Goal: Communication & Community: Answer question/provide support

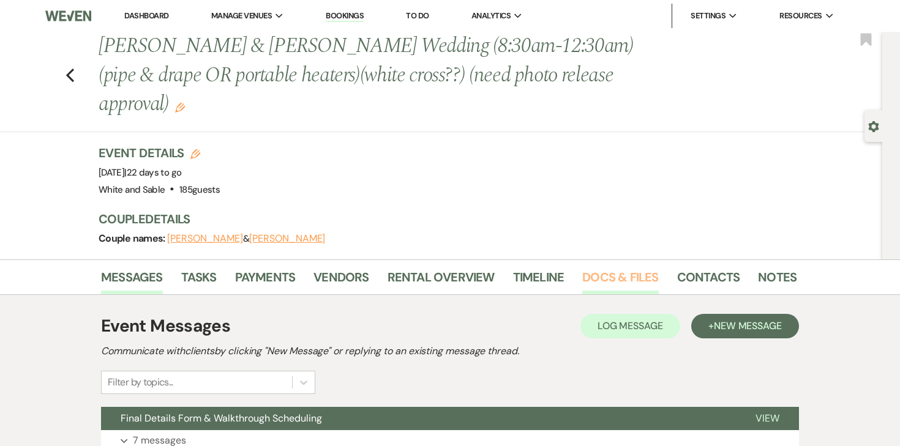
click at [596, 268] on link "Docs & Files" at bounding box center [620, 281] width 76 height 27
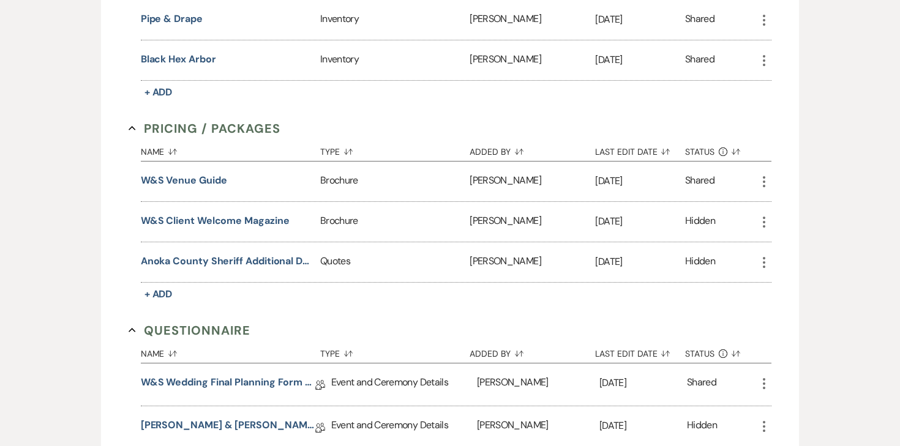
scroll to position [2339, 0]
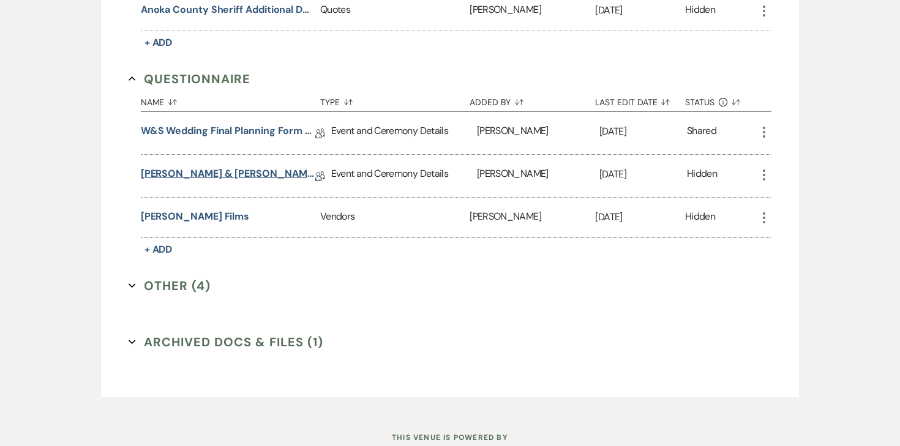
click at [248, 167] on link "[PERSON_NAME] & [PERSON_NAME] Final Details" at bounding box center [228, 176] width 175 height 19
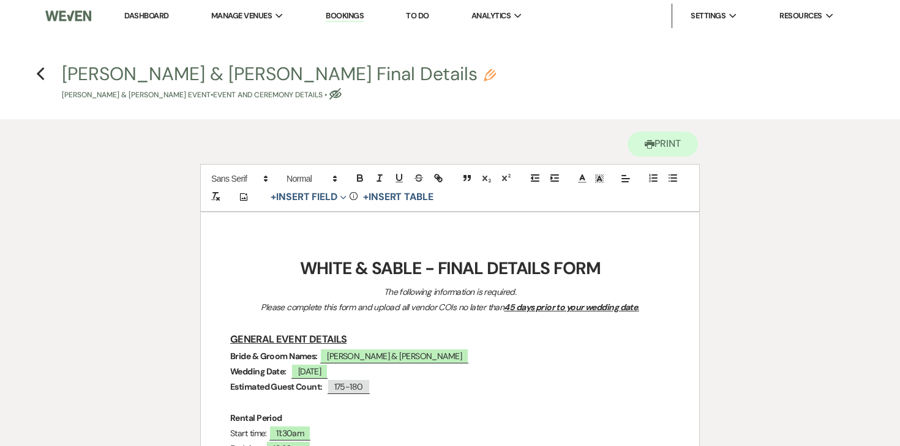
click at [49, 65] on h4 "Previous [PERSON_NAME] & [PERSON_NAME] Final Details Pencil [PERSON_NAME] & [PE…" at bounding box center [450, 81] width 882 height 40
click at [42, 70] on use "button" at bounding box center [40, 73] width 8 height 13
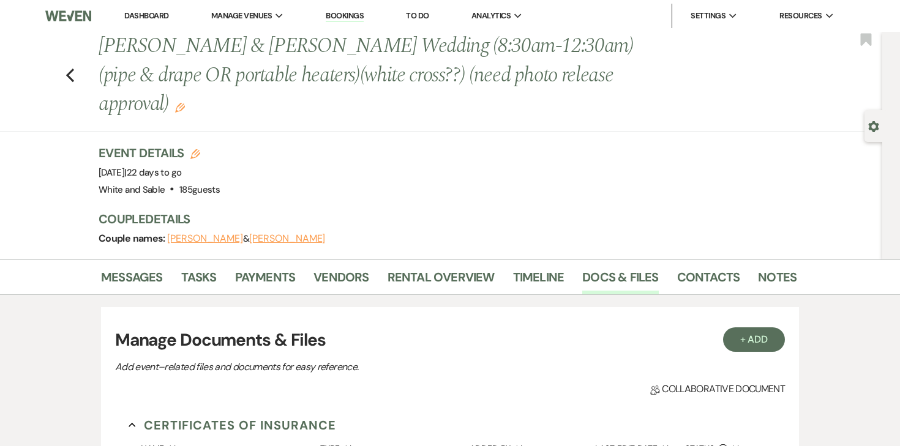
click at [139, 265] on li "Messages" at bounding box center [141, 279] width 80 height 29
click at [139, 268] on link "Messages" at bounding box center [132, 281] width 62 height 27
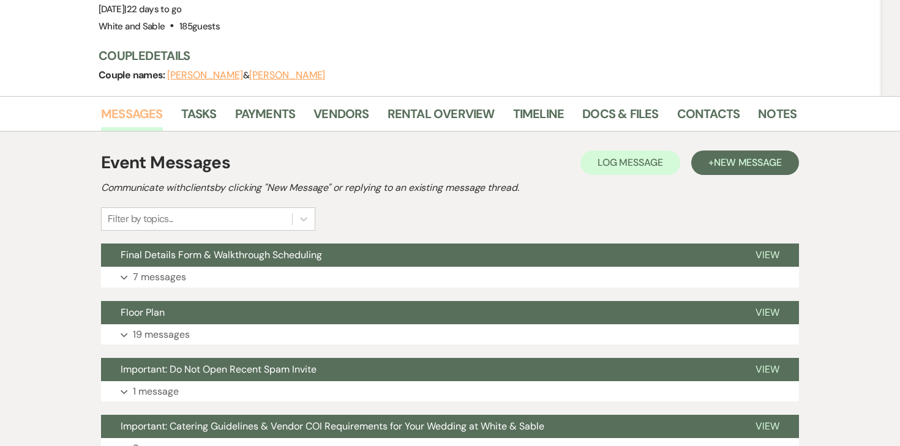
scroll to position [165, 0]
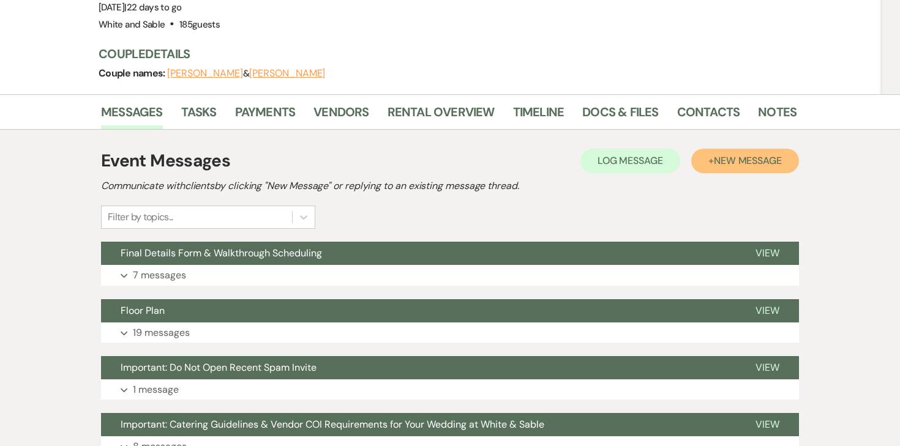
click at [708, 149] on button "+ New Message" at bounding box center [745, 161] width 108 height 24
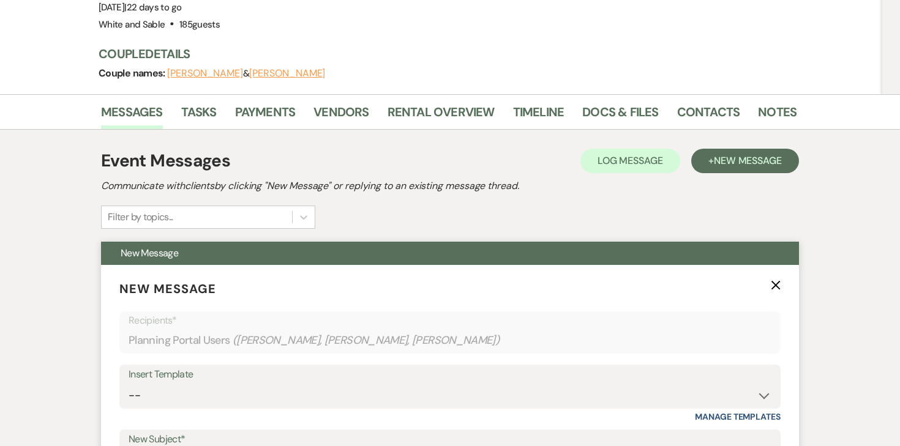
click at [776, 280] on icon "X" at bounding box center [776, 285] width 10 height 10
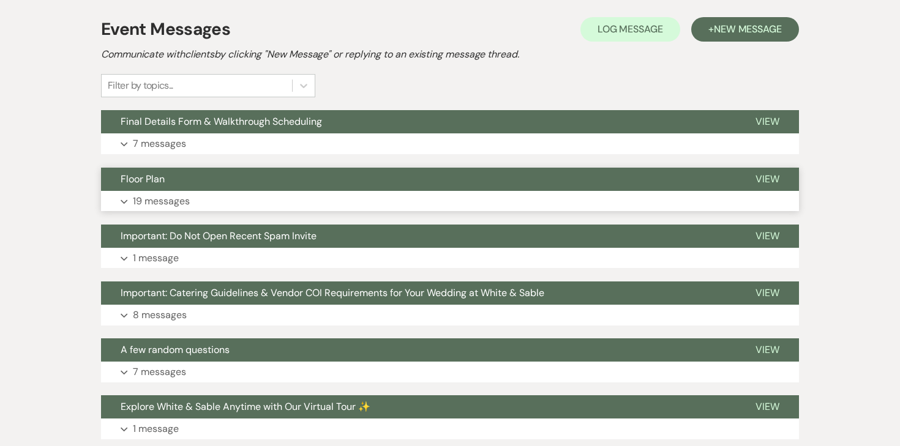
scroll to position [299, 0]
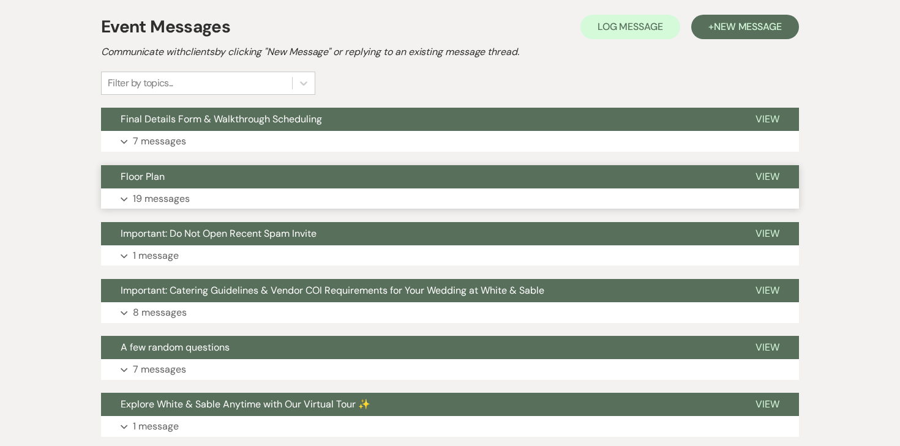
click at [173, 191] on p "19 messages" at bounding box center [161, 199] width 57 height 16
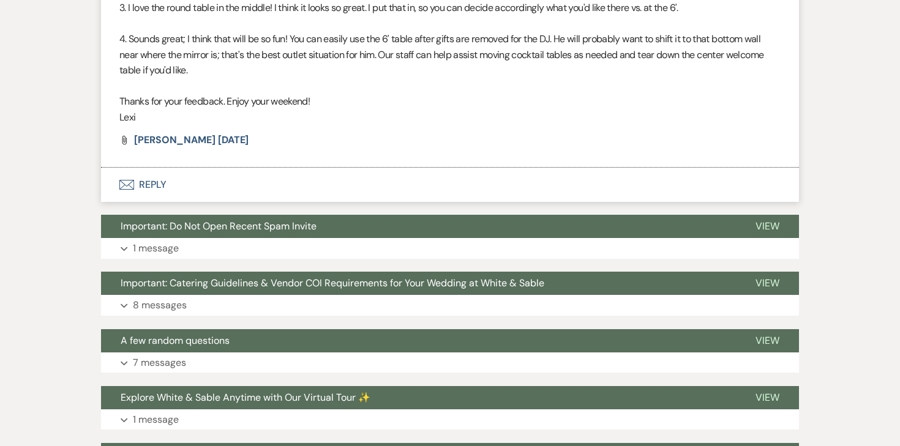
scroll to position [4398, 0]
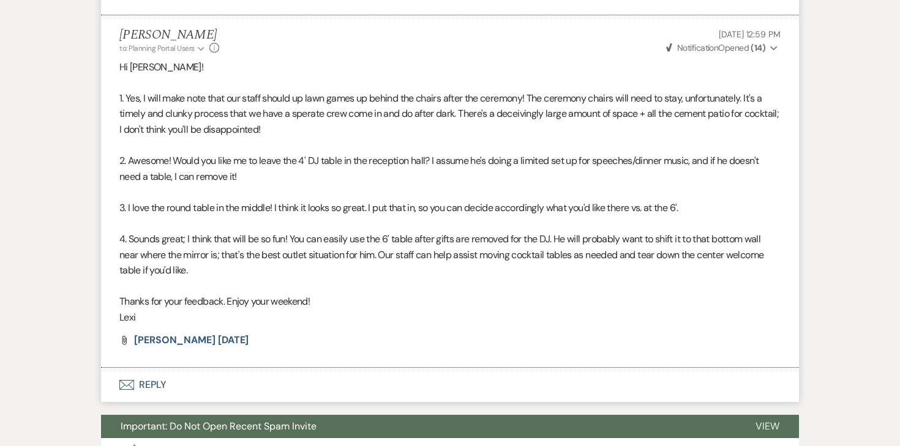
click at [149, 368] on button "Envelope Reply" at bounding box center [450, 385] width 698 height 34
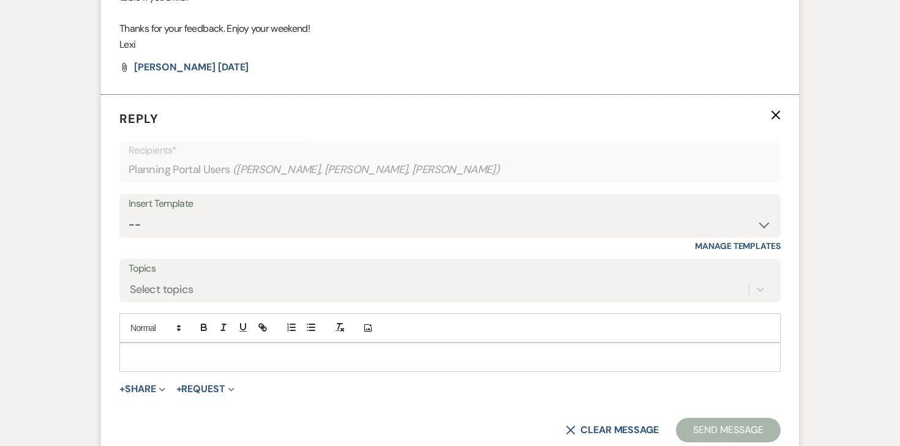
scroll to position [4695, 0]
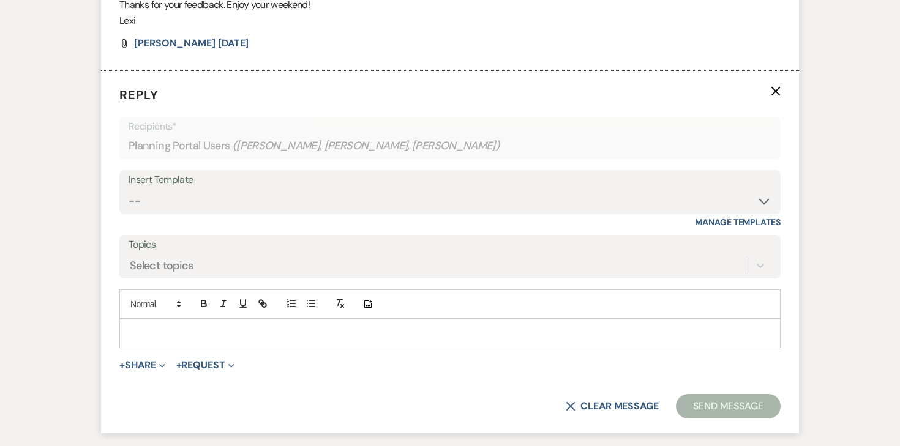
click at [185, 327] on p at bounding box center [450, 333] width 642 height 13
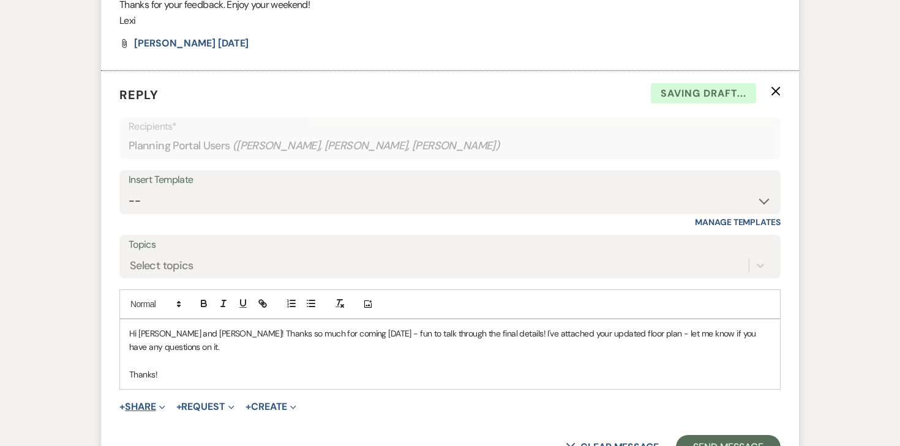
click at [157, 402] on button "+ Share Expand" at bounding box center [142, 407] width 46 height 10
click at [183, 421] on button "Doc Upload Documents" at bounding box center [204, 432] width 171 height 22
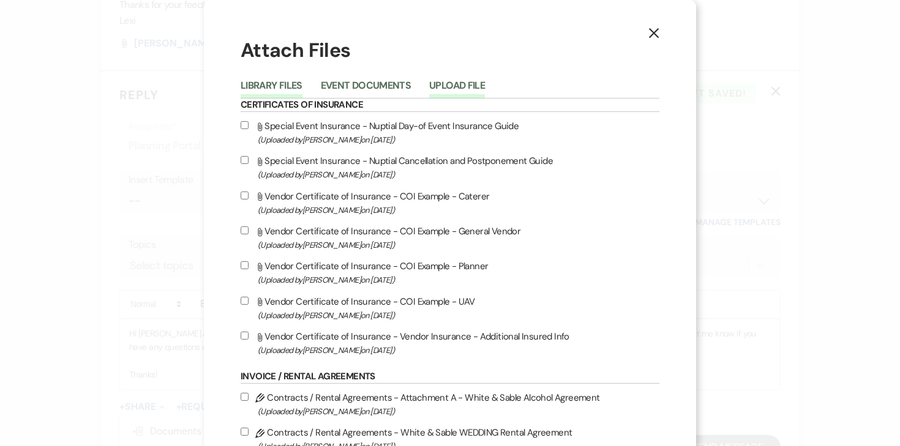
click at [464, 91] on button "Upload File" at bounding box center [457, 89] width 56 height 17
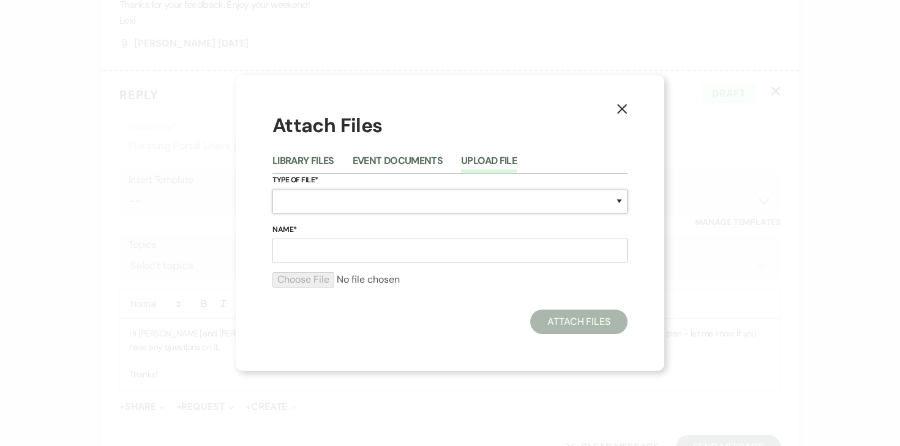
click at [308, 202] on select "Special Event Insurance Vendor Certificate of Insurance Contracts / Rental Agre…" at bounding box center [449, 202] width 355 height 24
select select "24"
click at [343, 249] on input "Name*" at bounding box center [449, 251] width 355 height 24
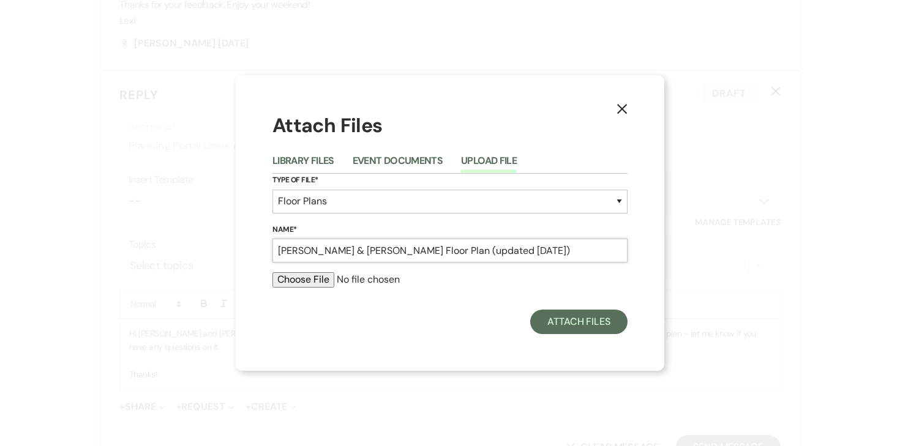
type input "[PERSON_NAME] & [PERSON_NAME] Floor Plan (updated [DATE])"
click at [295, 282] on input "file" at bounding box center [449, 279] width 355 height 15
type input "C:\fakepath\[PERSON_NAME] & [PERSON_NAME] Floor Plan (updated [DATE]).pdf"
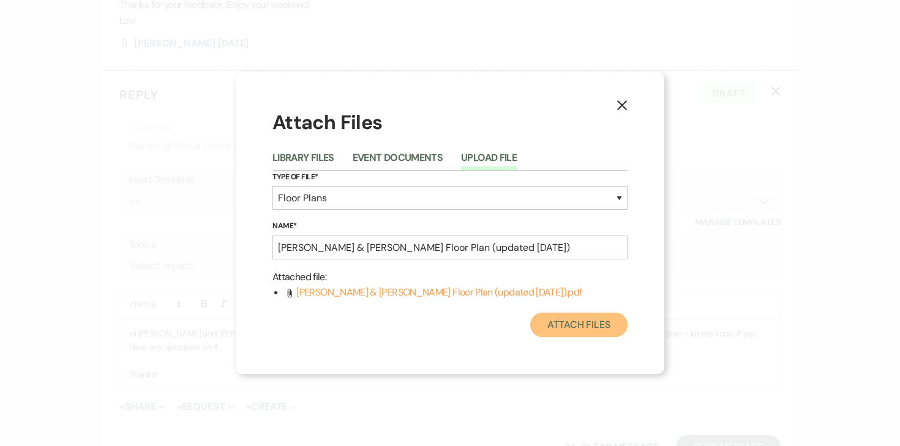
click at [592, 327] on button "Attach Files" at bounding box center [578, 325] width 97 height 24
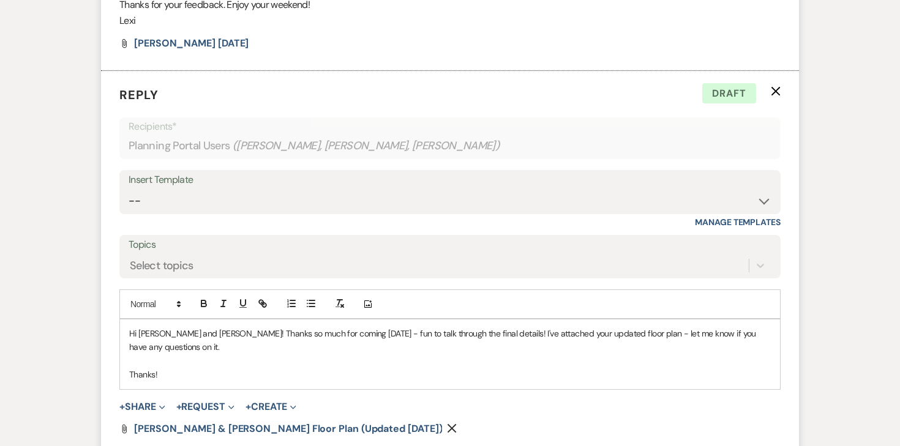
scroll to position [4696, 0]
click at [205, 326] on p "Hi [PERSON_NAME] and [PERSON_NAME]! Thanks so much for coming [DATE] - fun to t…" at bounding box center [450, 340] width 642 height 28
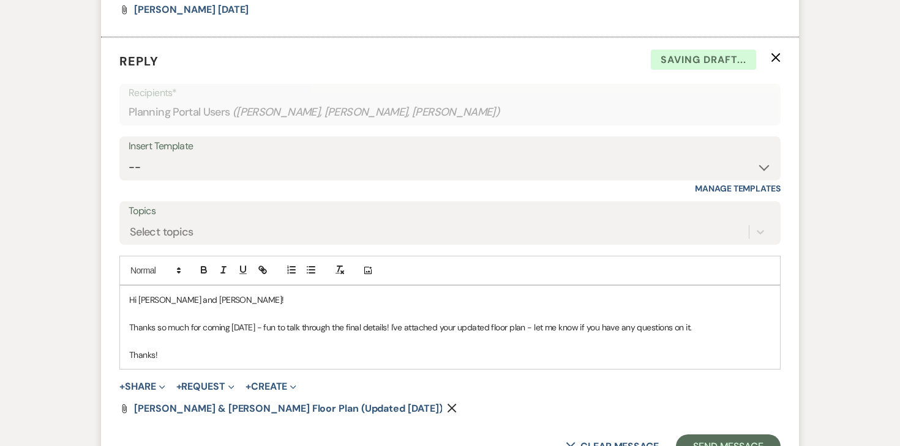
scroll to position [4729, 0]
click at [712, 434] on button "Send Message" at bounding box center [728, 446] width 105 height 24
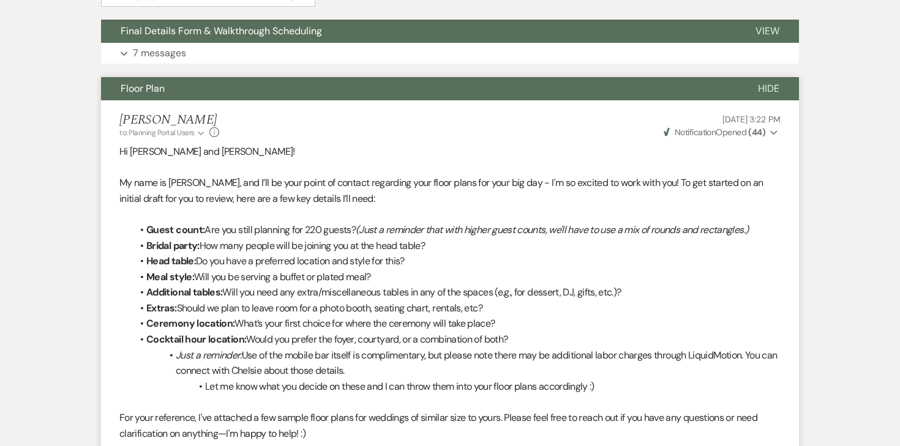
scroll to position [0, 0]
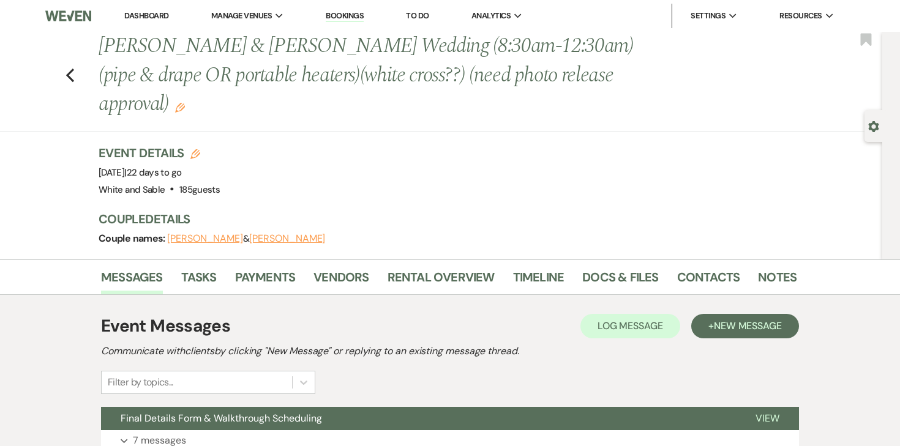
click at [185, 103] on icon "Edit" at bounding box center [180, 108] width 10 height 10
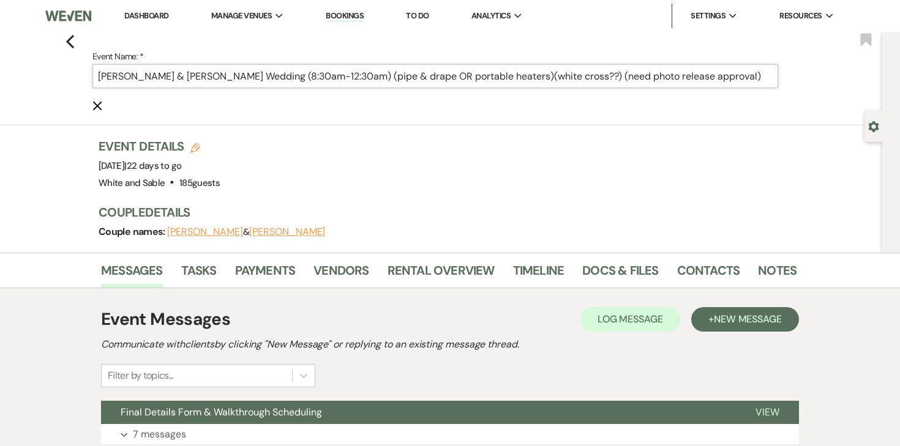
click at [557, 76] on input "[PERSON_NAME] & [PERSON_NAME] Wedding (8:30am-12:30am) (pipe & drape OR portabl…" at bounding box center [435, 76] width 686 height 24
drag, startPoint x: 468, startPoint y: 77, endPoint x: 394, endPoint y: 80, distance: 74.2
click at [393, 80] on input "[PERSON_NAME] & [PERSON_NAME] Wedding (8:30am-12:30am) (pipe & drape OR portabl…" at bounding box center [435, 76] width 686 height 24
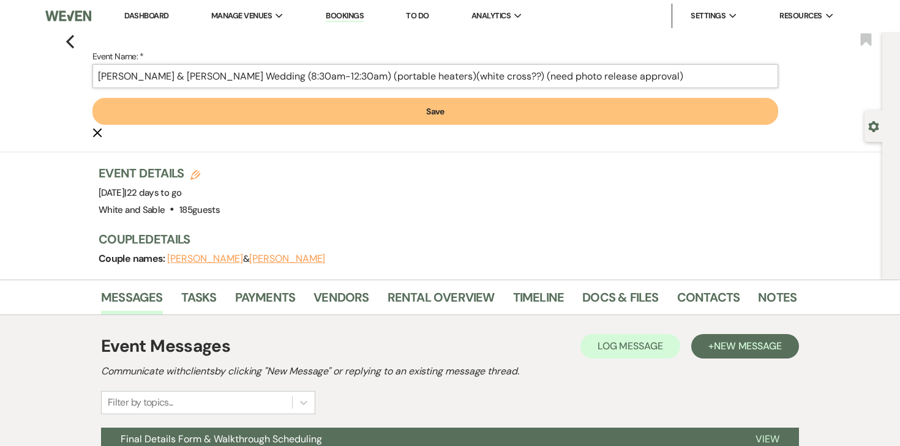
type input "[PERSON_NAME] & [PERSON_NAME] Wedding (8:30am-12:30am) (portable heaters)(white…"
click at [479, 112] on button "Save" at bounding box center [435, 111] width 686 height 27
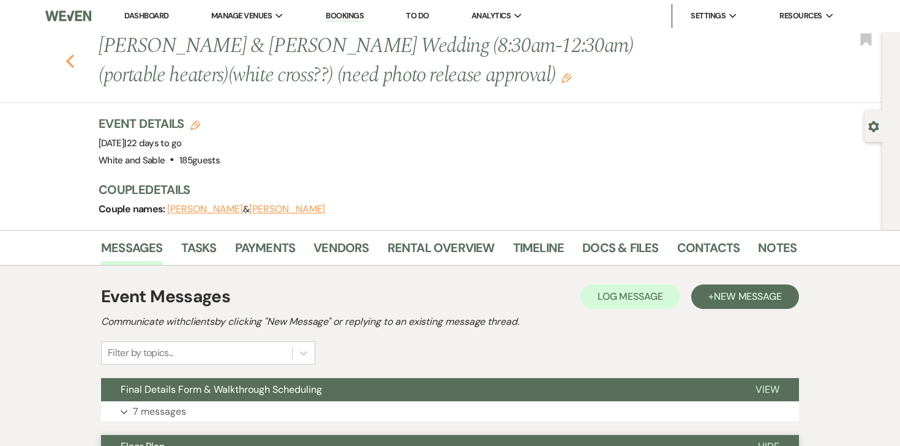
click at [72, 56] on use "button" at bounding box center [70, 60] width 8 height 13
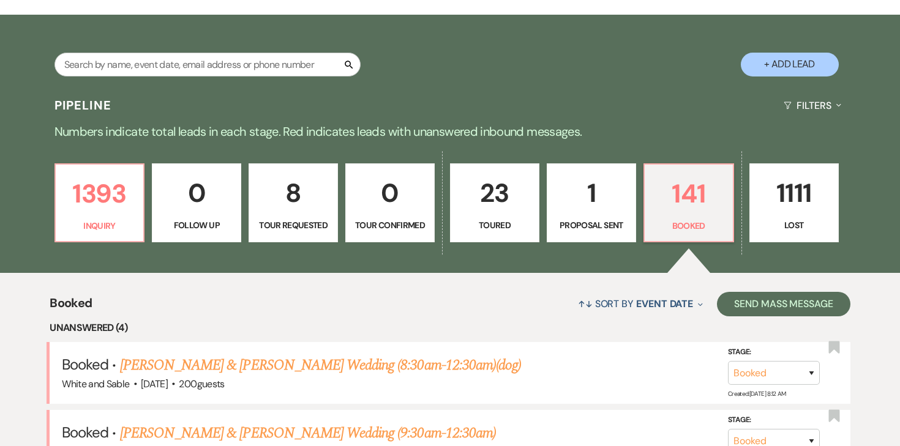
scroll to position [230, 0]
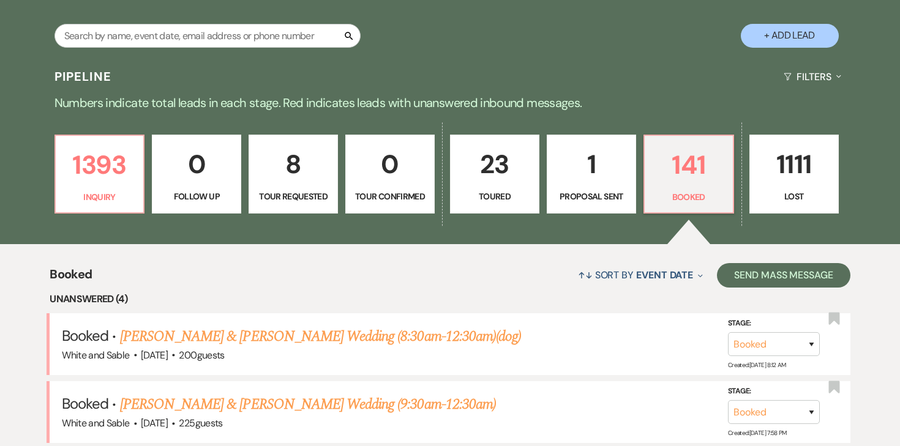
click at [591, 208] on link "1 Proposal Sent" at bounding box center [591, 175] width 89 height 80
select select "6"
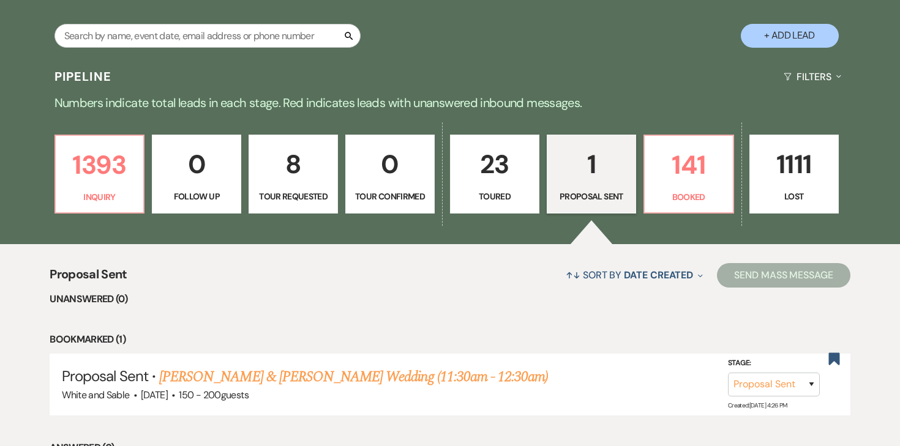
scroll to position [332, 0]
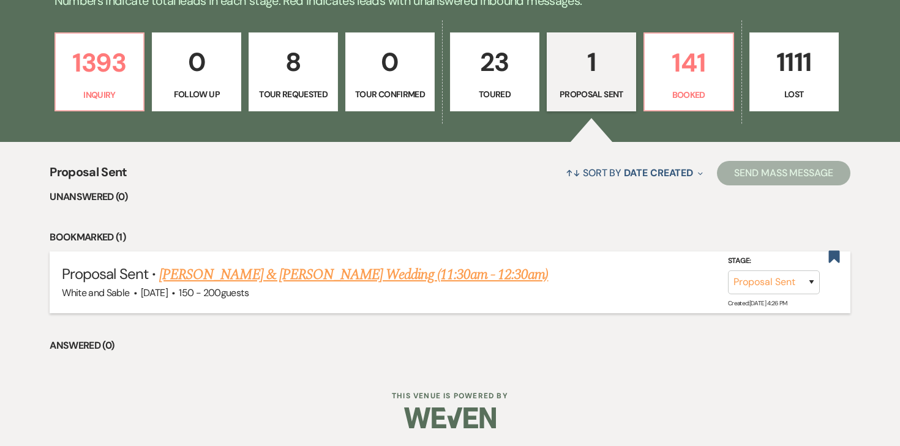
click at [352, 274] on link "[PERSON_NAME] & [PERSON_NAME] Wedding (11:30am - 12:30am)" at bounding box center [353, 275] width 389 height 22
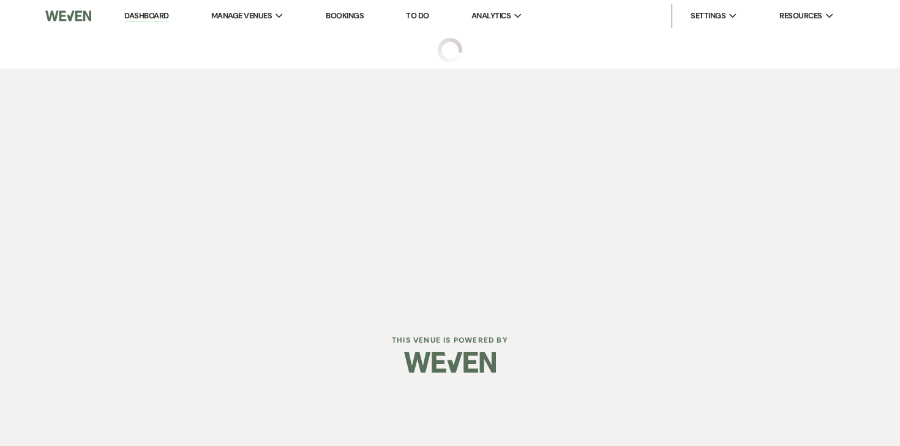
select select "6"
select select "20"
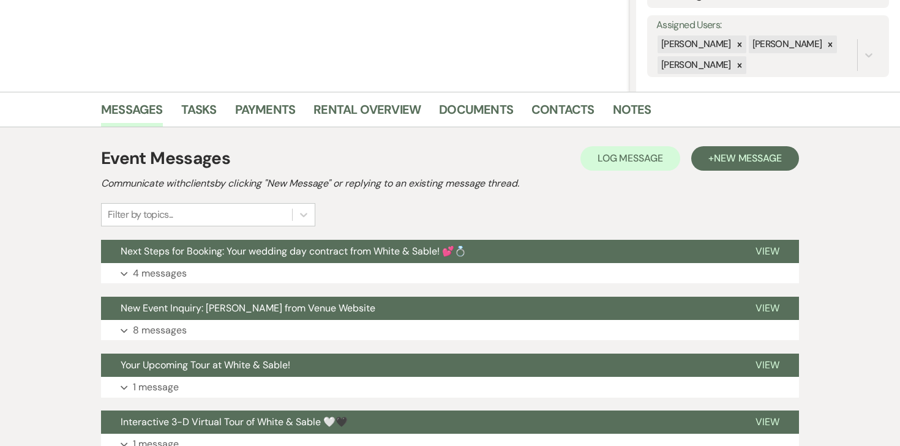
scroll to position [228, 0]
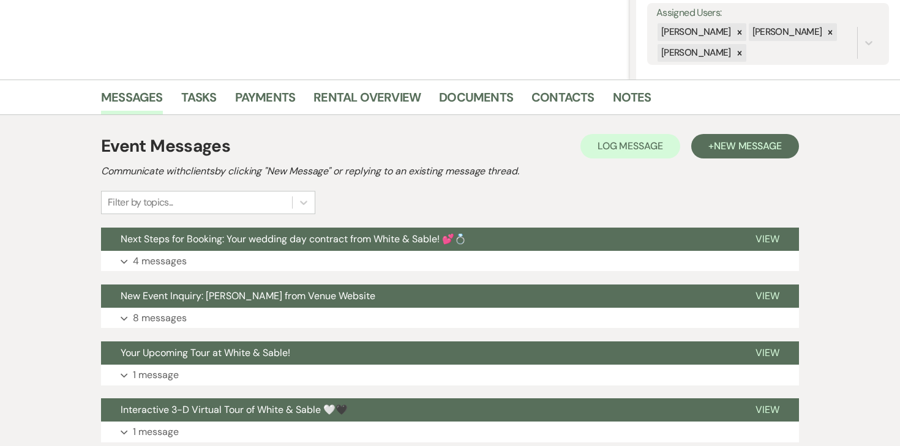
click at [488, 86] on li "Documents" at bounding box center [485, 99] width 92 height 29
click at [479, 96] on link "Documents" at bounding box center [476, 101] width 74 height 27
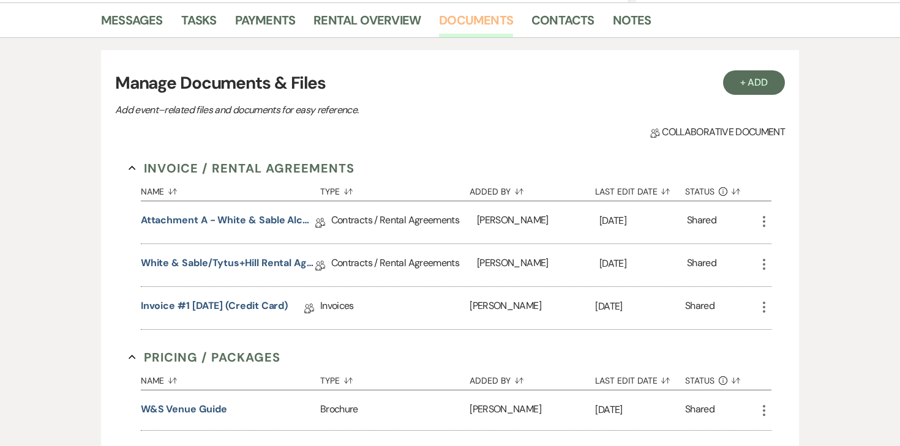
scroll to position [306, 0]
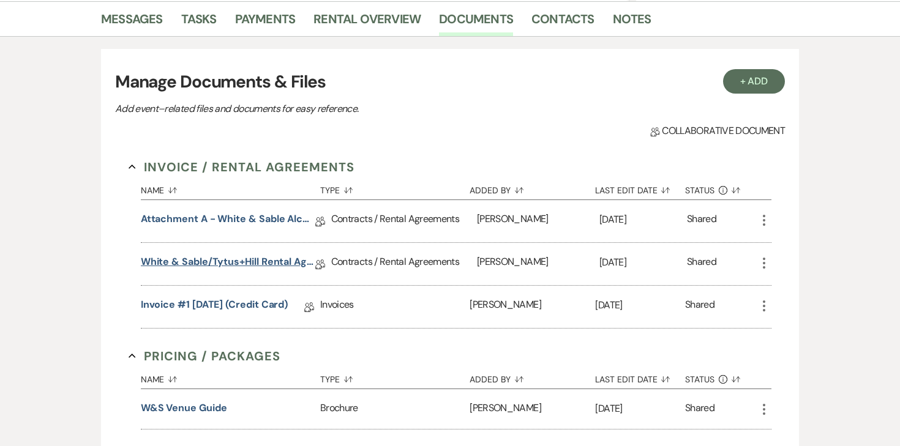
click at [220, 261] on link "White & Sable/Tytus+Hill Rental Agreement - [DATE]" at bounding box center [228, 264] width 175 height 19
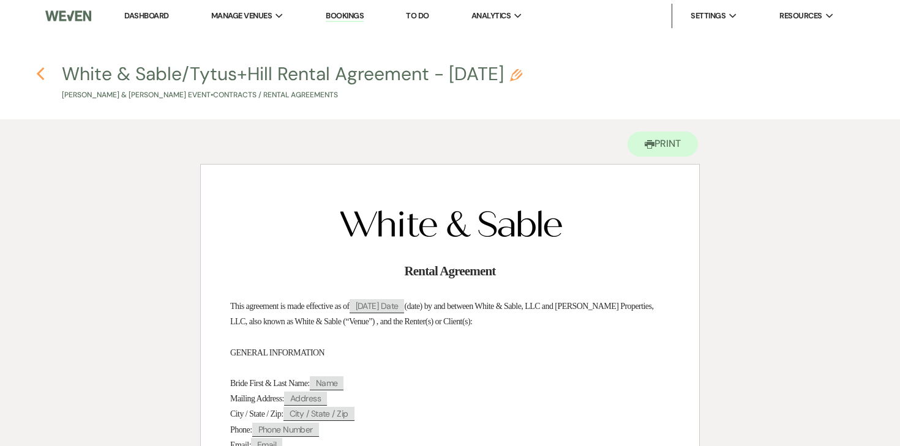
click at [39, 75] on use "button" at bounding box center [40, 73] width 8 height 13
select select "6"
select select "20"
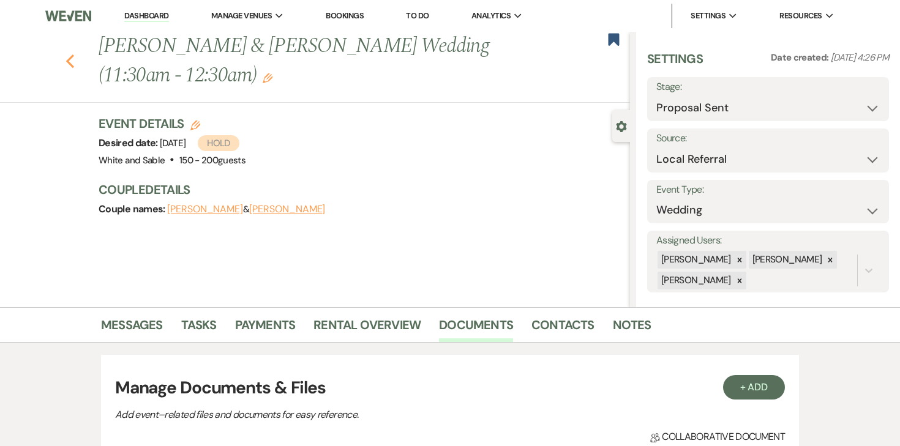
click at [73, 64] on icon "Previous" at bounding box center [70, 61] width 9 height 15
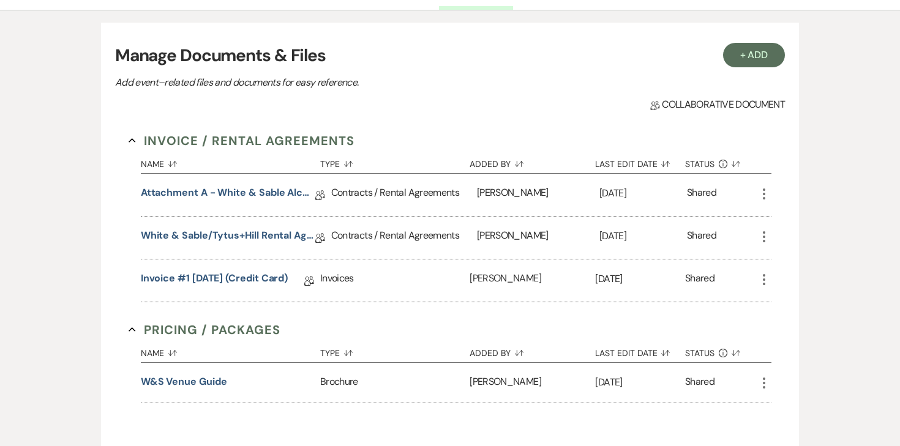
select select "6"
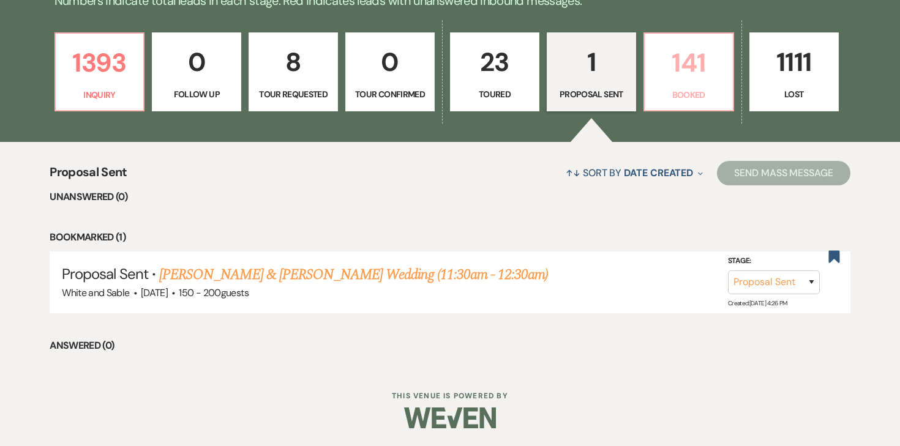
click at [678, 62] on p "141" at bounding box center [688, 62] width 73 height 41
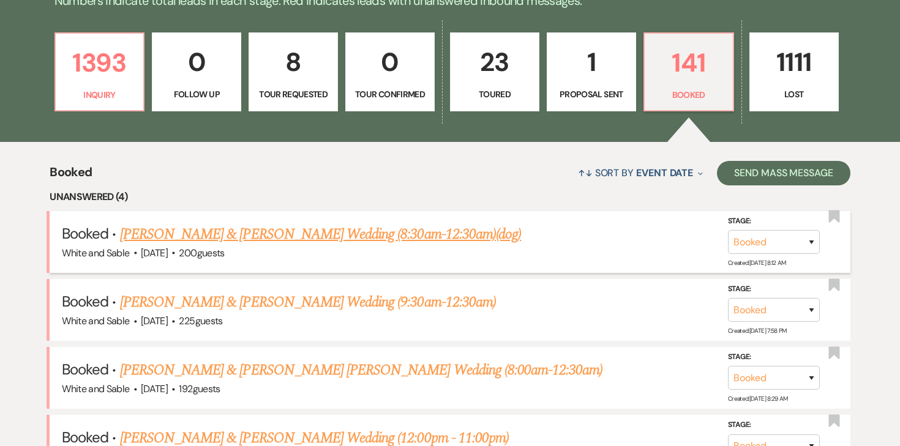
click at [477, 238] on link "[PERSON_NAME] & [PERSON_NAME] Wedding (8:30am-12:30am)(dog)" at bounding box center [320, 234] width 401 height 22
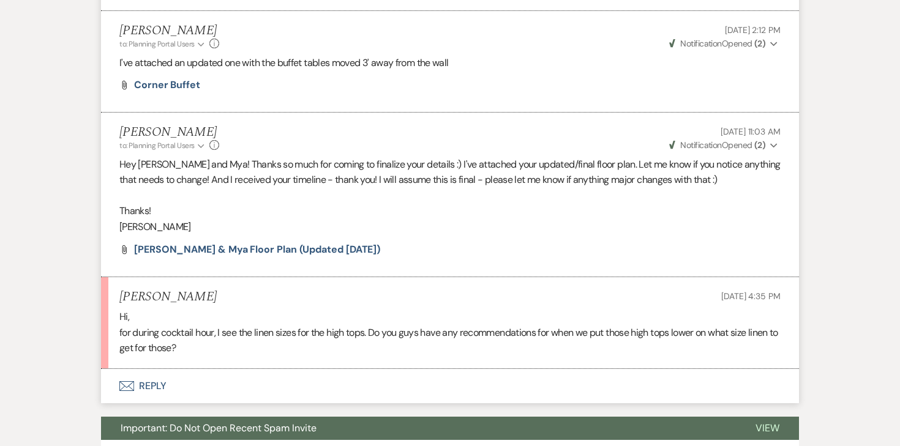
scroll to position [3709, 0]
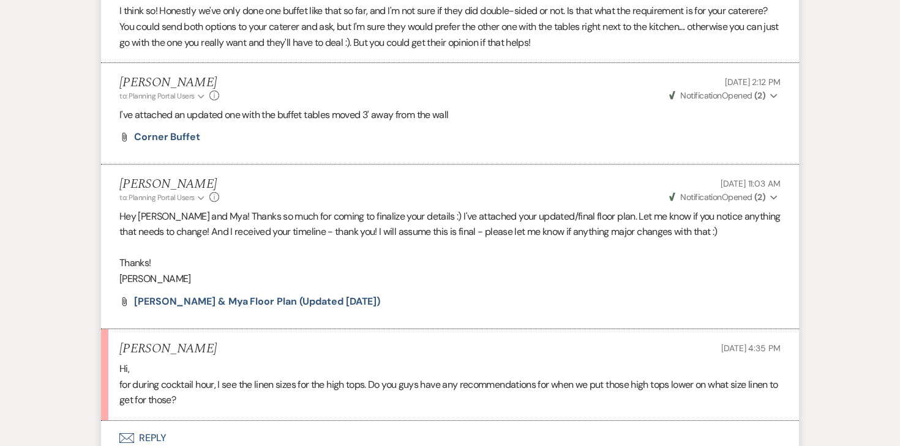
click at [294, 279] on li "[PERSON_NAME] to: Planning Portal Users Expand Info [DATE] 11:03 AM Weven Check…" at bounding box center [450, 247] width 698 height 164
click at [299, 264] on li "[PERSON_NAME] to: Planning Portal Users Expand Info [DATE] 11:03 AM Weven Check…" at bounding box center [450, 247] width 698 height 164
click at [299, 295] on span "[PERSON_NAME] & Mya Floor Plan (updated [DATE])" at bounding box center [257, 301] width 246 height 13
click at [162, 421] on button "Envelope Reply" at bounding box center [450, 438] width 698 height 34
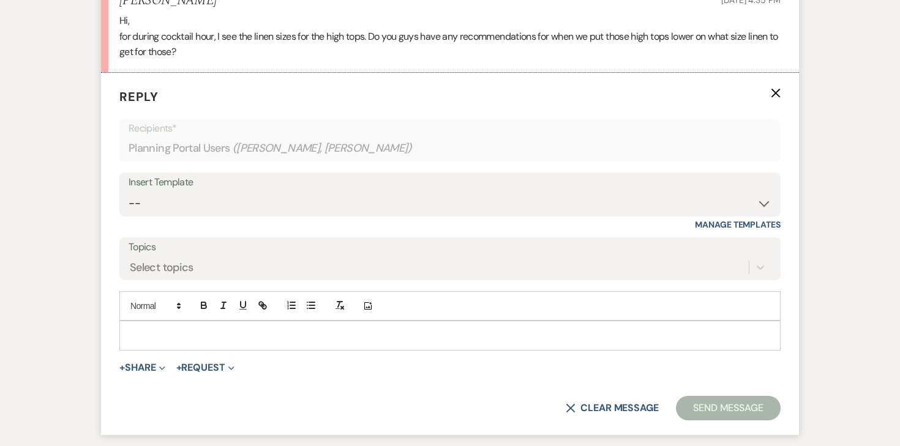
scroll to position [4059, 0]
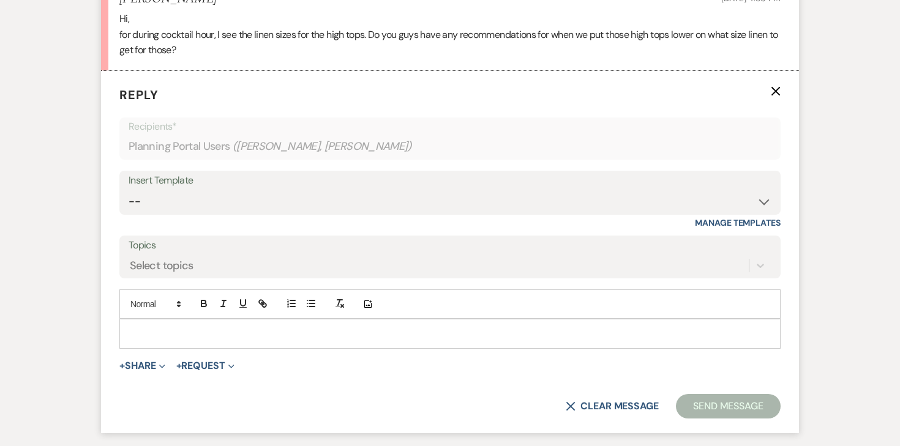
click at [285, 320] on div at bounding box center [450, 334] width 660 height 28
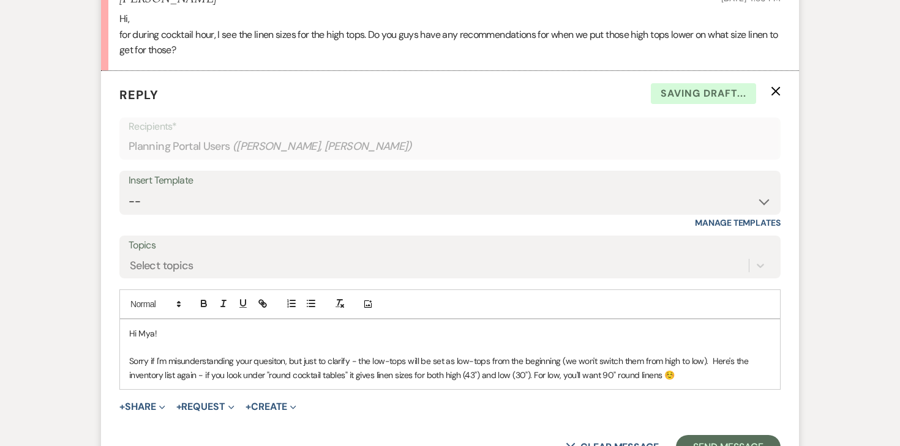
click at [274, 355] on p "Sorry if I'm misunderstanding your quesiton, but just to clarify - the low-tops…" at bounding box center [450, 369] width 642 height 28
drag, startPoint x: 176, startPoint y: 348, endPoint x: 118, endPoint y: 343, distance: 57.8
click at [118, 343] on form "Reply X Draft saved! Recipients* Planning Portal Users ( [PERSON_NAME], [PERSON…" at bounding box center [450, 273] width 698 height 404
click at [203, 298] on icon "button" at bounding box center [203, 303] width 11 height 11
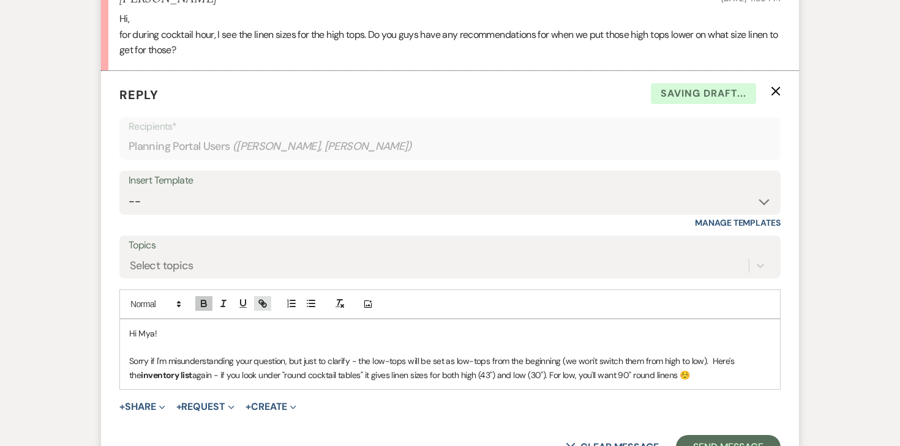
click at [261, 298] on icon "button" at bounding box center [262, 303] width 11 height 11
paste input "[URL][DOMAIN_NAME]"
type input "[URL][DOMAIN_NAME]"
click at [517, 394] on link at bounding box center [511, 398] width 26 height 9
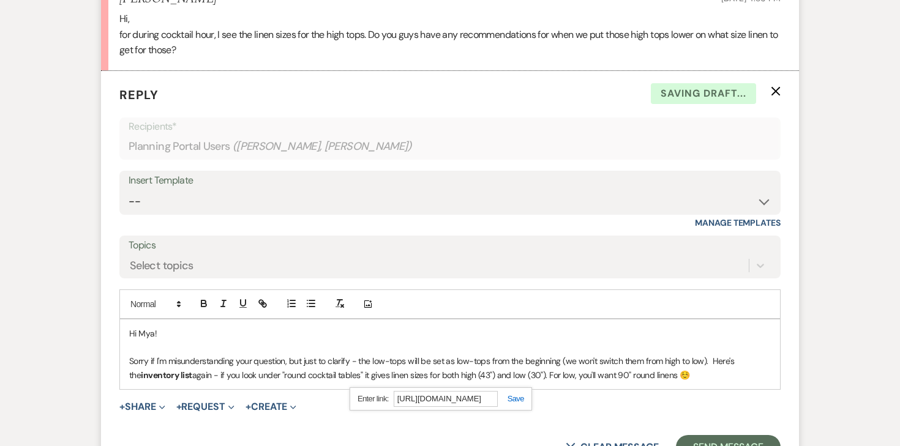
scroll to position [0, 0]
click at [646, 355] on p "Sorry if I'm misunderstanding your question, but just to clarify - the low-tops…" at bounding box center [450, 369] width 642 height 28
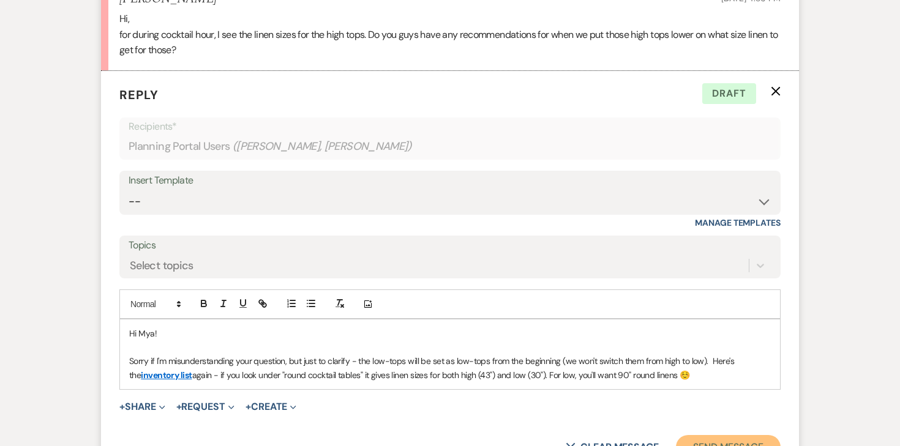
click at [719, 435] on button "Send Message" at bounding box center [728, 447] width 105 height 24
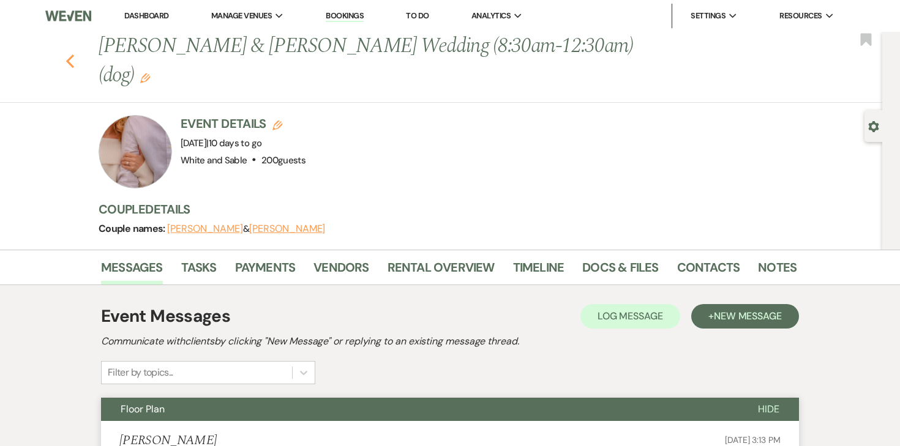
click at [68, 54] on icon "Previous" at bounding box center [70, 61] width 9 height 15
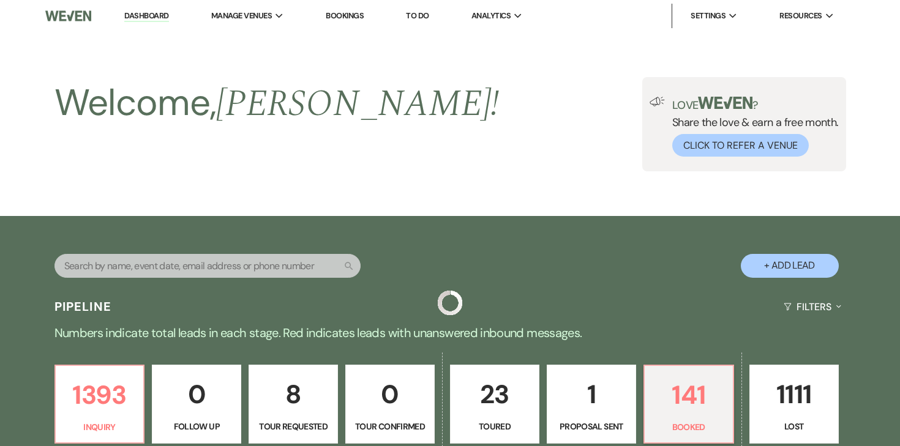
scroll to position [332, 0]
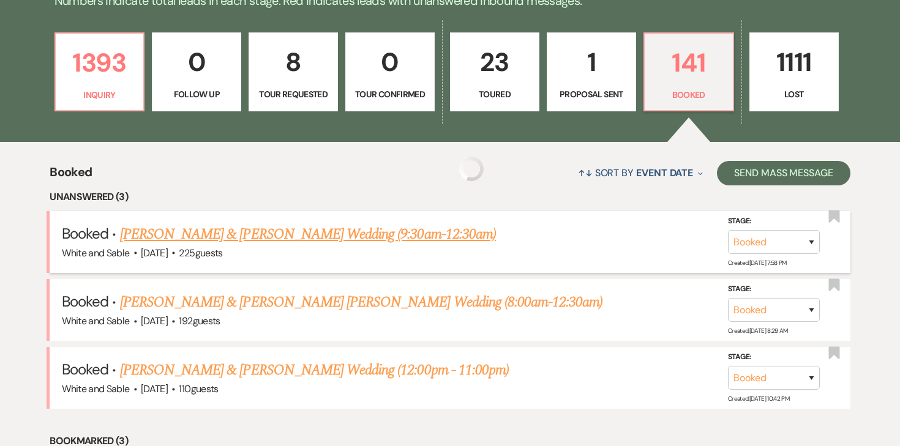
click at [248, 237] on link "[PERSON_NAME] & [PERSON_NAME] Wedding (9:30am-12:30am)" at bounding box center [308, 234] width 376 height 22
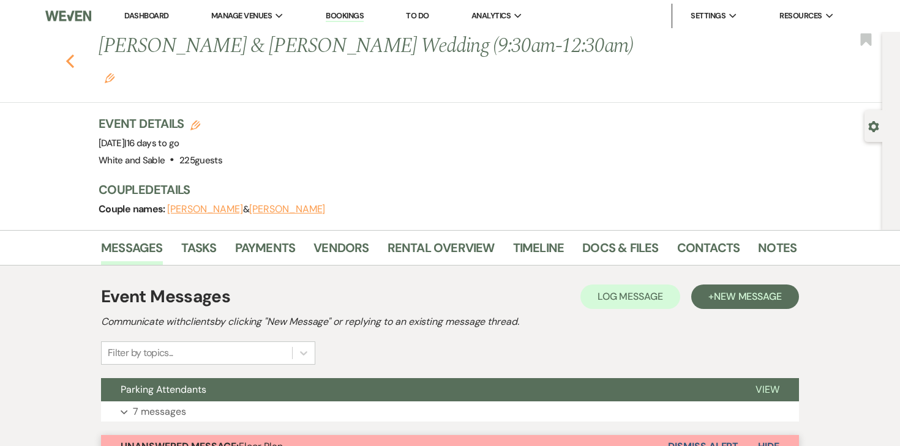
click at [72, 54] on icon "Previous" at bounding box center [70, 61] width 9 height 15
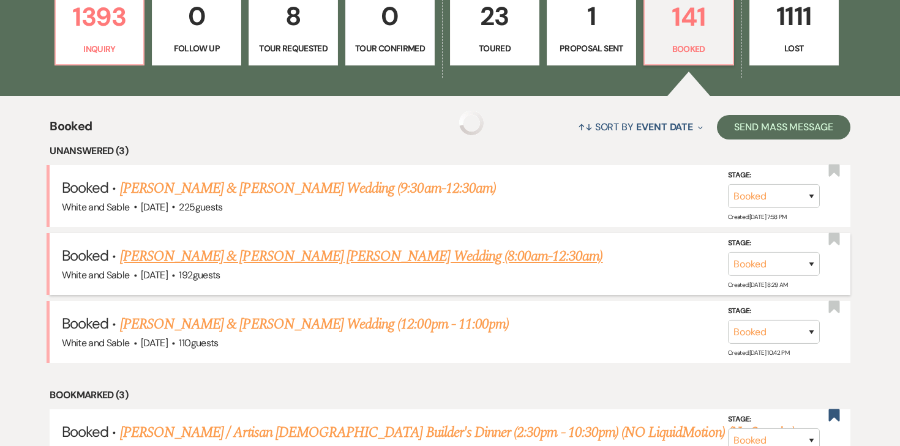
scroll to position [381, 0]
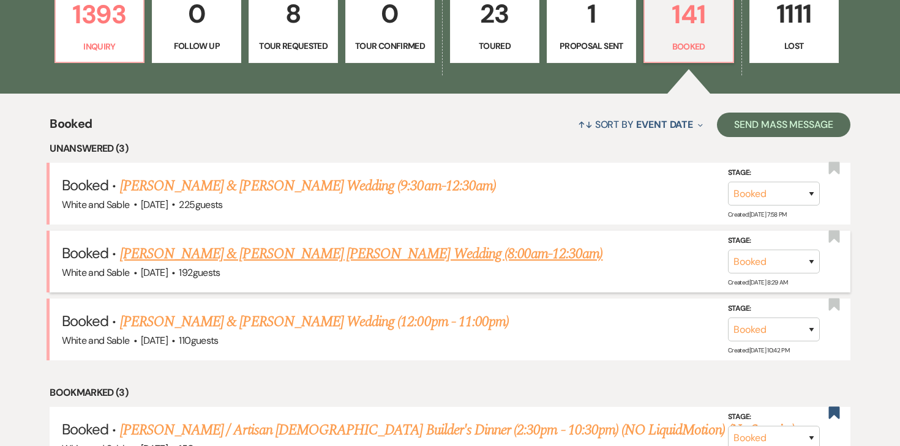
click at [244, 250] on link "[PERSON_NAME] & [PERSON_NAME] [PERSON_NAME] Wedding (8:00am-12:30am)" at bounding box center [361, 254] width 483 height 22
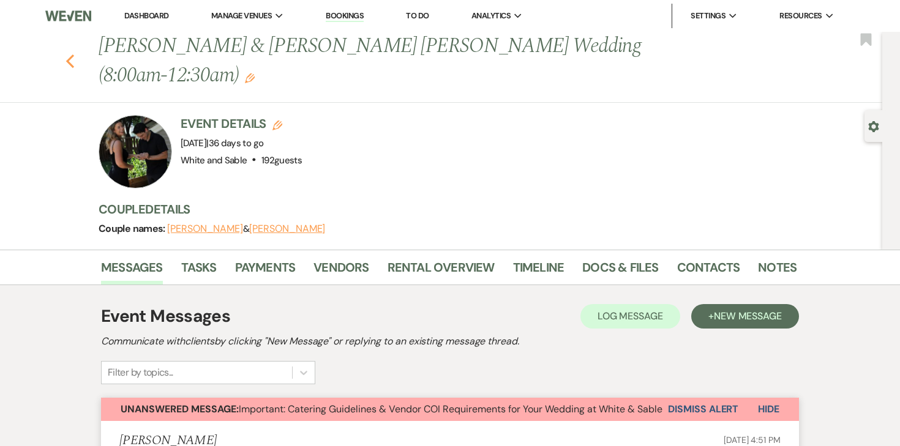
click at [70, 51] on button "Previous" at bounding box center [70, 59] width 9 height 17
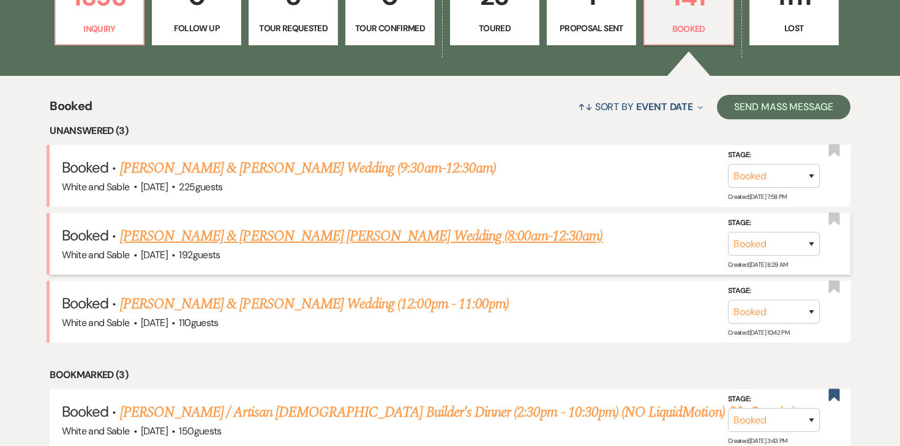
scroll to position [400, 0]
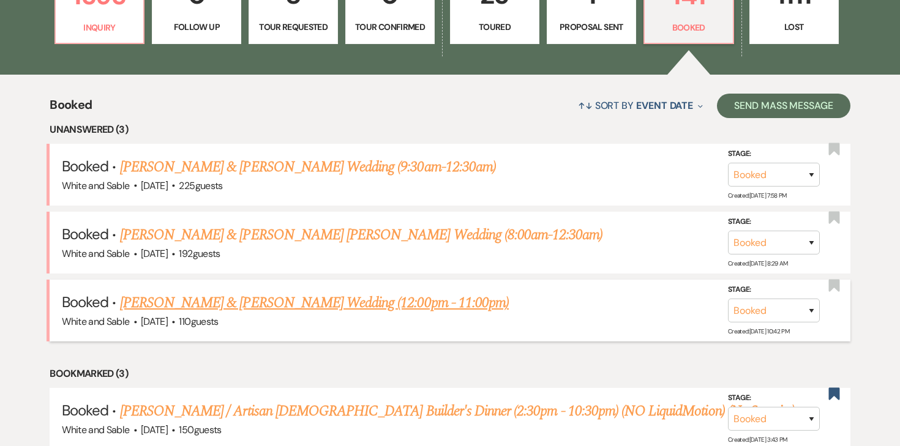
click at [181, 298] on link "[PERSON_NAME] & [PERSON_NAME] Wedding (12:00pm - 11:00pm)" at bounding box center [314, 303] width 389 height 22
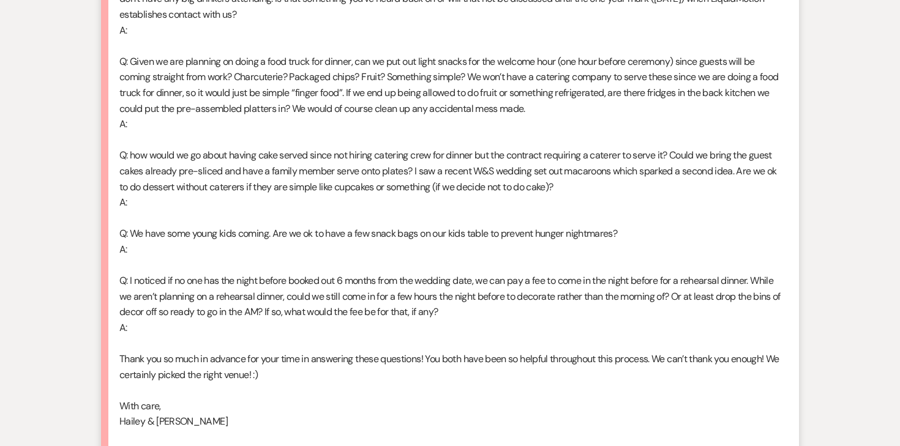
scroll to position [633, 0]
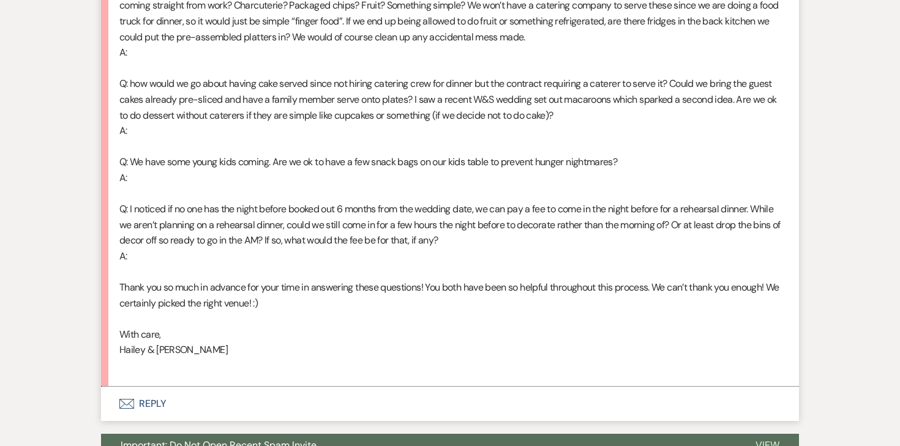
click at [156, 387] on button "Envelope Reply" at bounding box center [450, 404] width 698 height 34
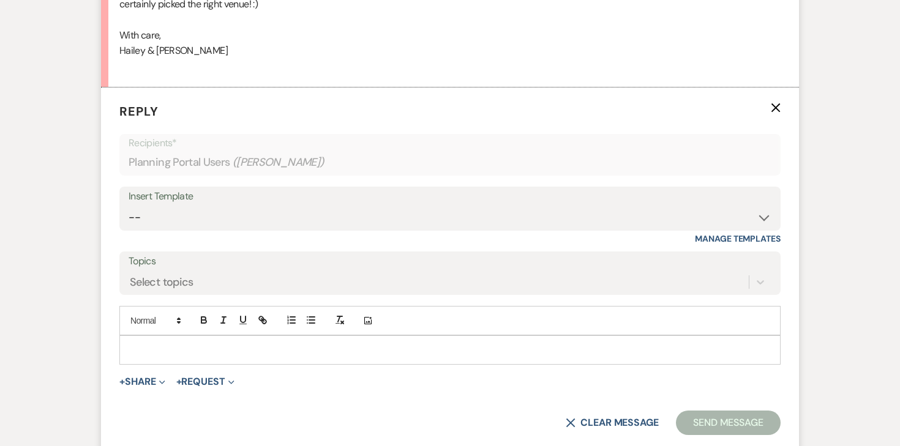
scroll to position [1025, 0]
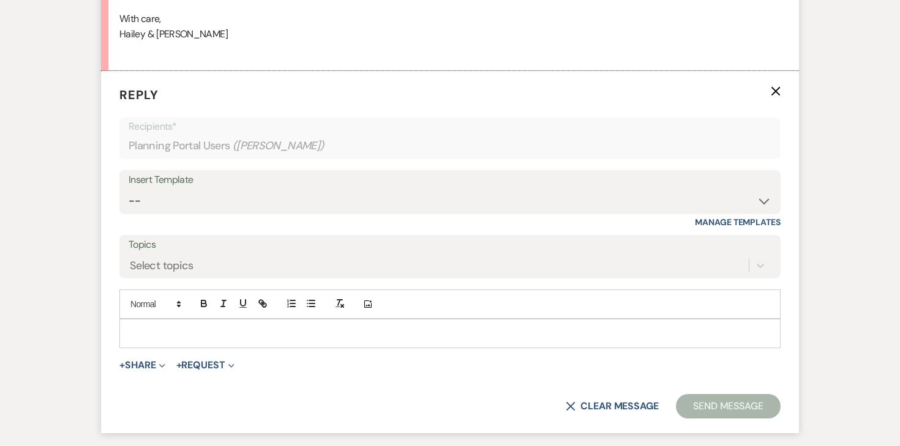
click at [315, 327] on p at bounding box center [450, 333] width 642 height 13
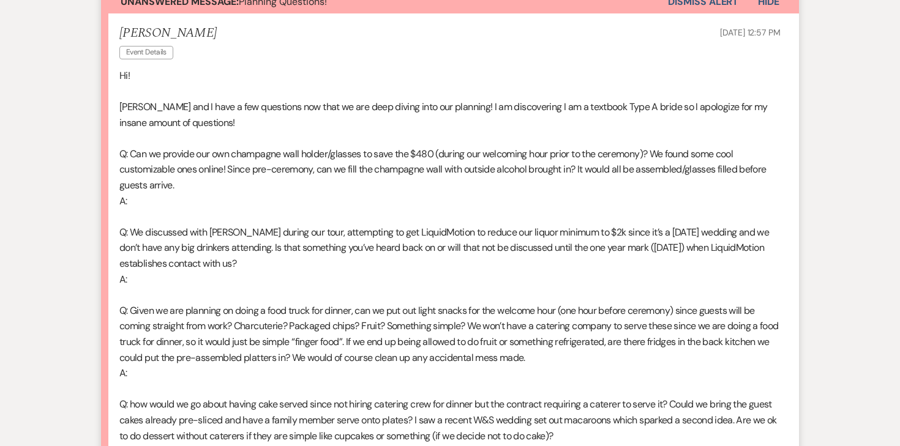
scroll to position [389, 0]
click at [117, 122] on li "[PERSON_NAME] Event Details [DATE] 12:57 PM Hi! [PERSON_NAME] and I have a few …" at bounding box center [450, 360] width 698 height 694
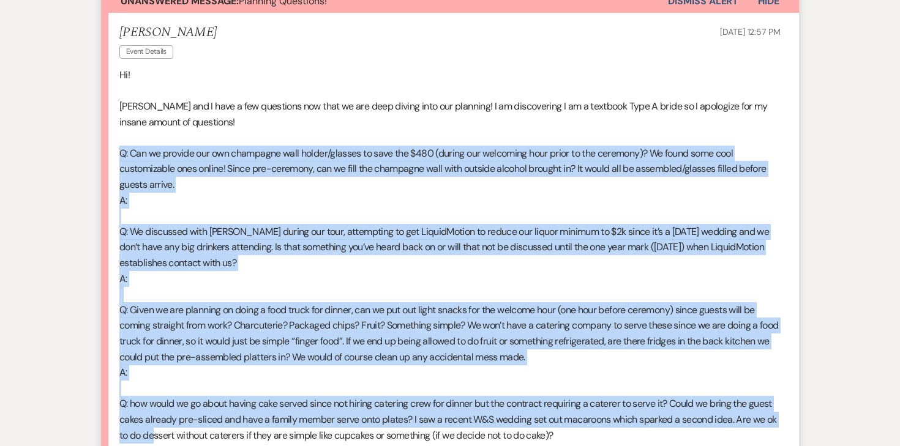
drag, startPoint x: 117, startPoint y: 122, endPoint x: 167, endPoint y: 399, distance: 280.6
click at [167, 399] on li "[PERSON_NAME] Event Details [DATE] 12:57 PM Hi! [PERSON_NAME] and I have a few …" at bounding box center [450, 360] width 698 height 694
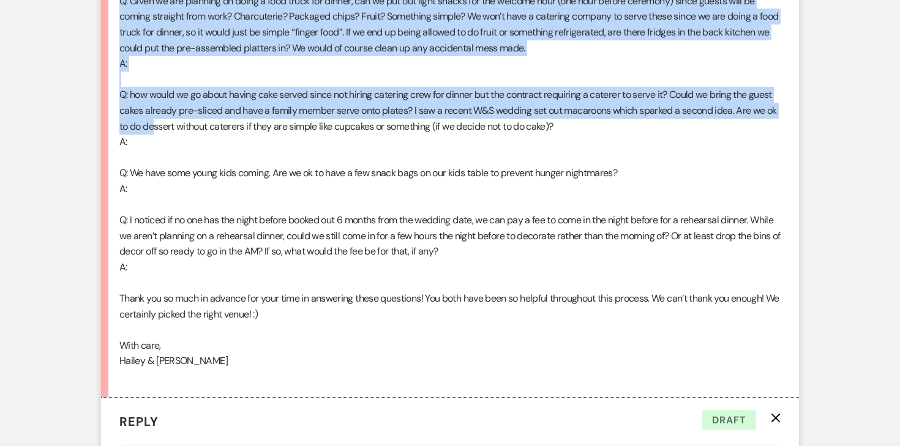
scroll to position [704, 0]
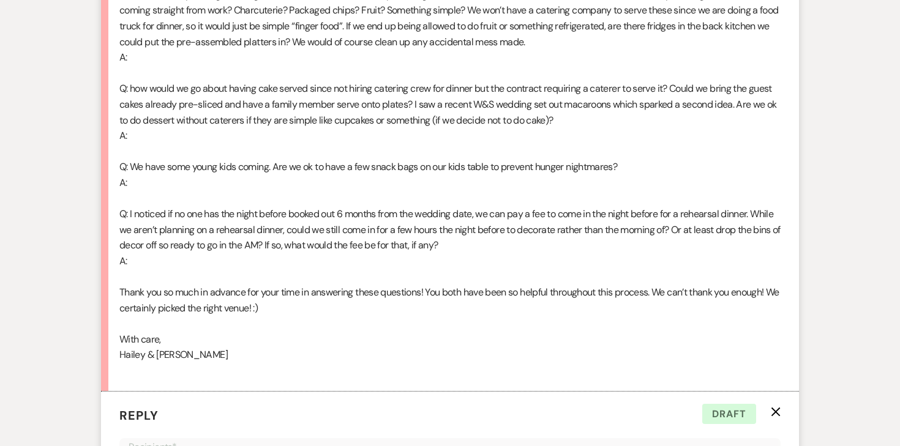
click at [168, 316] on p at bounding box center [449, 324] width 661 height 16
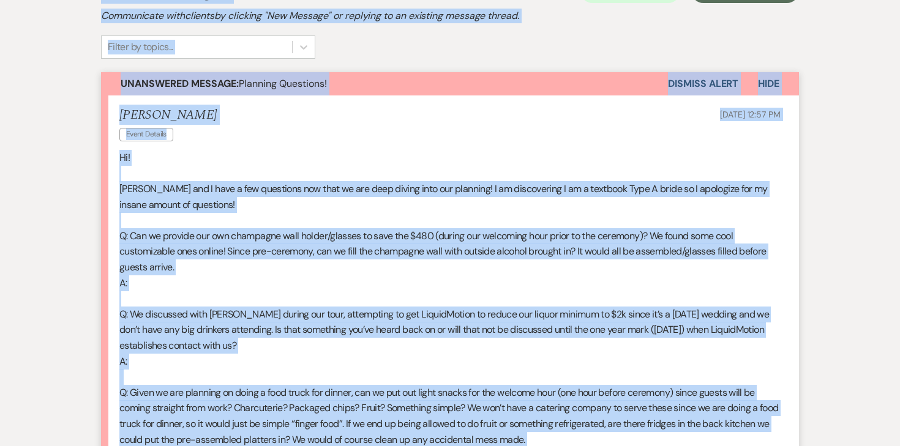
scroll to position [182, 0]
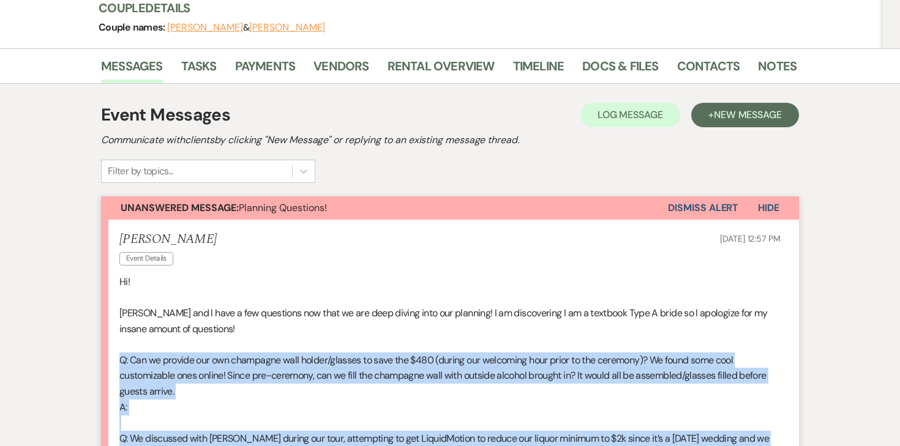
drag, startPoint x: 146, startPoint y: 233, endPoint x: 108, endPoint y: 327, distance: 101.1
copy div "L: Ips do sitamet con adi elitseddo eius tempor/incidid ut labo etd $442 (magna…"
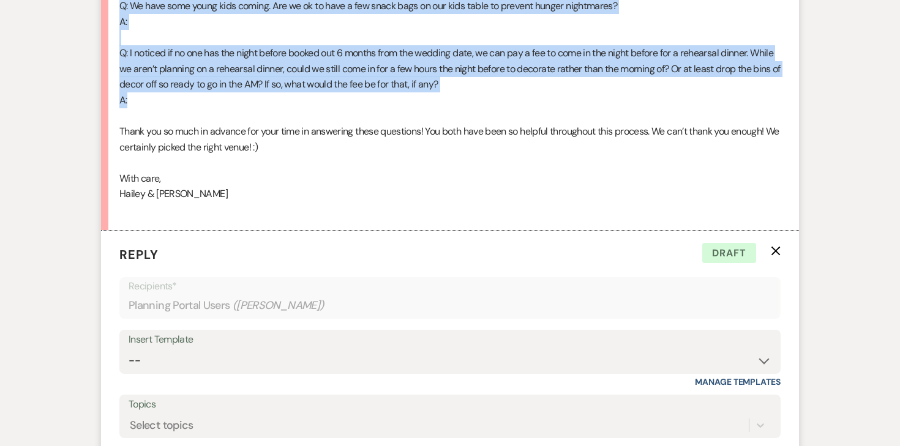
scroll to position [1028, 0]
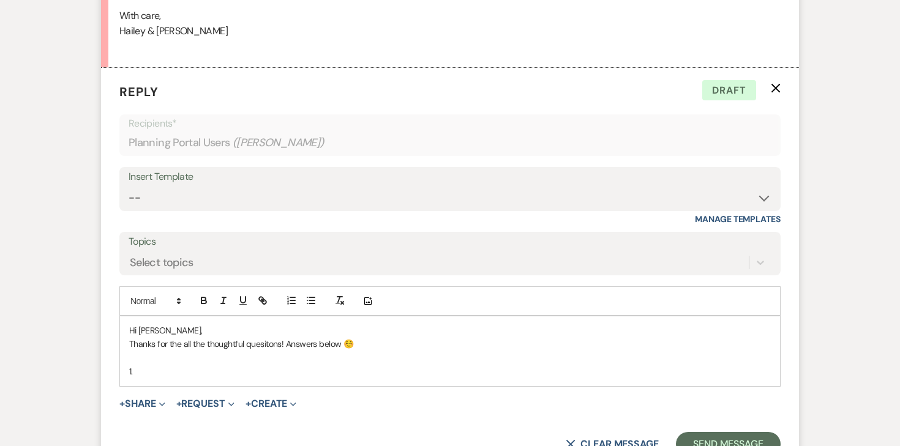
click at [181, 365] on p "1." at bounding box center [450, 371] width 642 height 13
click at [183, 365] on p at bounding box center [450, 371] width 642 height 13
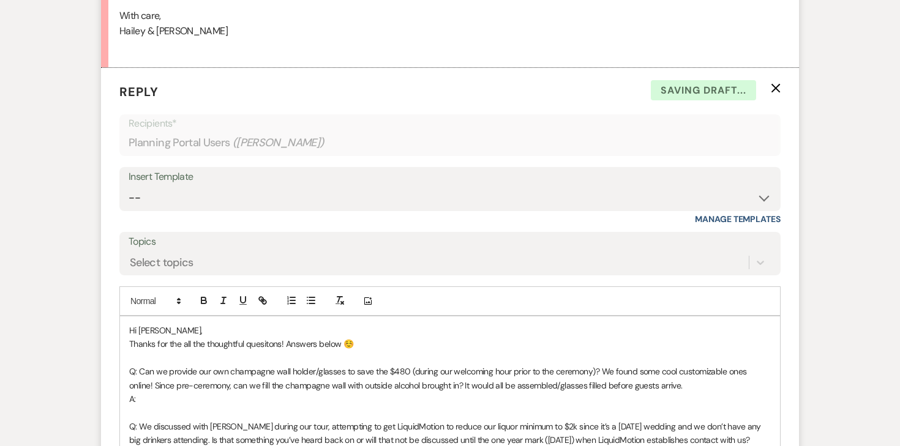
click at [154, 392] on p "A:" at bounding box center [450, 398] width 642 height 13
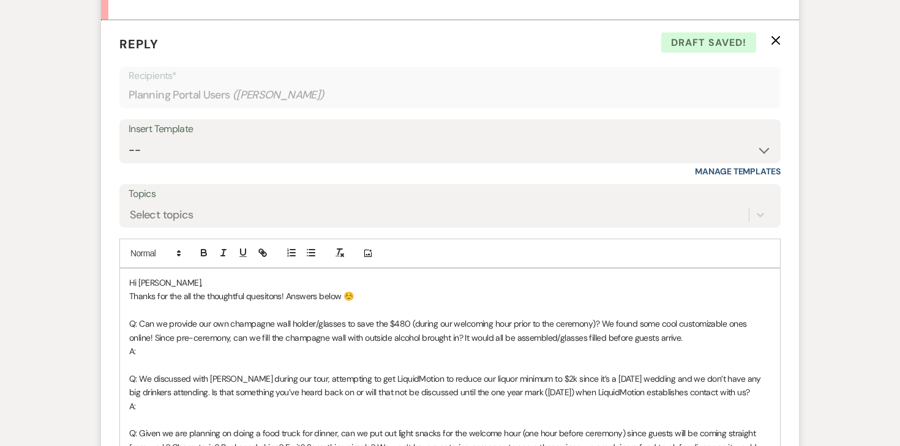
scroll to position [1080, 0]
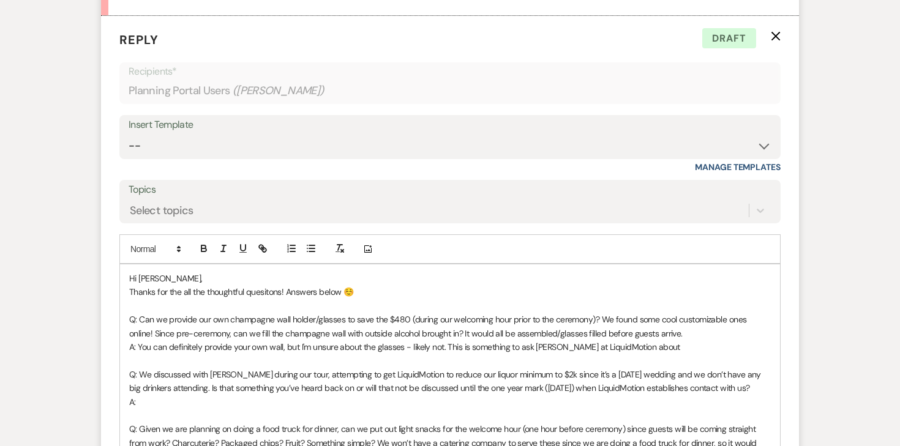
click at [145, 354] on p at bounding box center [450, 360] width 642 height 13
click at [194, 342] on span "A: You can definitely provide your own wall, but I'm unsure about the glasses -…" at bounding box center [404, 347] width 551 height 11
click at [269, 342] on span "A: You can definitely provide your own wall, but I'm unsure about the glasses -…" at bounding box center [404, 347] width 551 height 11
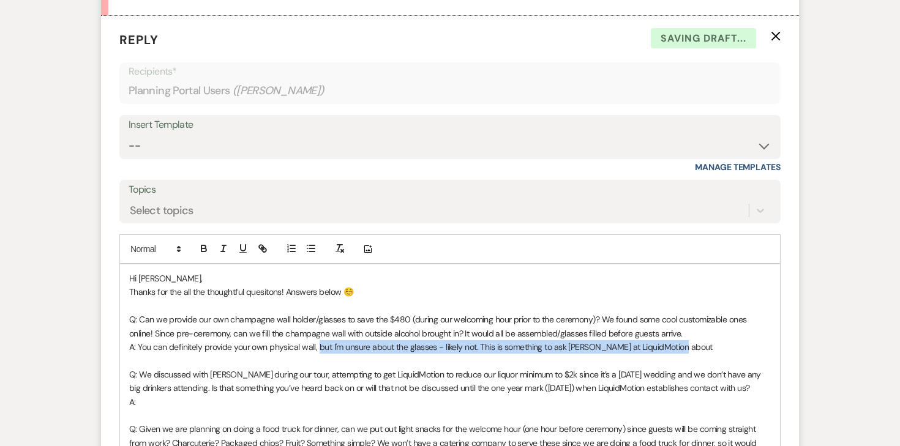
drag, startPoint x: 318, startPoint y: 318, endPoint x: 738, endPoint y: 317, distance: 420.1
click at [738, 340] on p "A: You can definitely provide your own physical wall, but I'm unsure about the …" at bounding box center [450, 346] width 642 height 13
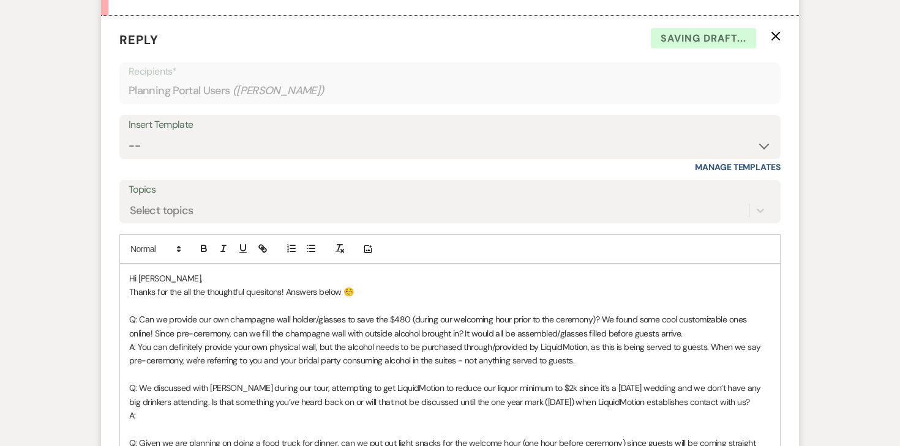
click at [694, 313] on p "Q: Can we provide our own champagne wall holder/glasses to save the $480 (durin…" at bounding box center [450, 327] width 642 height 28
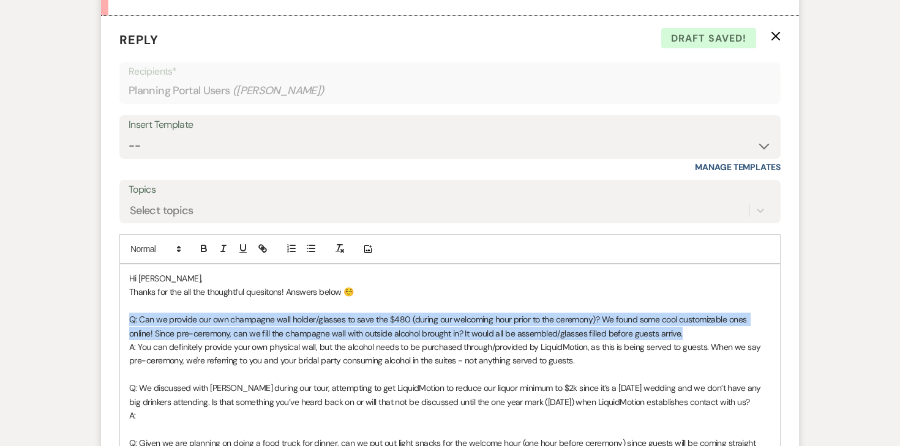
drag, startPoint x: 666, startPoint y: 302, endPoint x: 88, endPoint y: 290, distance: 578.8
click at [88, 290] on div "Messages Tasks Payments Vendors Rental Overview Timeline Docs & Files Contacts …" at bounding box center [450, 179] width 900 height 2059
click at [205, 246] on icon "button" at bounding box center [203, 247] width 4 height 3
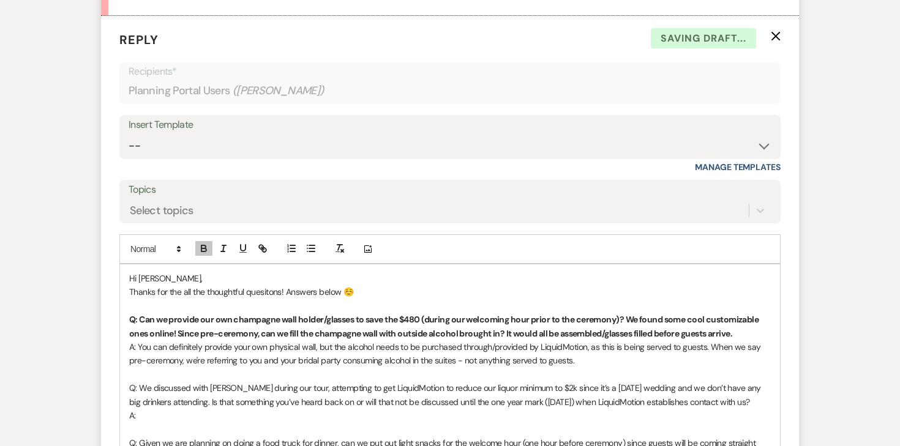
click at [221, 314] on strong "Q: Can we provide our own champagne wall holder/glasses to save the $480 (durin…" at bounding box center [444, 326] width 631 height 24
click at [593, 340] on p "A: You can definitely provide your own physical wall, but the alcohol needs to …" at bounding box center [450, 354] width 642 height 28
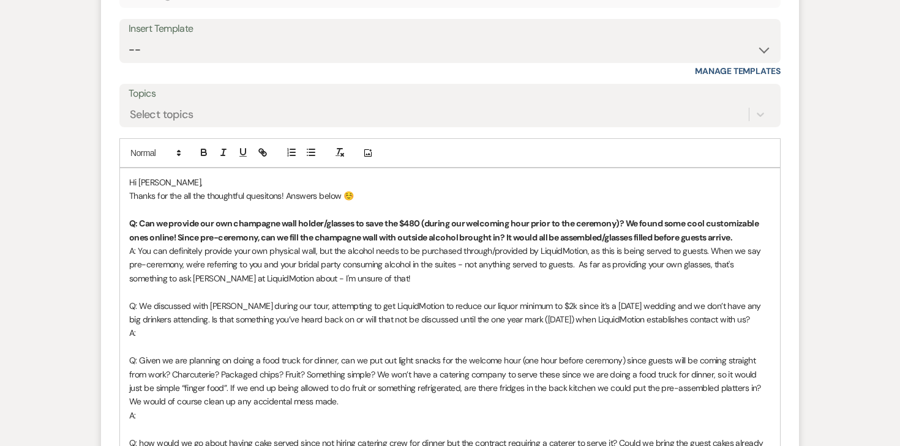
scroll to position [1176, 0]
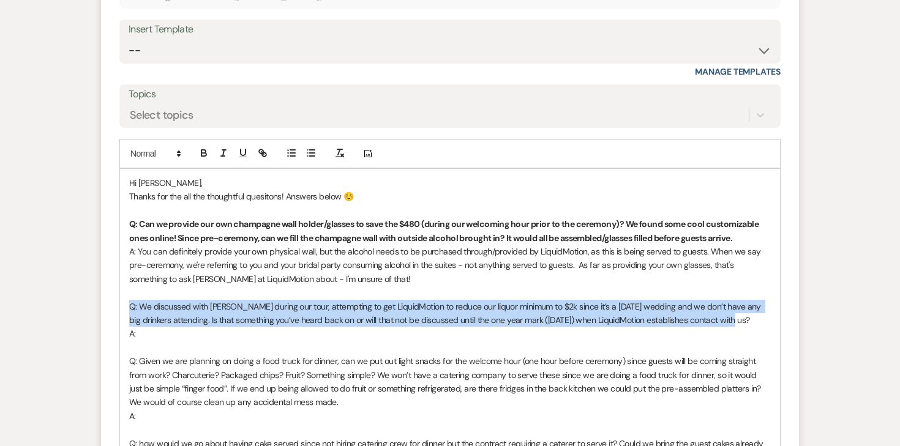
drag, startPoint x: 130, startPoint y: 276, endPoint x: 753, endPoint y: 291, distance: 623.5
click at [753, 300] on p "Q: We discussed with [PERSON_NAME] during our tour, attempting to get LiquidMot…" at bounding box center [450, 314] width 642 height 28
click at [203, 148] on icon "button" at bounding box center [203, 153] width 11 height 11
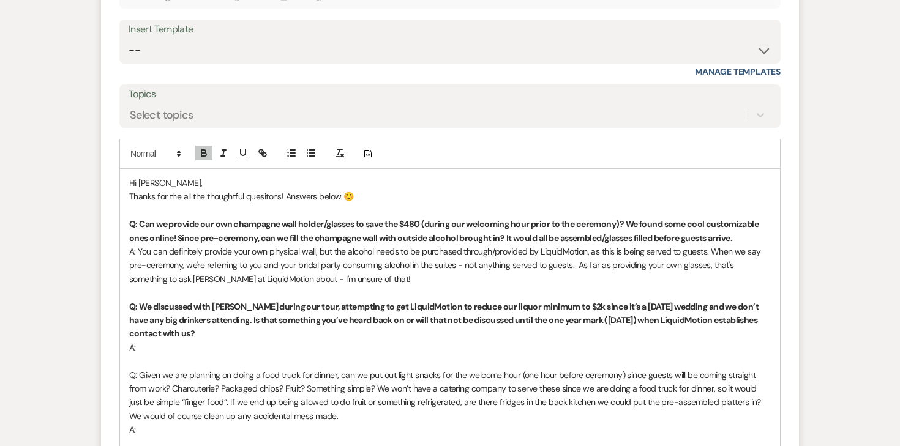
click at [169, 341] on p "A:" at bounding box center [450, 347] width 642 height 13
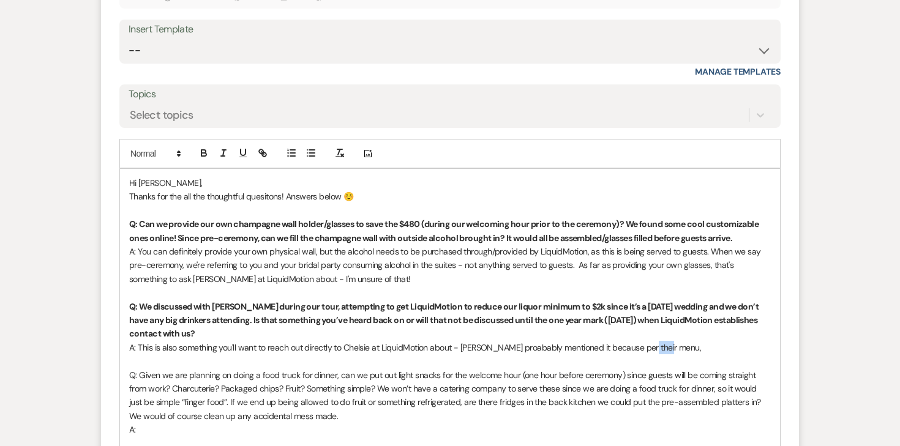
drag, startPoint x: 646, startPoint y: 318, endPoint x: 666, endPoint y: 318, distance: 20.2
click at [666, 342] on span "A: This is also something you'll want to reach out directly to Chelsie at Liqui…" at bounding box center [415, 347] width 572 height 11
click at [206, 148] on icon "button" at bounding box center [203, 153] width 11 height 11
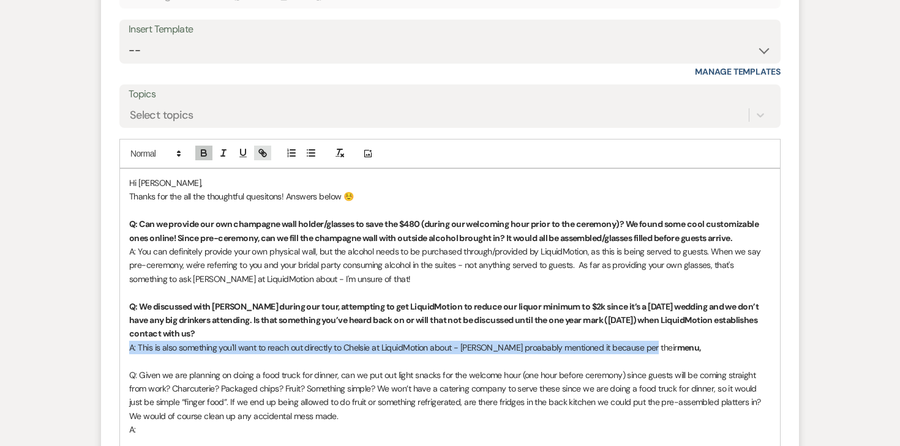
click at [257, 148] on icon "button" at bounding box center [262, 153] width 11 height 11
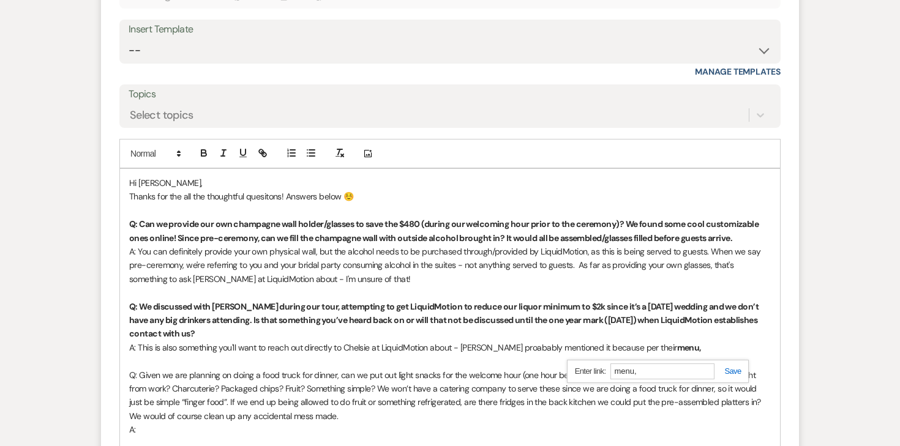
paste input "[URL][DOMAIN_NAME]"
type input "[URL][DOMAIN_NAME]"
click at [737, 367] on link at bounding box center [728, 371] width 26 height 9
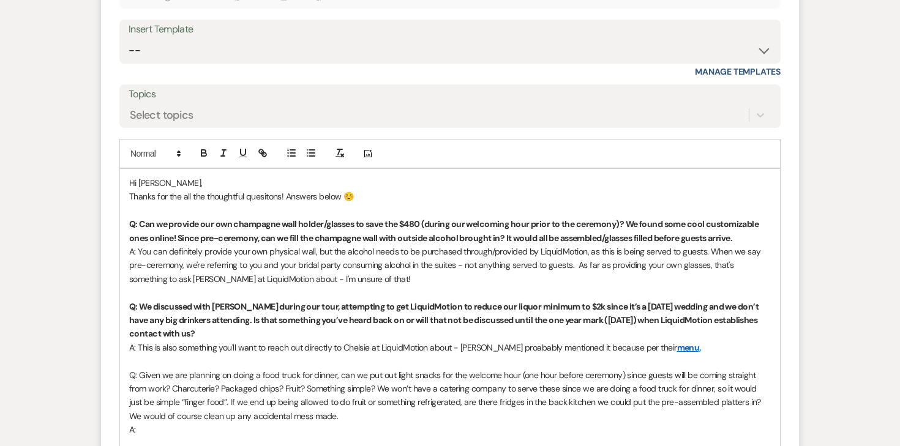
click at [698, 341] on p "A: This is also something you'll want to reach out directly to Chelsie at Liqui…" at bounding box center [450, 347] width 642 height 13
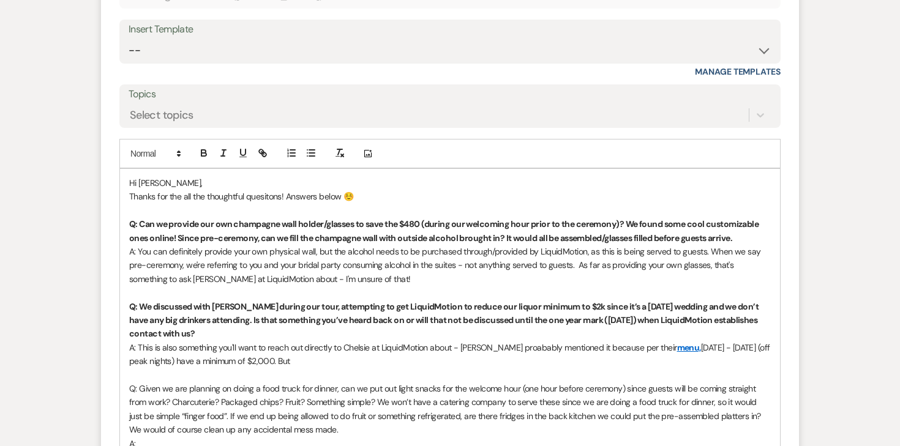
click at [502, 342] on span "A: This is also something you'll want to reach out directly to Chelsie at Liqui…" at bounding box center [403, 347] width 548 height 11
click at [505, 342] on span "A: This is also something you'll want to reach out directly to Chelsie at Liqui…" at bounding box center [403, 347] width 548 height 11
click at [291, 341] on p "A: This is also something you'll want to reach out directly to Chelsie at Liqui…" at bounding box center [450, 355] width 642 height 28
click at [454, 342] on span "[DATE] - [DATE] (off peak nights) have a minimum of $2,000. They are our exclus…" at bounding box center [448, 354] width 639 height 24
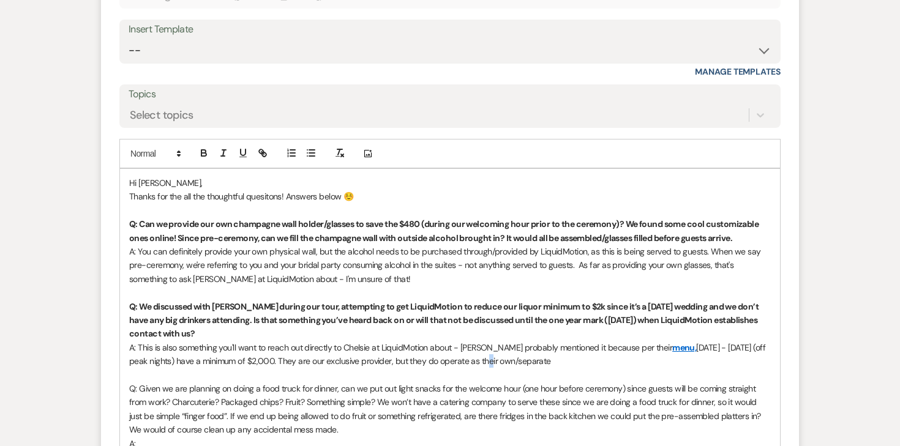
click at [454, 342] on span "[DATE] - [DATE] (off peak nights) have a minimum of $2,000. They are our exclus…" at bounding box center [448, 354] width 639 height 24
drag, startPoint x: 538, startPoint y: 334, endPoint x: 493, endPoint y: 333, distance: 44.7
click at [493, 341] on p "A: This is also something you'll want to reach out directly to Chelsie at Liqui…" at bounding box center [450, 355] width 642 height 28
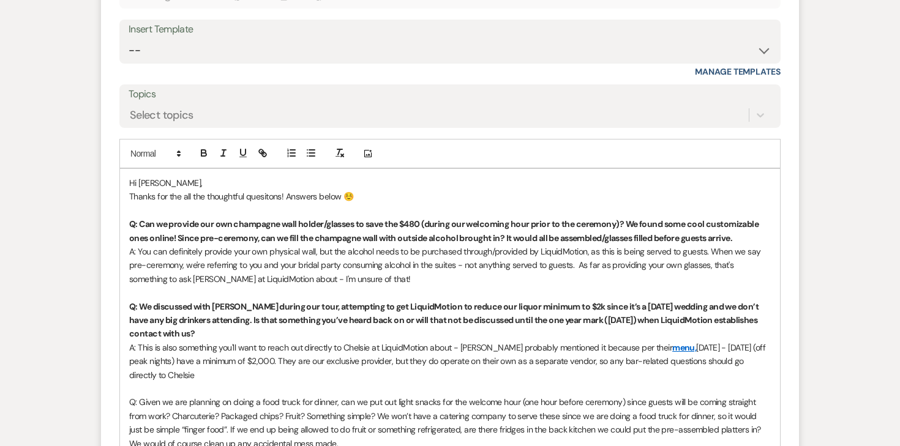
click at [177, 341] on p "A: This is also something you'll want to reach out directly to Chelsie at Liqui…" at bounding box center [450, 361] width 642 height 41
click at [170, 341] on p "A: This is also something you'll want to reach out directly to Chelsie at Liqui…" at bounding box center [450, 361] width 642 height 41
click at [316, 342] on span "A: This is also something you'll want to reach out directly to Chelsie at Liqui…" at bounding box center [400, 347] width 543 height 11
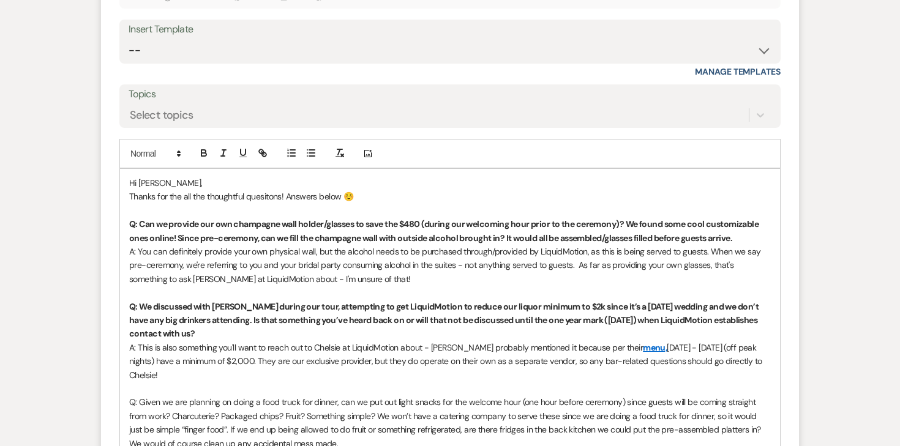
click at [227, 342] on span "[DATE] - [DATE] (off peak nights) have a minimum of $2,000. They are our exclus…" at bounding box center [446, 361] width 635 height 39
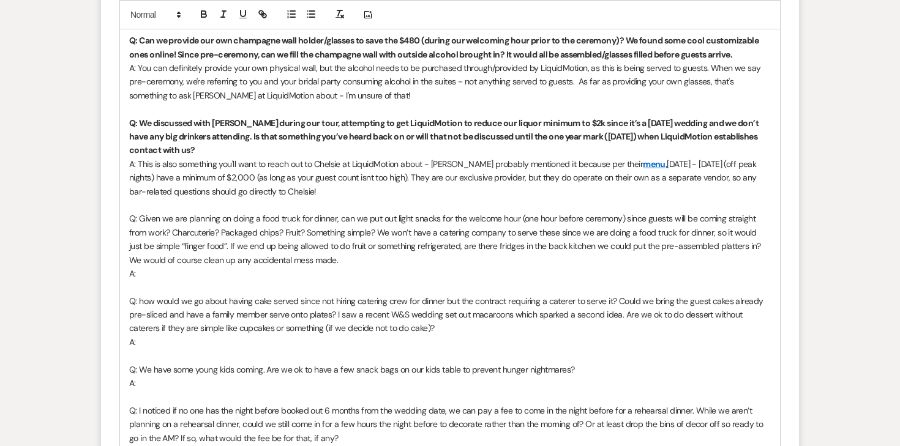
scroll to position [1360, 0]
click at [318, 161] on p "A: This is also something you'll want to reach out to Chelsie at LiquidMotion a…" at bounding box center [450, 177] width 642 height 41
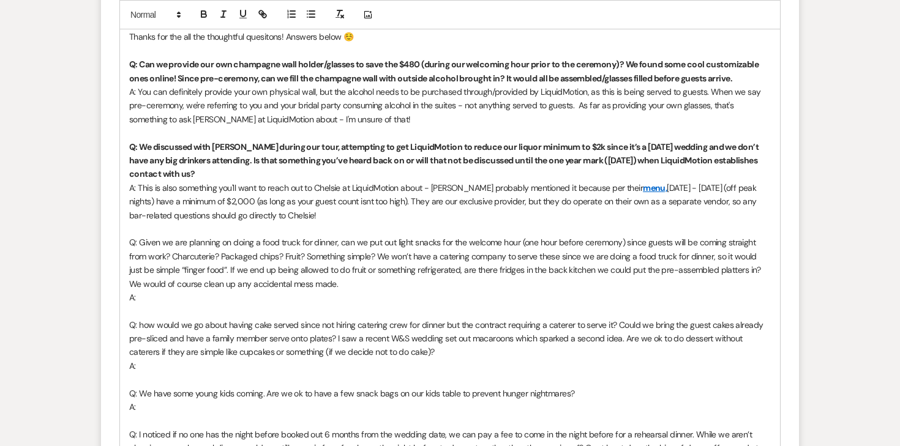
scroll to position [1332, 0]
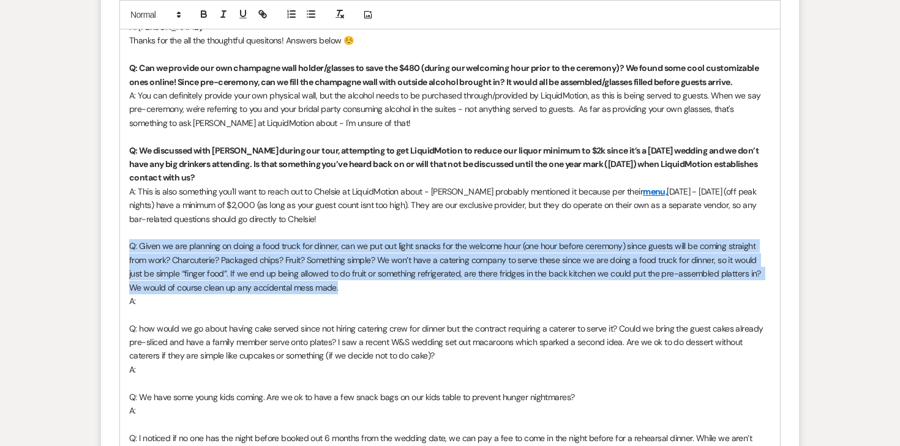
drag, startPoint x: 128, startPoint y: 212, endPoint x: 334, endPoint y: 255, distance: 210.0
click at [334, 255] on div "Hi [PERSON_NAME], Thanks for the all the thoughtful quesitons! Answers below ☺️…" at bounding box center [450, 260] width 660 height 495
click at [205, 15] on icon "button" at bounding box center [203, 15] width 5 height 3
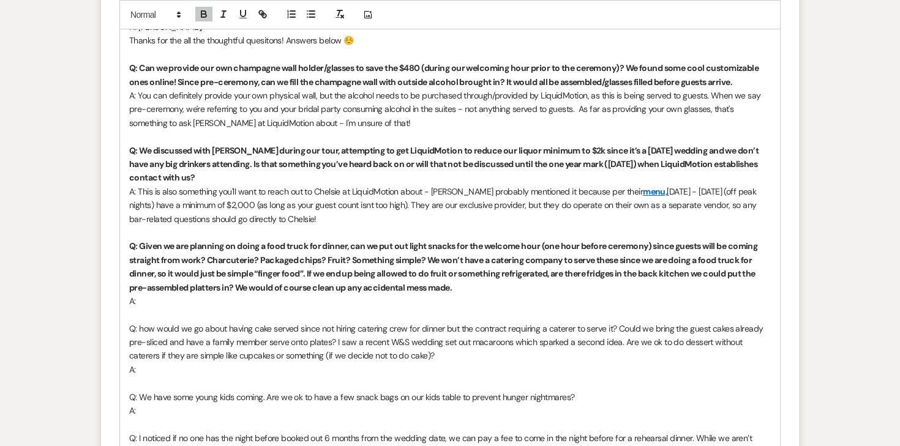
click at [220, 295] on p "A:" at bounding box center [450, 301] width 642 height 13
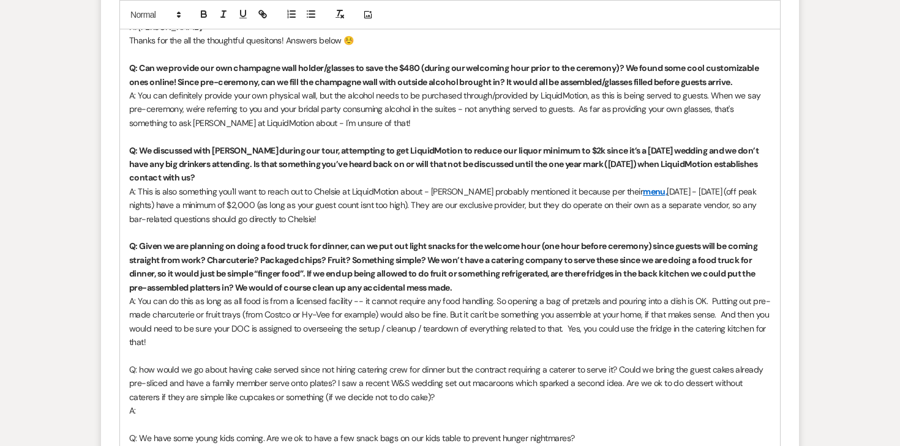
scroll to position [1326, 0]
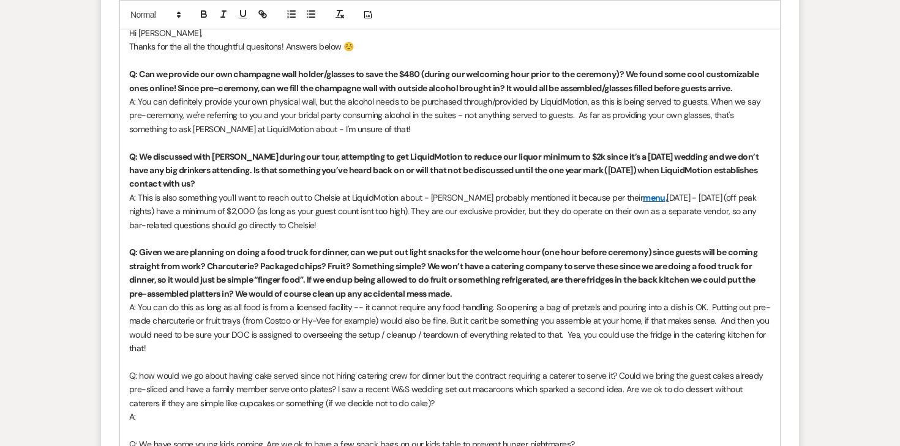
click at [356, 302] on span "A: You can do this as long as all food is from a licensed facility -- it cannot…" at bounding box center [450, 328] width 642 height 52
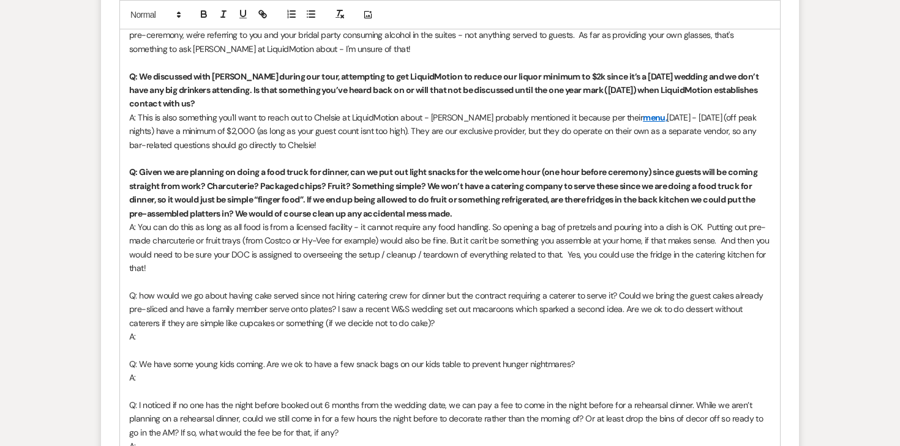
scroll to position [1430, 0]
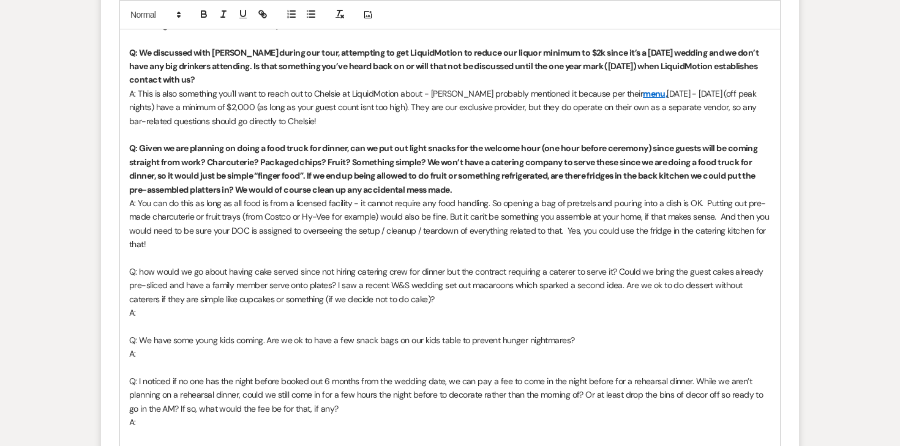
click at [198, 266] on span "Q: how would we go about having cake served since not hiring catering crew for …" at bounding box center [447, 285] width 636 height 39
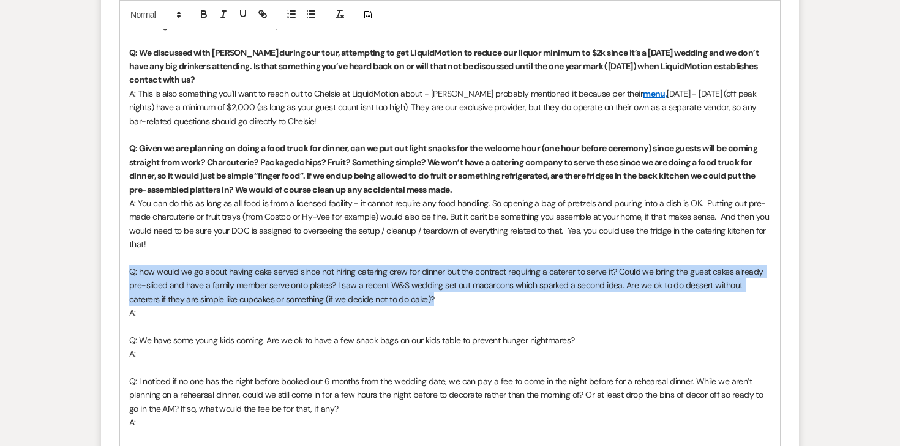
drag, startPoint x: 126, startPoint y: 241, endPoint x: 423, endPoint y: 273, distance: 298.7
click at [423, 273] on div "Hi [PERSON_NAME], Thanks for the all the thoughtful quesitons! Answers below ☺️…" at bounding box center [450, 183] width 660 height 536
click at [203, 16] on icon "button" at bounding box center [203, 14] width 11 height 11
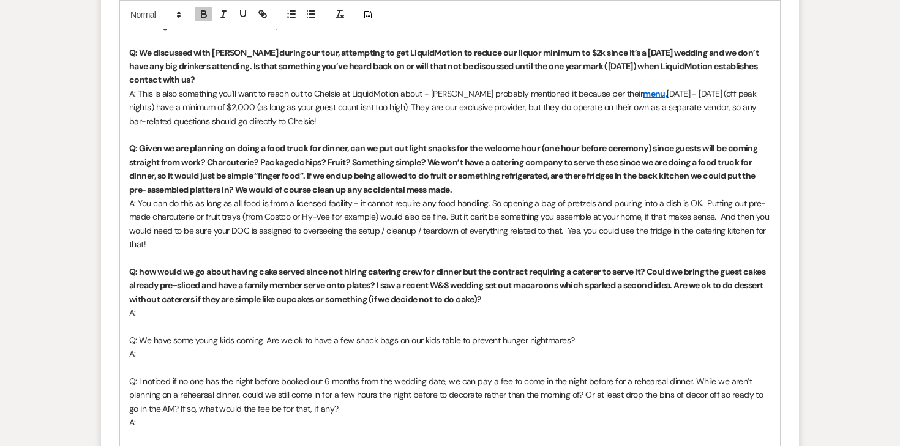
click at [176, 306] on p "A:" at bounding box center [450, 312] width 642 height 13
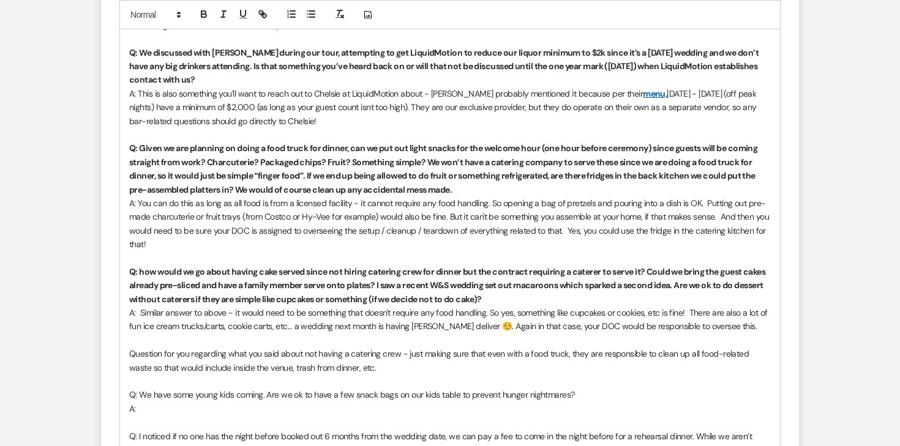
click at [127, 326] on div "Hi [PERSON_NAME], Thanks for the all the thoughtful quesitons! Answers below ☺️…" at bounding box center [450, 210] width 660 height 590
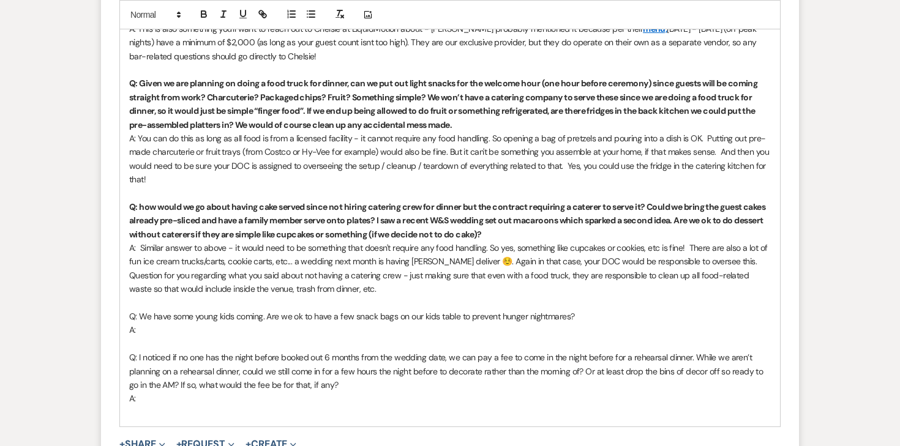
scroll to position [1495, 0]
click at [168, 310] on span "Q: We have some young kids coming. Are we ok to have a few snack bags on our ki…" at bounding box center [351, 315] width 445 height 11
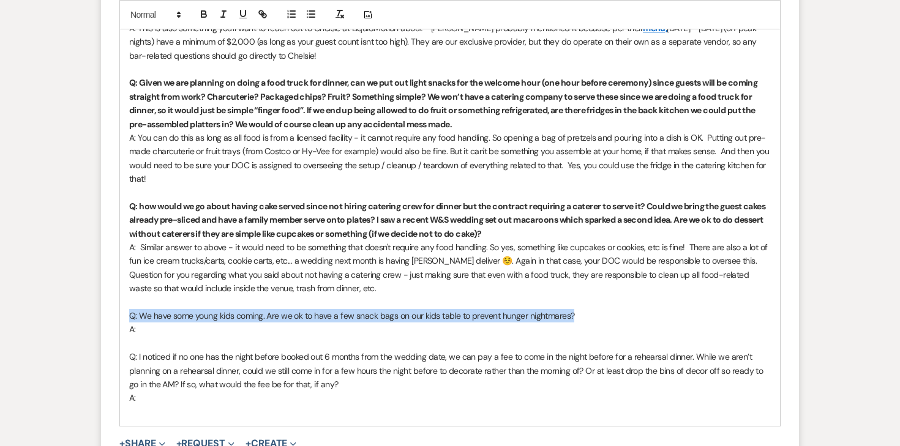
click at [168, 310] on span "Q: We have some young kids coming. Are we ok to have a few snack bags on our ki…" at bounding box center [351, 315] width 445 height 11
click at [201, 13] on icon "button" at bounding box center [203, 12] width 4 height 3
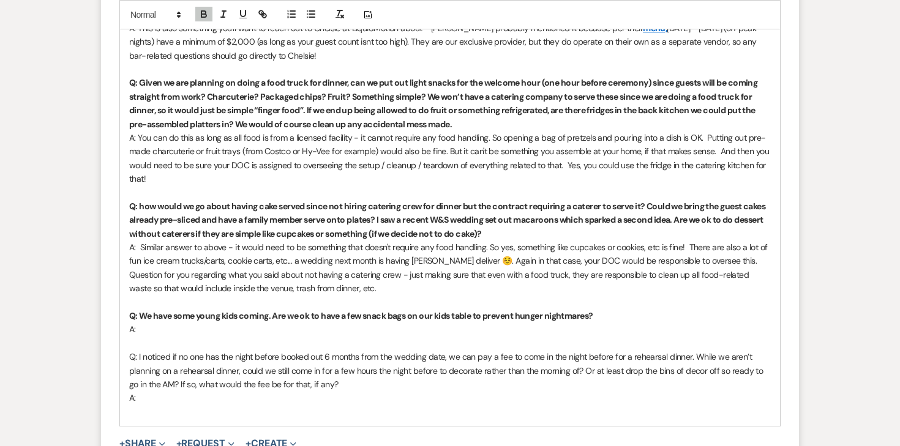
click at [201, 323] on p "A:" at bounding box center [450, 329] width 642 height 13
click at [302, 337] on p at bounding box center [450, 343] width 642 height 13
click at [291, 323] on p "A: Yep thats fine! Again, pre-packed stuff" at bounding box center [450, 329] width 642 height 13
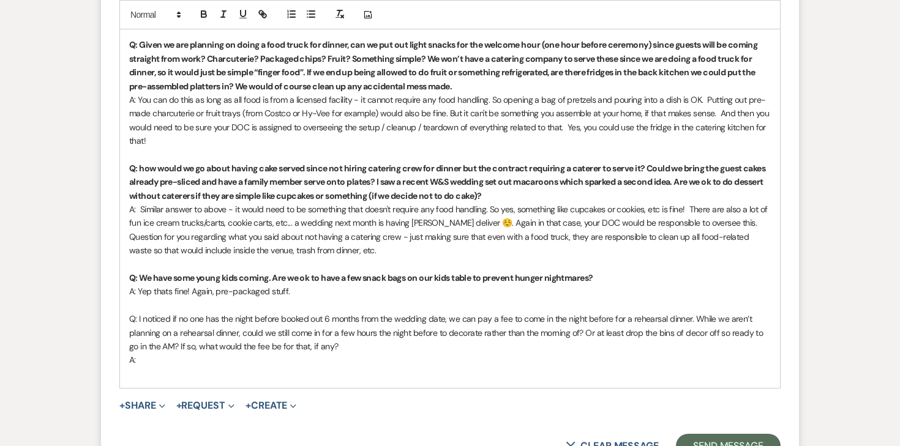
scroll to position [1551, 0]
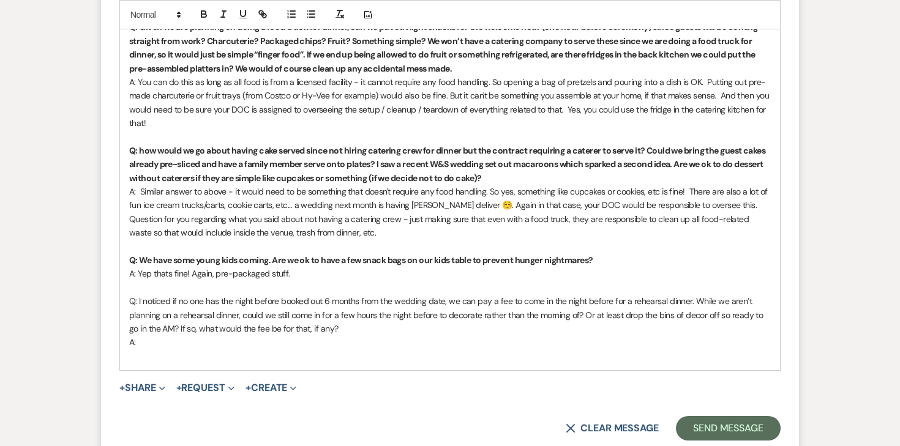
click at [266, 268] on span "A: Yep thats fine! Again, pre-packaged stuff." at bounding box center [209, 273] width 161 height 11
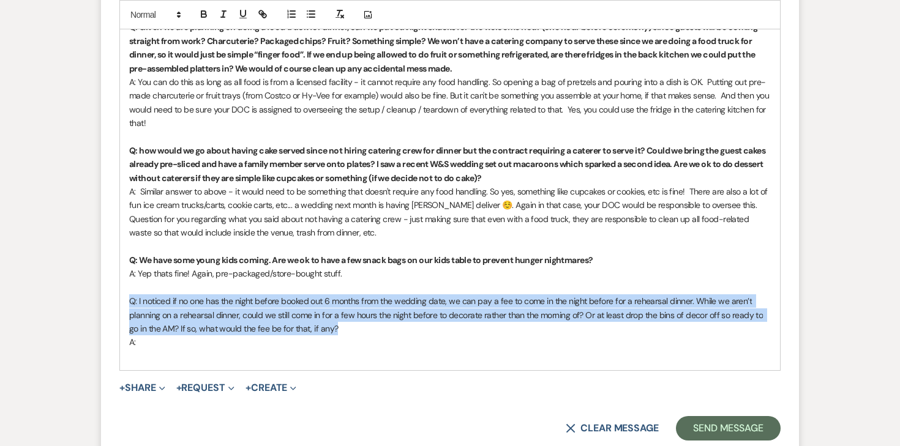
drag, startPoint x: 129, startPoint y: 271, endPoint x: 355, endPoint y: 296, distance: 227.3
click at [355, 296] on div "Hi [PERSON_NAME], Thanks for the all the thoughtful quesitons! Answers below ☺️…" at bounding box center [450, 82] width 660 height 577
click at [205, 14] on icon "button" at bounding box center [203, 15] width 5 height 3
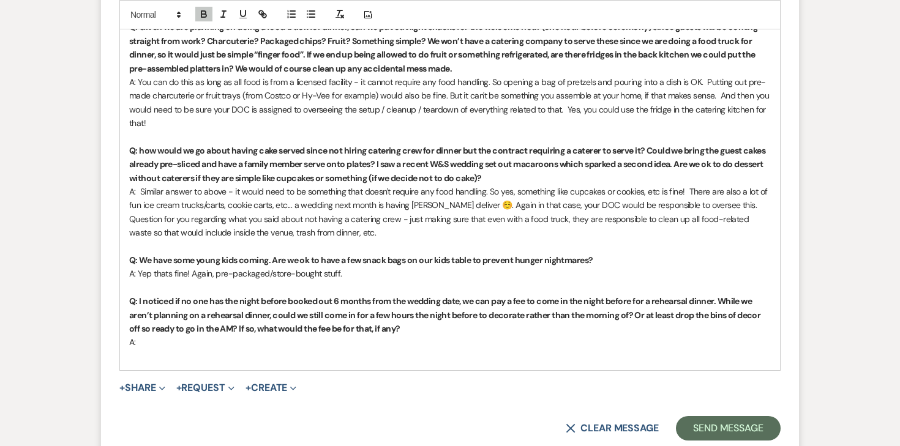
click at [302, 268] on span "A: Yep thats fine! Again, pre-packaged/store-bought stuff." at bounding box center [235, 273] width 213 height 11
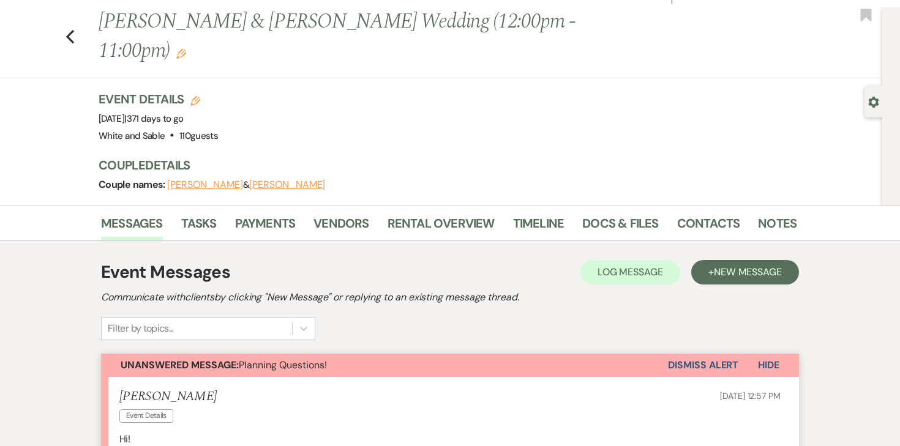
scroll to position [0, 0]
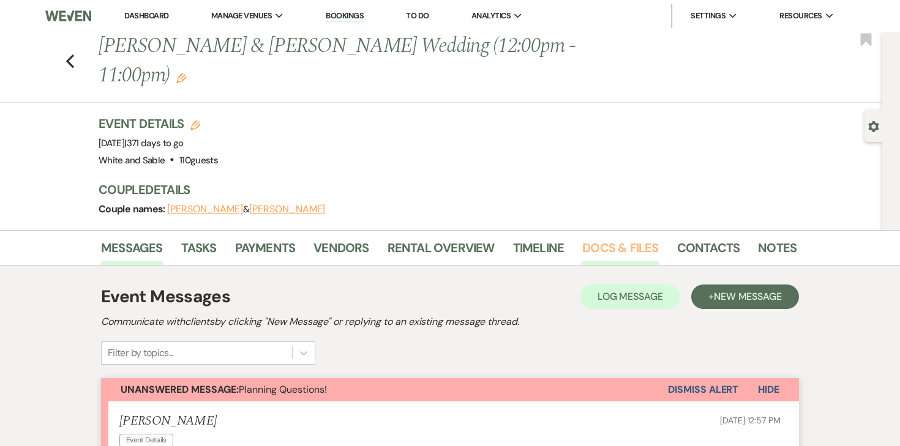
click at [601, 238] on link "Docs & Files" at bounding box center [620, 251] width 76 height 27
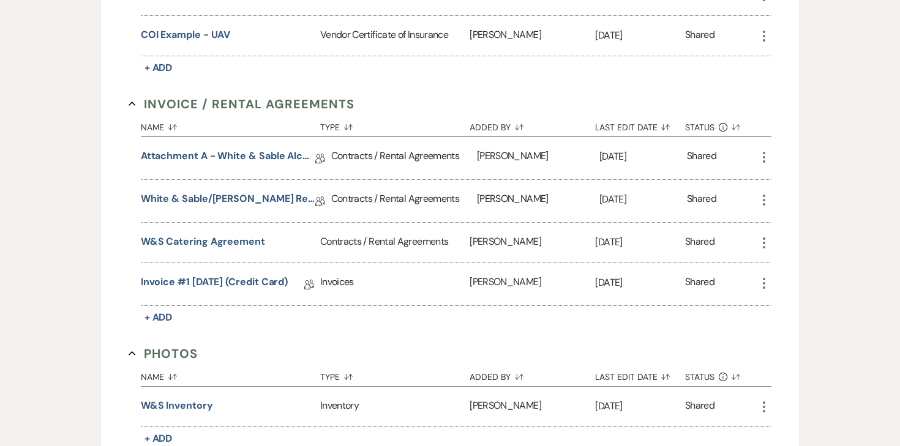
scroll to position [519, 0]
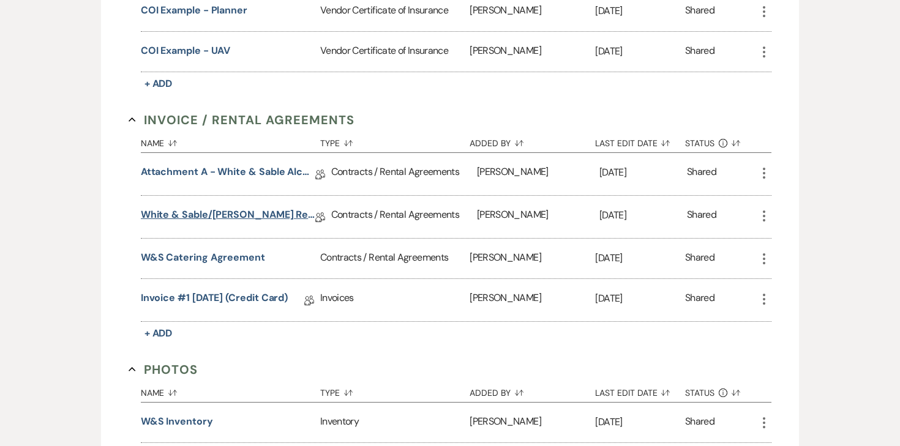
click at [293, 208] on link "White & Sable/[PERSON_NAME] Rental Agreement - [DATE]" at bounding box center [228, 217] width 175 height 19
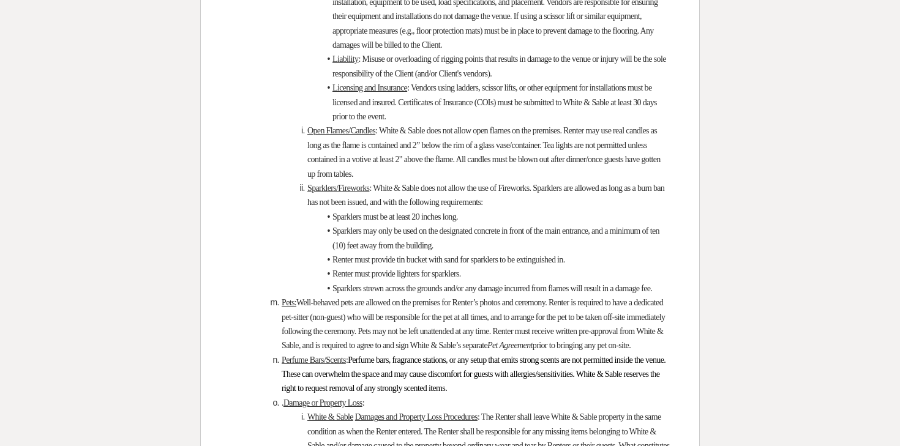
scroll to position [1017, 0]
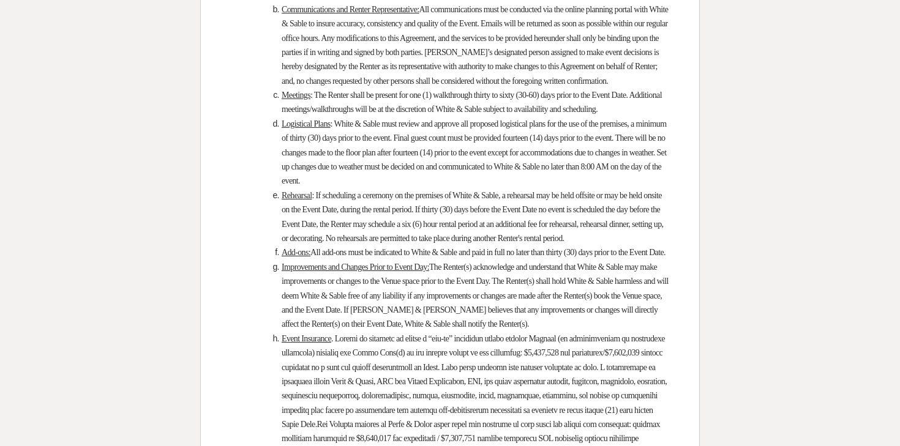
click at [261, 117] on li "Meetings : The Renter shall be present for one (1) walkthrough thirty to sixty …" at bounding box center [456, 102] width 427 height 29
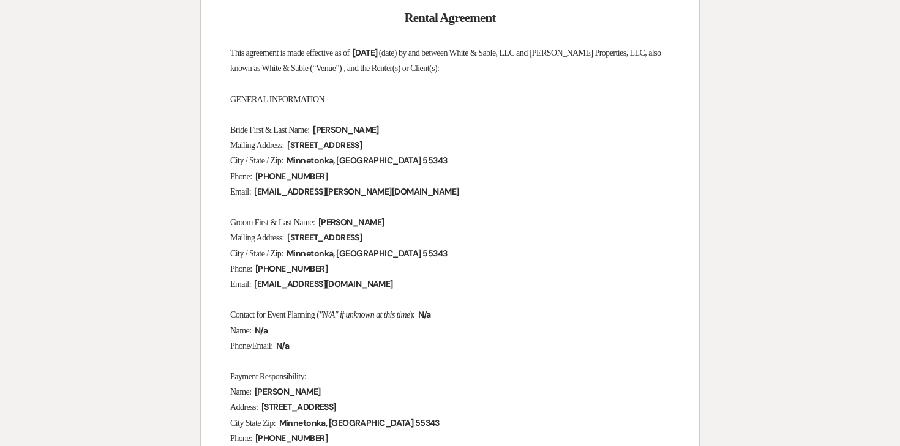
scroll to position [0, 0]
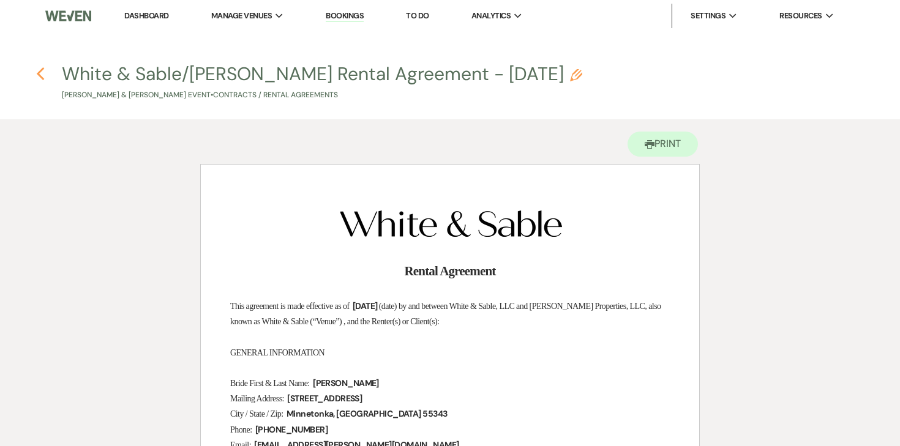
click at [39, 75] on use "button" at bounding box center [40, 73] width 8 height 13
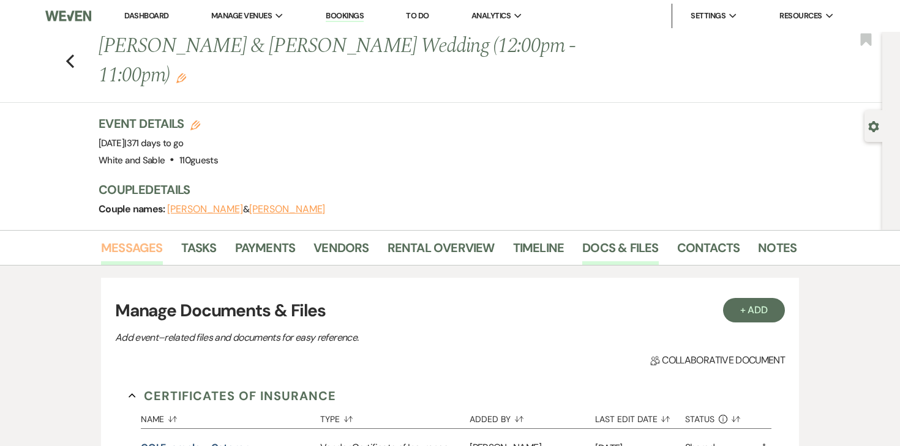
click at [155, 238] on link "Messages" at bounding box center [132, 251] width 62 height 27
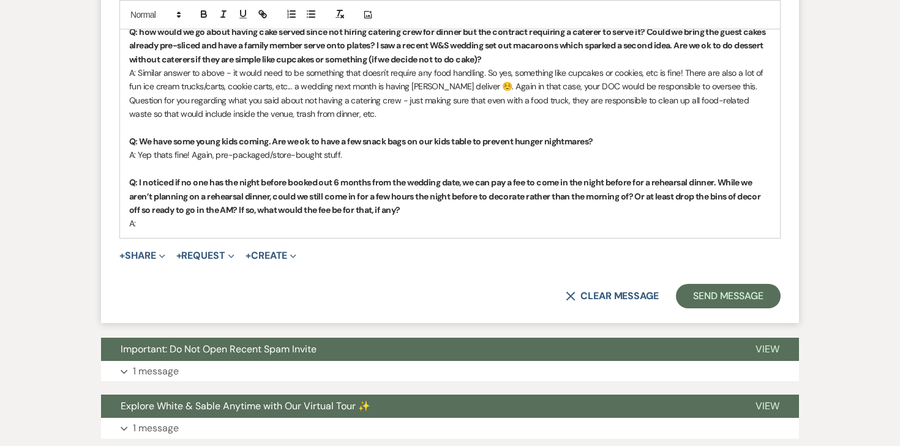
scroll to position [1673, 0]
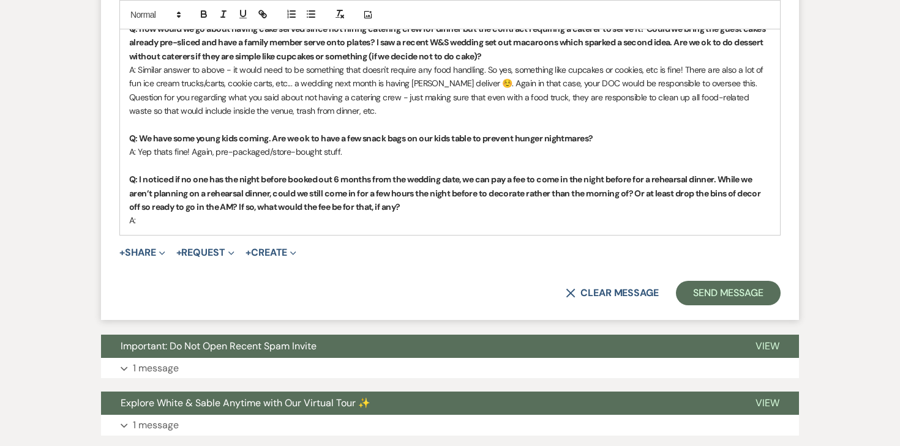
click at [178, 214] on p "A:" at bounding box center [450, 220] width 642 height 13
click at [312, 214] on p "A: Our contract states that if no event is booked [DATE] (not 6 months)" at bounding box center [450, 220] width 642 height 13
click at [335, 214] on p "A: Our contract states that if no event is booked 30 days (not 6 months)" at bounding box center [450, 220] width 642 height 13
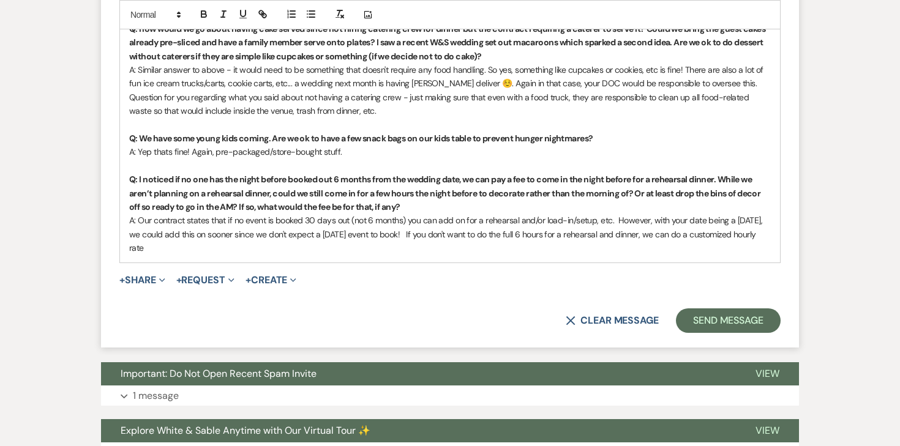
click at [773, 0] on div "Add Photo" at bounding box center [449, 14] width 661 height 29
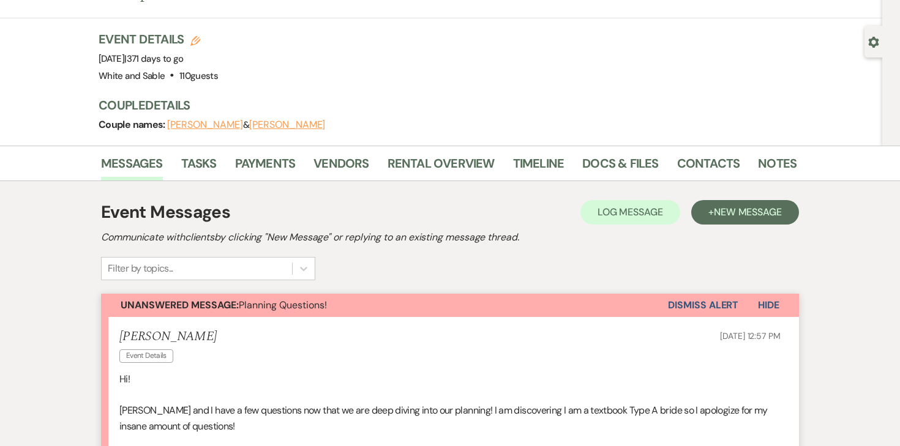
scroll to position [0, 0]
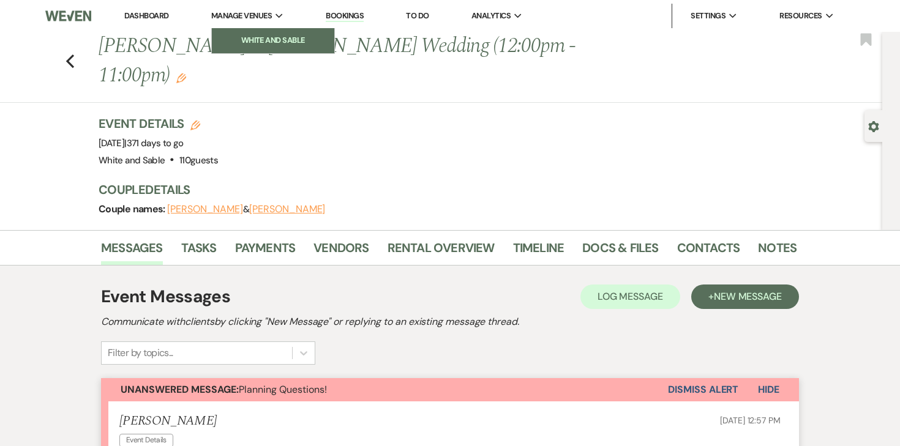
click at [250, 35] on li "White and Sable" at bounding box center [273, 40] width 110 height 12
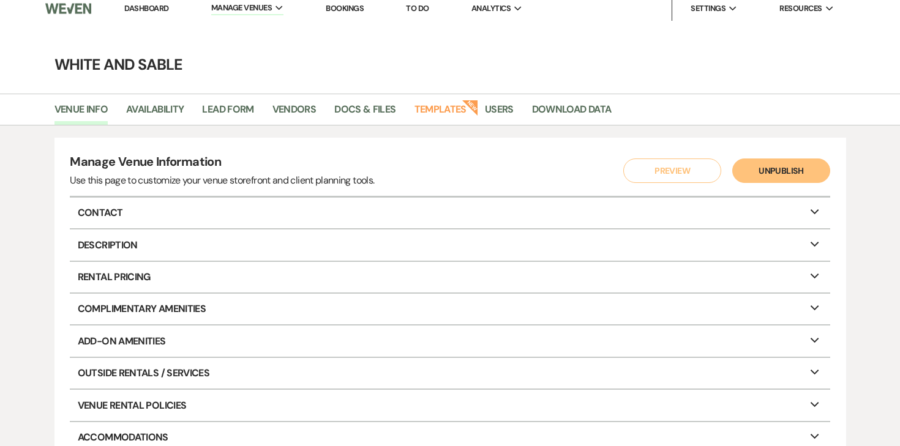
scroll to position [10, 0]
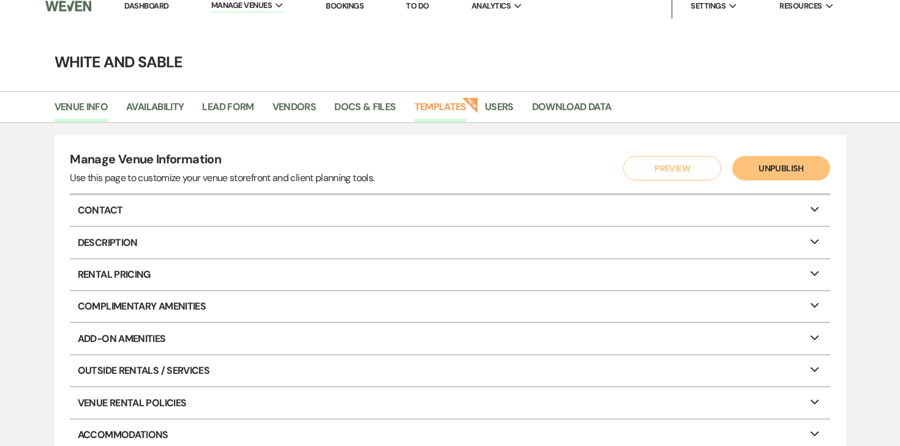
click at [453, 108] on link "Templates" at bounding box center [441, 110] width 52 height 23
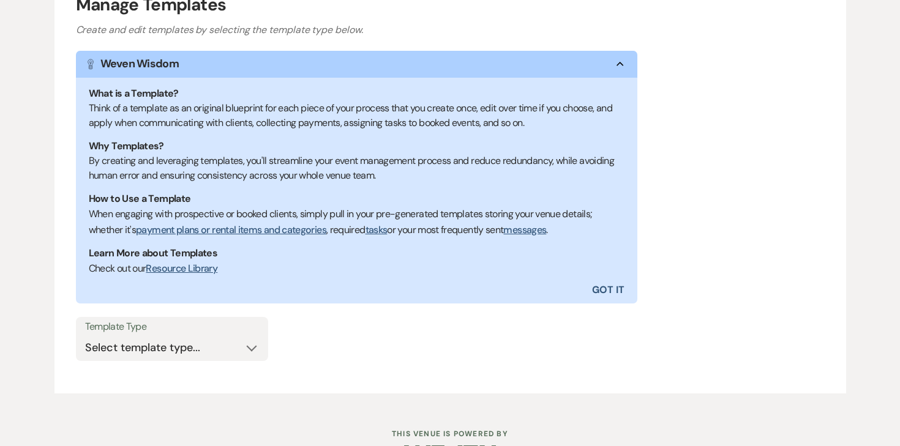
scroll to position [212, 0]
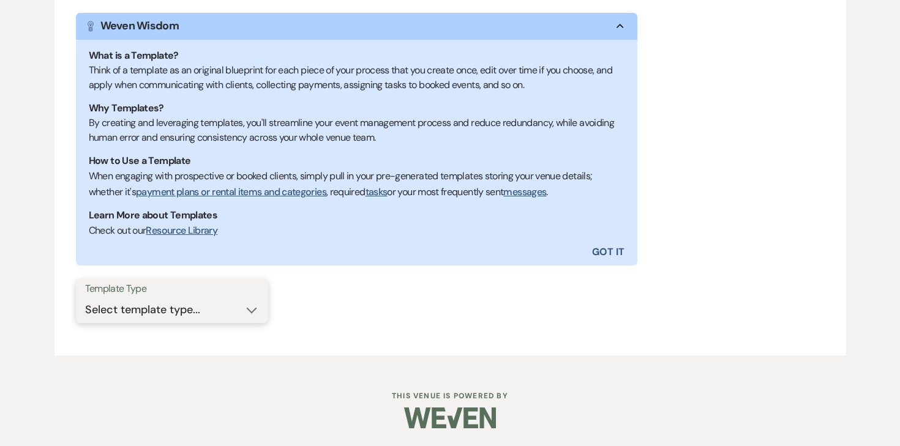
click at [175, 304] on select "Select template type... Task List Message Templates Payment Plan Inventory Item…" at bounding box center [172, 310] width 174 height 24
select select "Message Templates"
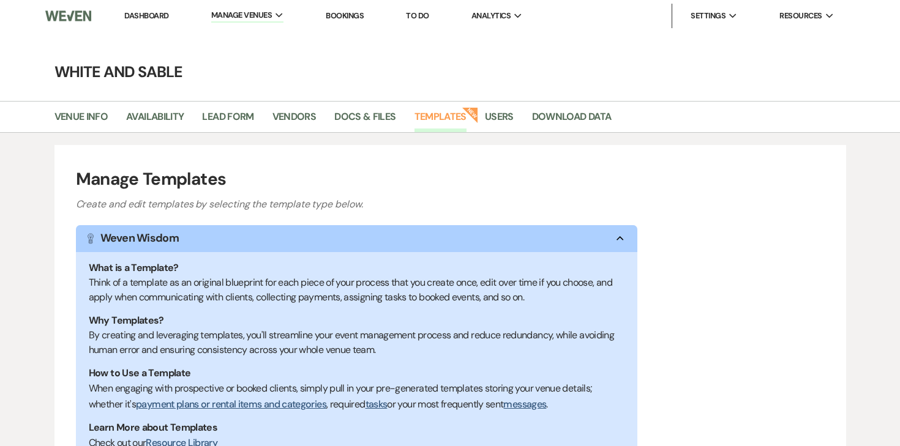
click at [159, 7] on li "Dashboard" at bounding box center [146, 16] width 56 height 24
click at [159, 12] on link "Dashboard" at bounding box center [146, 15] width 44 height 10
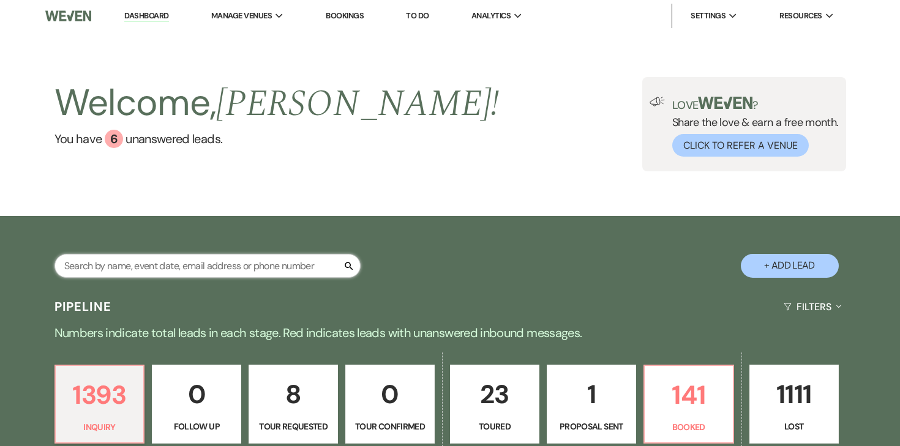
click at [151, 268] on input "text" at bounding box center [207, 266] width 306 height 24
type input "abby"
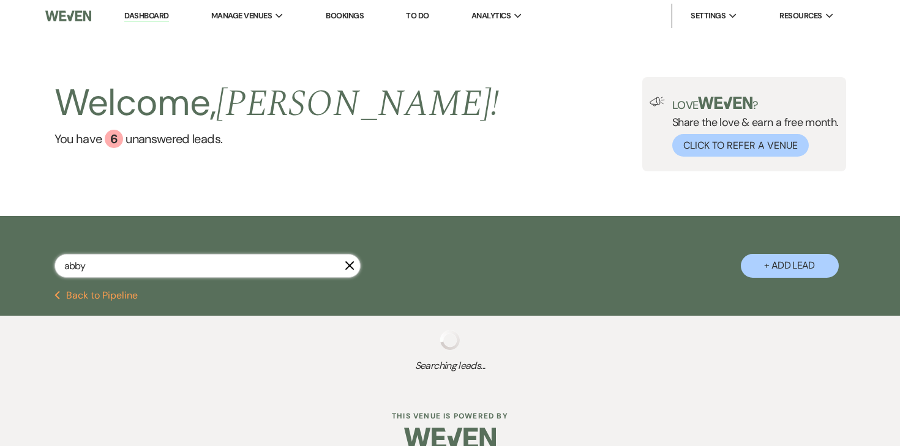
select select "5"
select select "8"
select select "6"
select select "8"
select select "7"
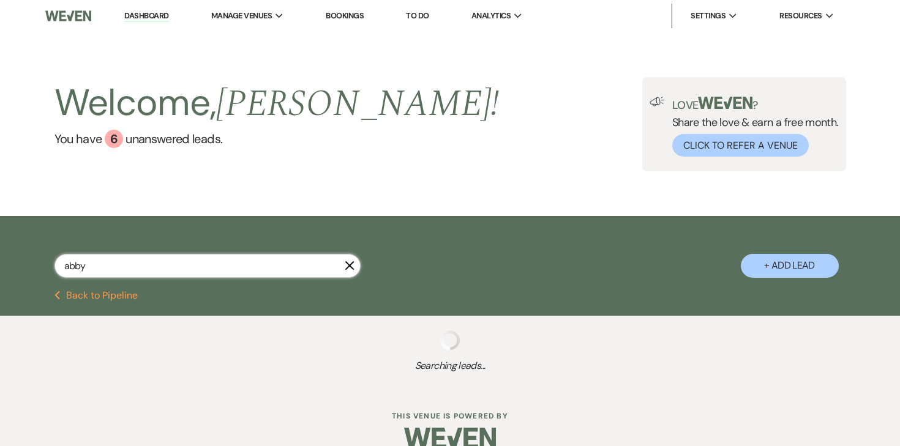
select select "8"
select select "6"
select select "8"
select select "5"
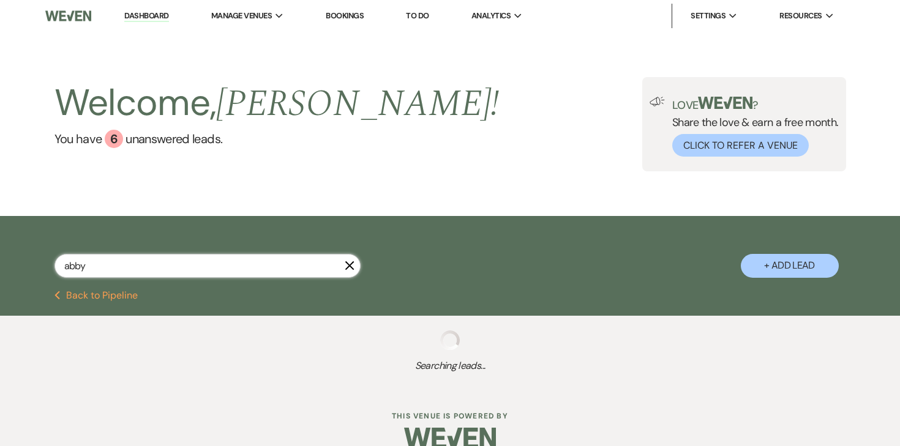
select select "8"
select select "5"
select select "8"
select select "2"
select select "8"
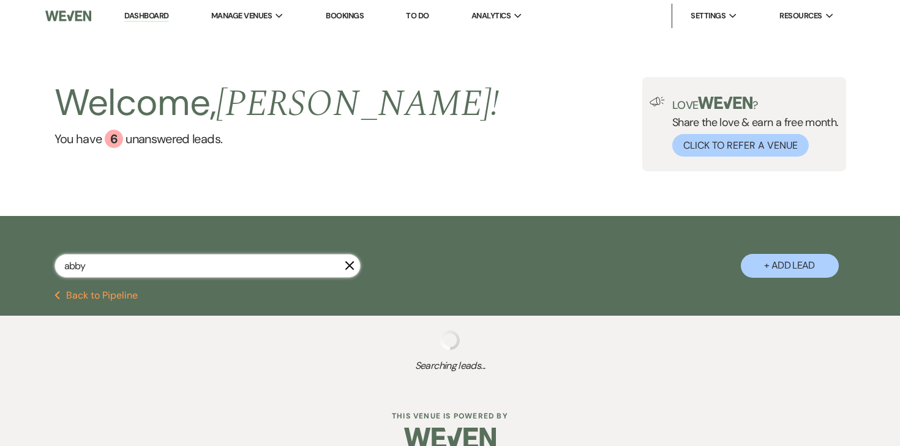
select select "2"
select select "8"
select select "2"
select select "8"
select select "2"
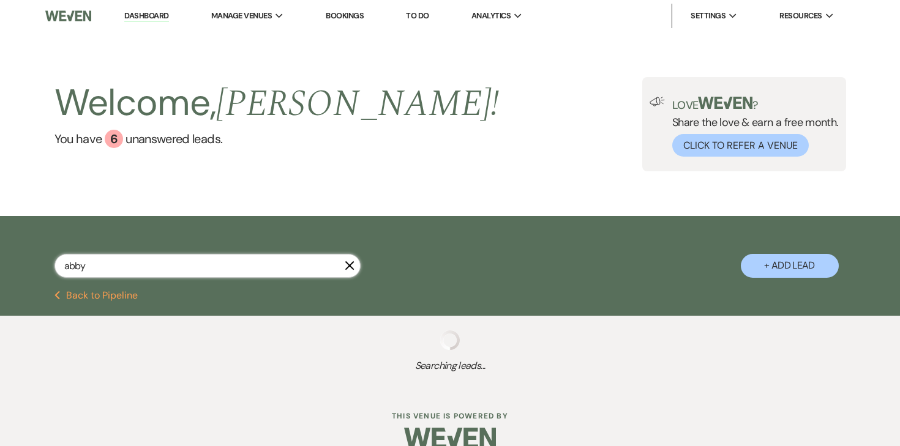
select select "8"
select select "2"
select select "8"
select select "2"
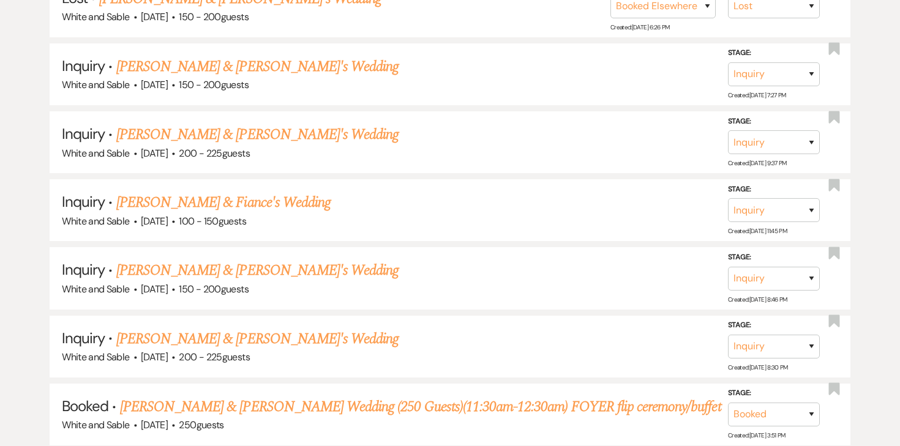
scroll to position [1132, 0]
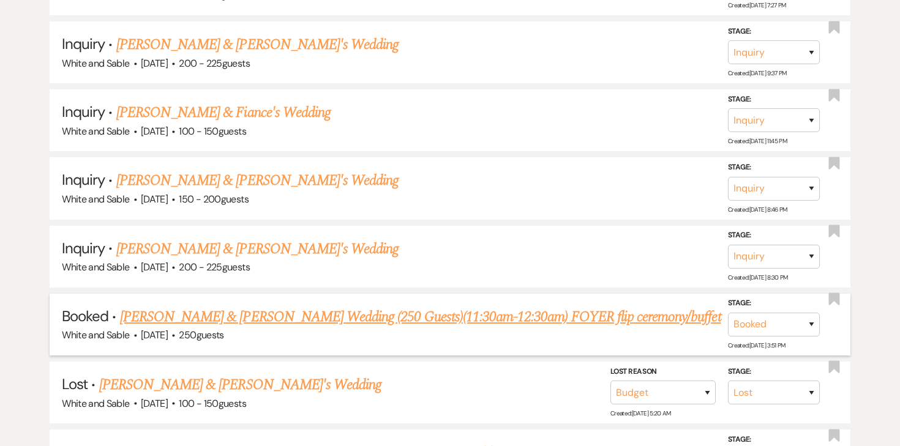
type input "abby"
click at [176, 306] on link "[PERSON_NAME] & [PERSON_NAME] Wedding (250 Guests)(11:30am-12:30am) FOYER flip …" at bounding box center [420, 317] width 601 height 22
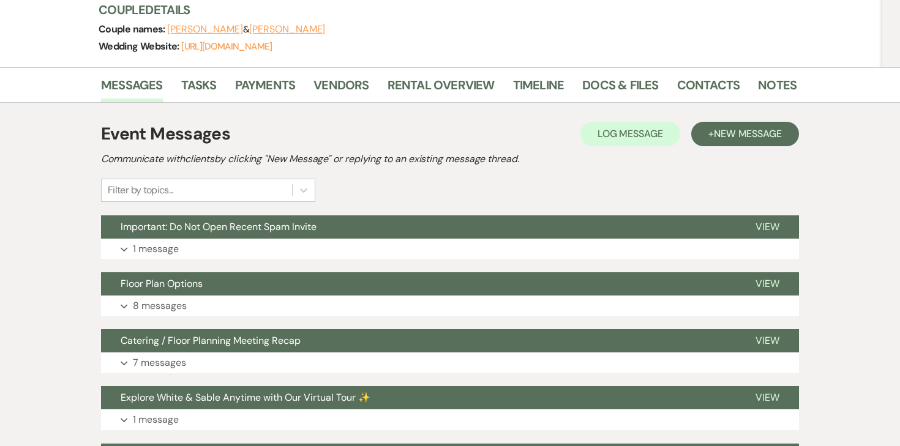
scroll to position [184, 0]
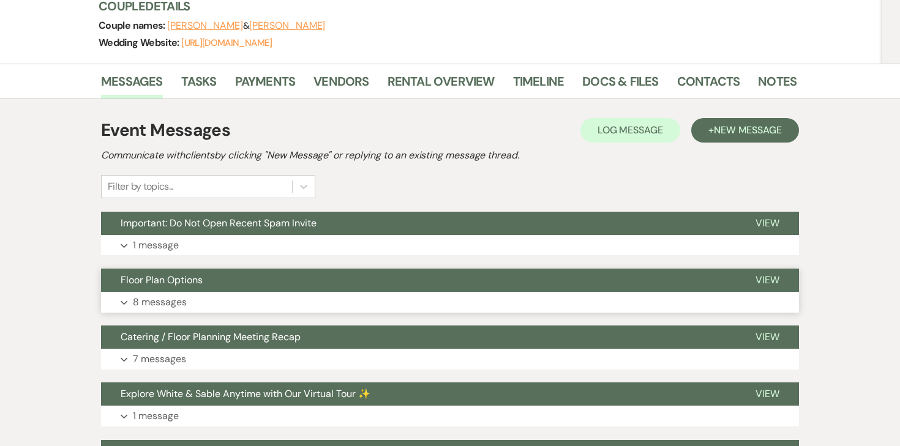
click at [147, 304] on p "8 messages" at bounding box center [160, 303] width 54 height 16
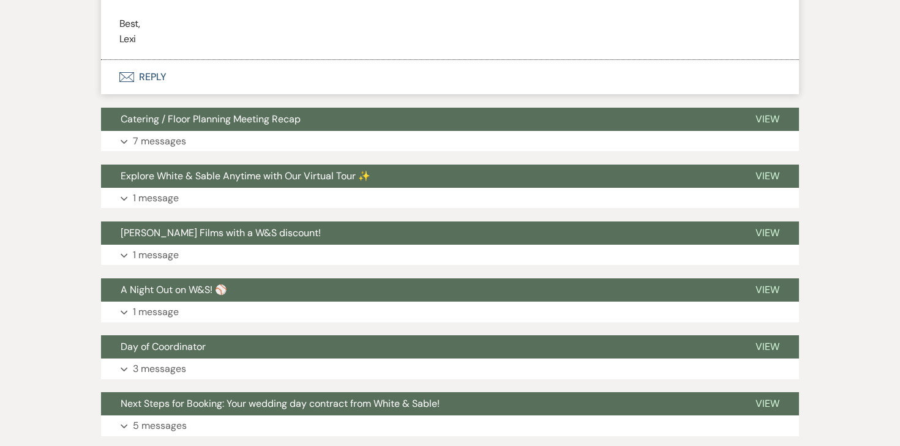
scroll to position [1992, 0]
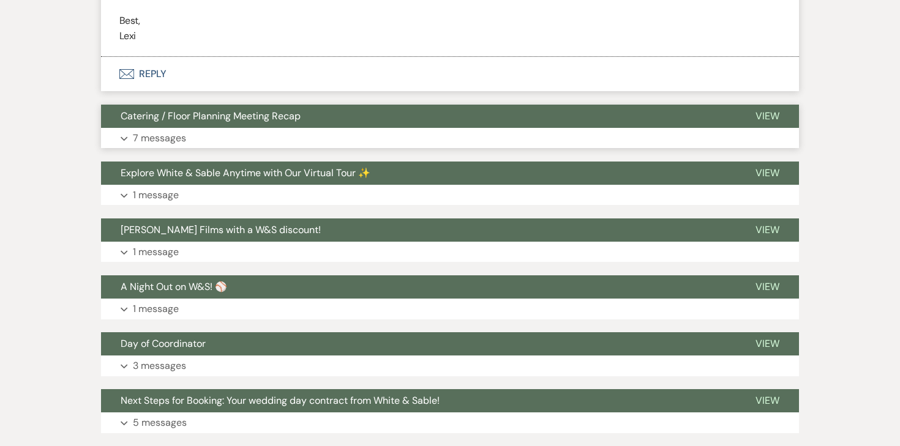
click at [187, 145] on button "Expand 7 messages" at bounding box center [450, 138] width 698 height 21
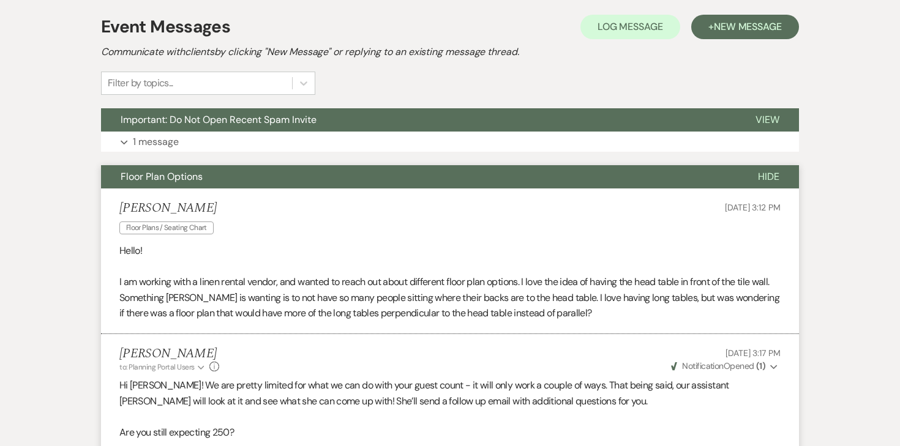
scroll to position [0, 0]
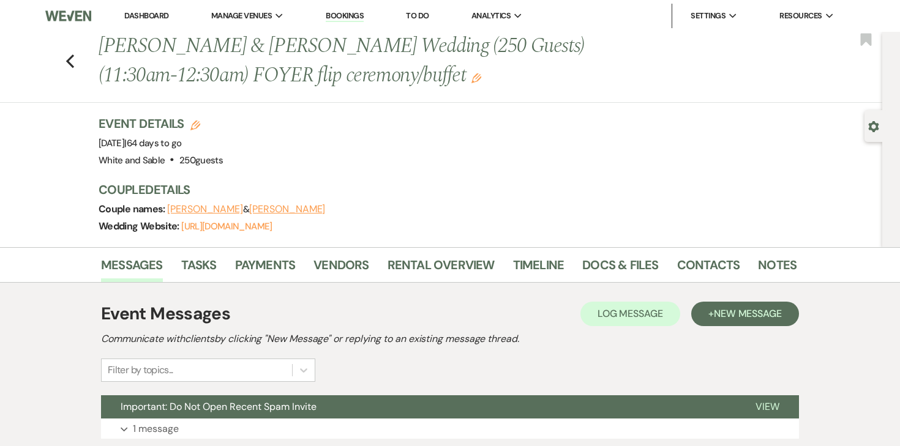
click at [159, 10] on li "Dashboard" at bounding box center [146, 16] width 56 height 24
click at [157, 17] on link "Dashboard" at bounding box center [146, 15] width 44 height 10
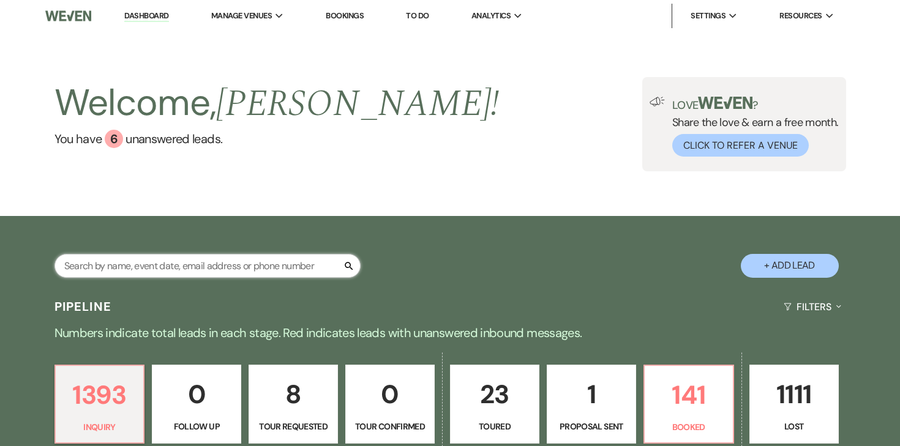
click at [219, 258] on input "text" at bounding box center [207, 266] width 306 height 24
type input "[PERSON_NAME]"
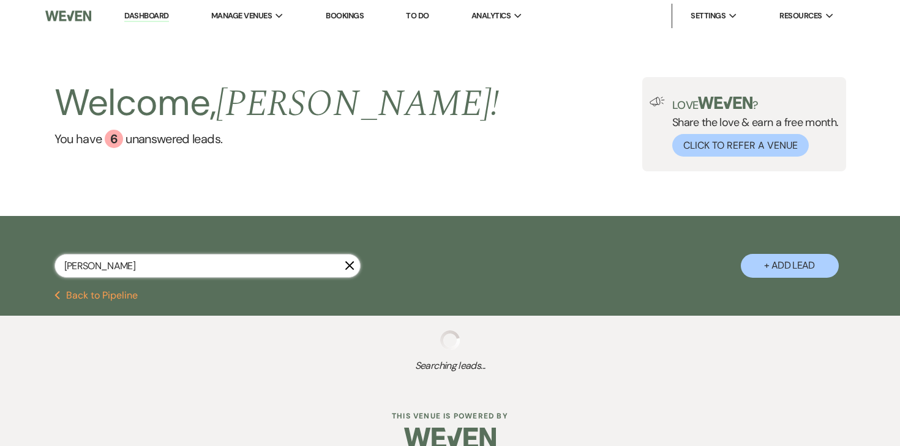
scroll to position [51, 0]
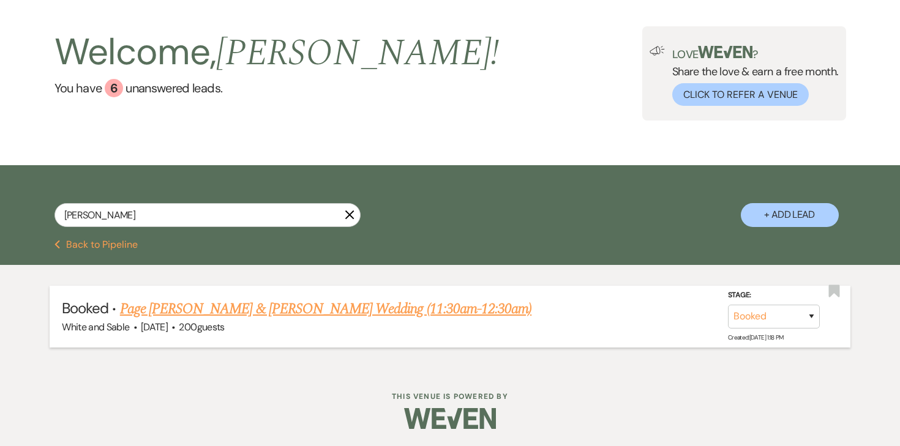
click at [249, 318] on link "Page [PERSON_NAME] & [PERSON_NAME] Wedding (11:30am-12:30am)" at bounding box center [325, 309] width 411 height 22
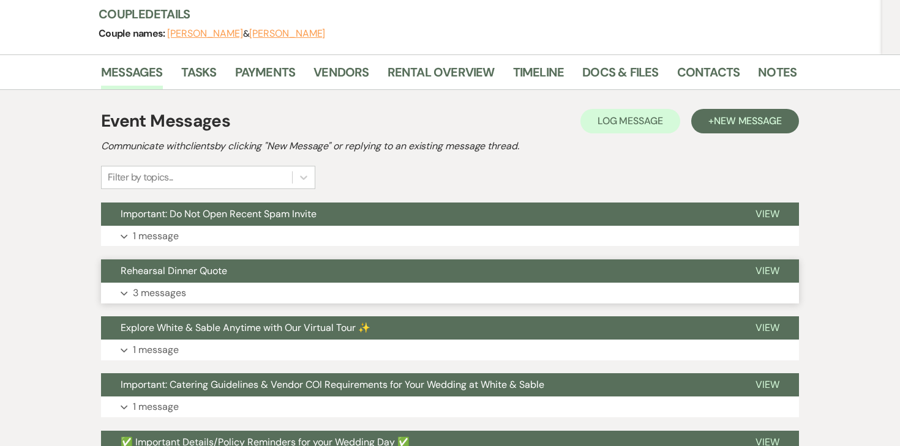
scroll to position [178, 0]
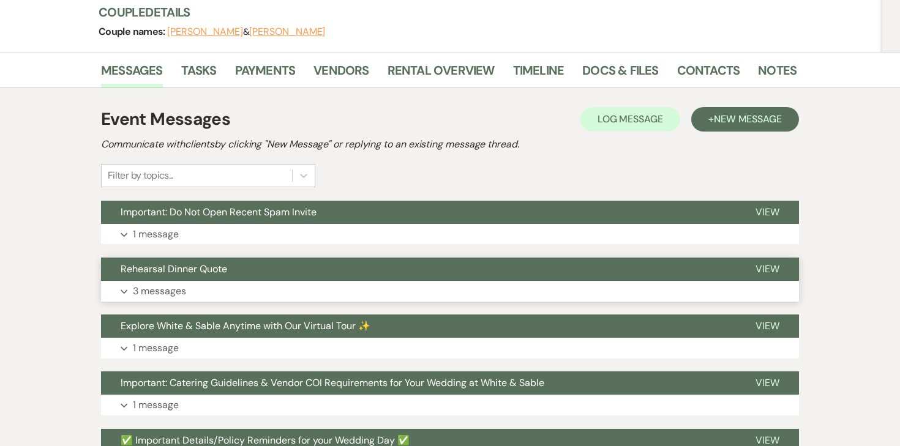
click at [168, 284] on p "3 messages" at bounding box center [159, 292] width 53 height 16
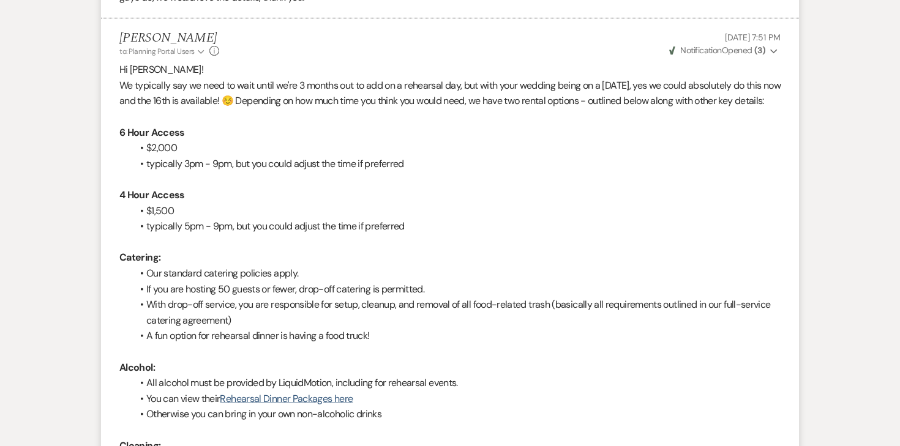
scroll to position [0, 0]
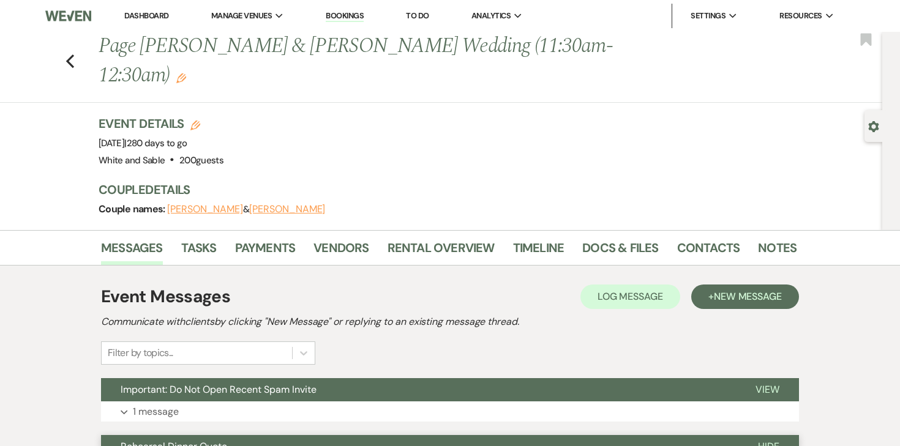
click at [162, 13] on link "Dashboard" at bounding box center [146, 15] width 44 height 10
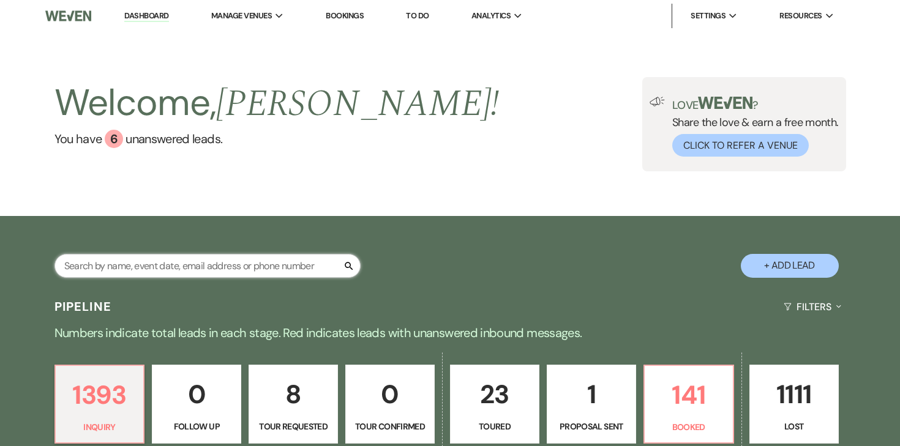
click at [184, 271] on input "text" at bounding box center [207, 266] width 306 height 24
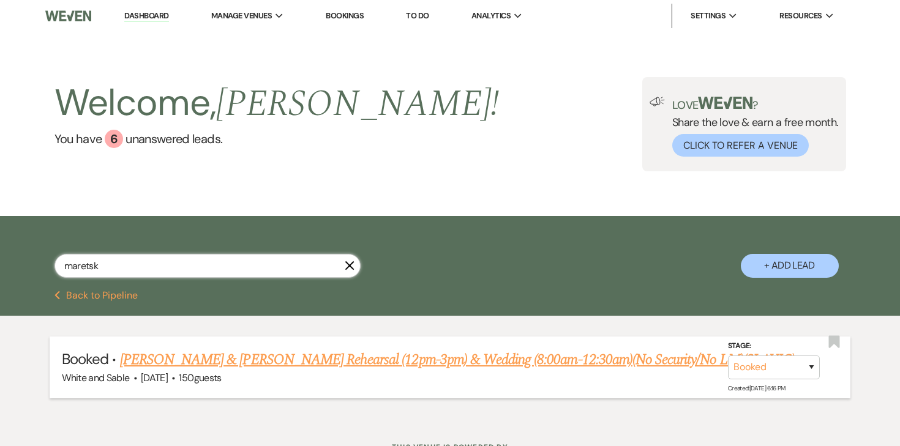
type input "maretsk"
click at [178, 355] on link "[PERSON_NAME] & [PERSON_NAME] Rehearsal (12pm-3pm) & Wedding (8:00am-12:30am)(N…" at bounding box center [457, 360] width 675 height 22
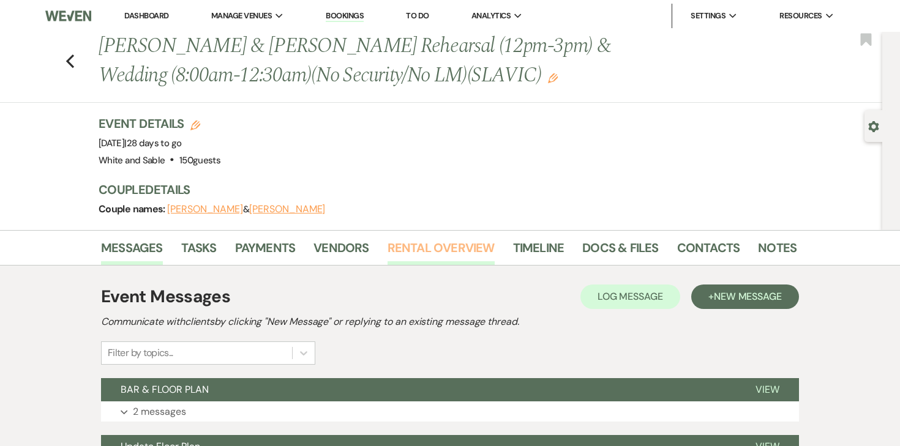
click at [413, 246] on link "Rental Overview" at bounding box center [441, 251] width 107 height 27
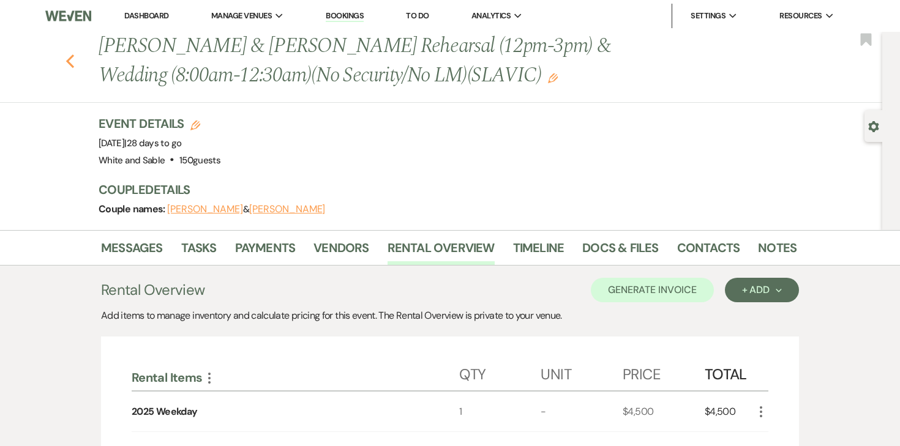
click at [73, 59] on icon "Previous" at bounding box center [70, 61] width 9 height 15
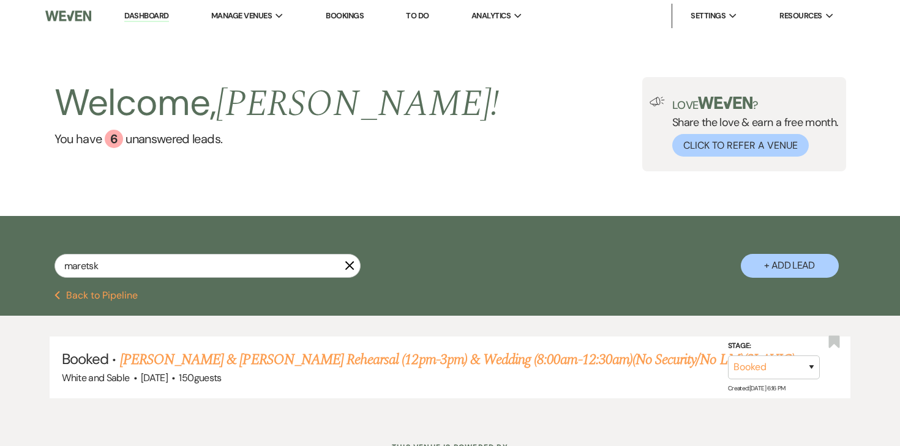
scroll to position [51, 0]
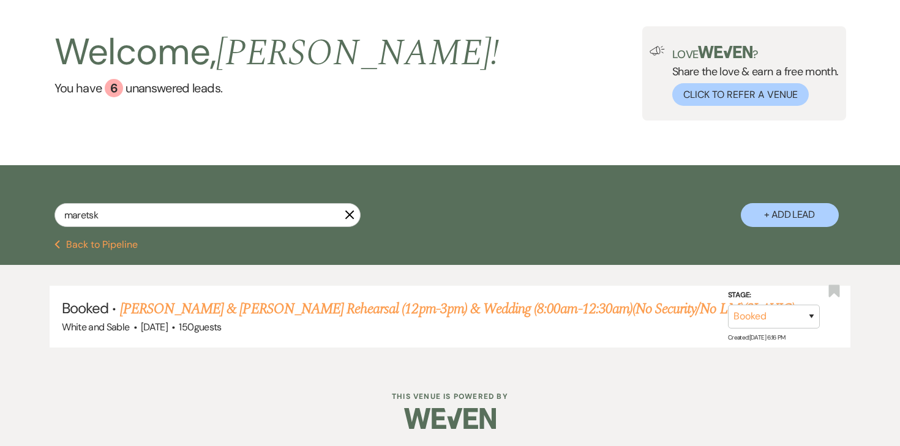
click at [133, 243] on button "Previous Back to Pipeline" at bounding box center [96, 245] width 84 height 10
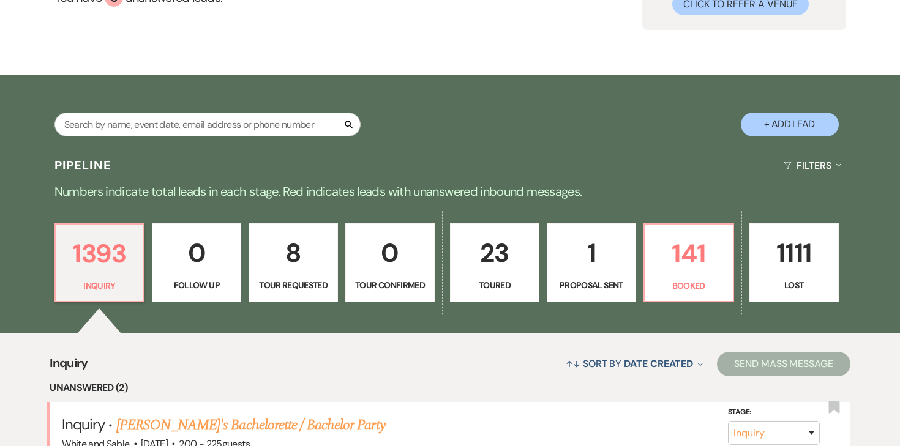
scroll to position [144, 0]
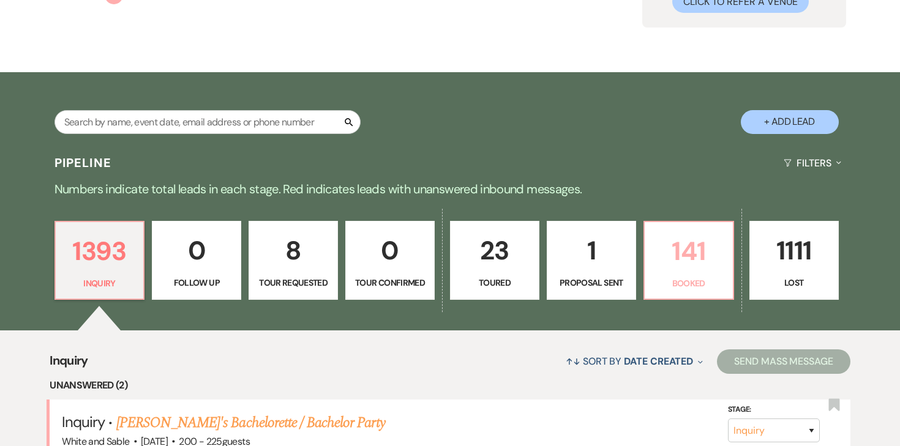
click at [702, 259] on p "141" at bounding box center [688, 251] width 73 height 41
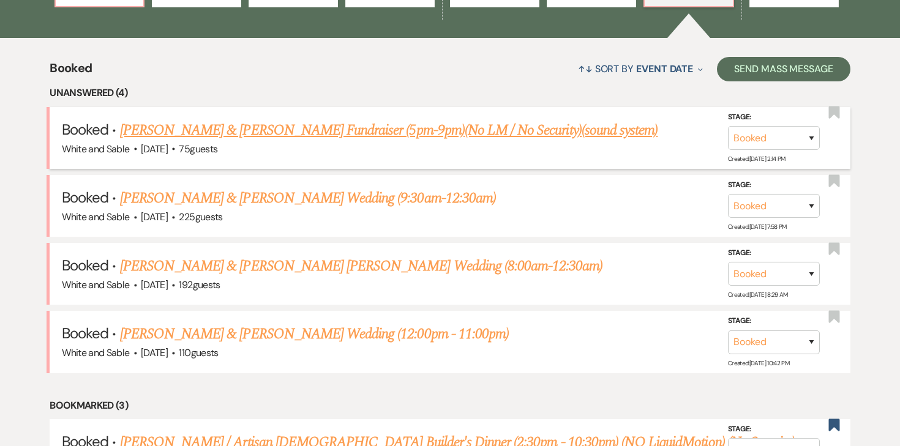
scroll to position [438, 0]
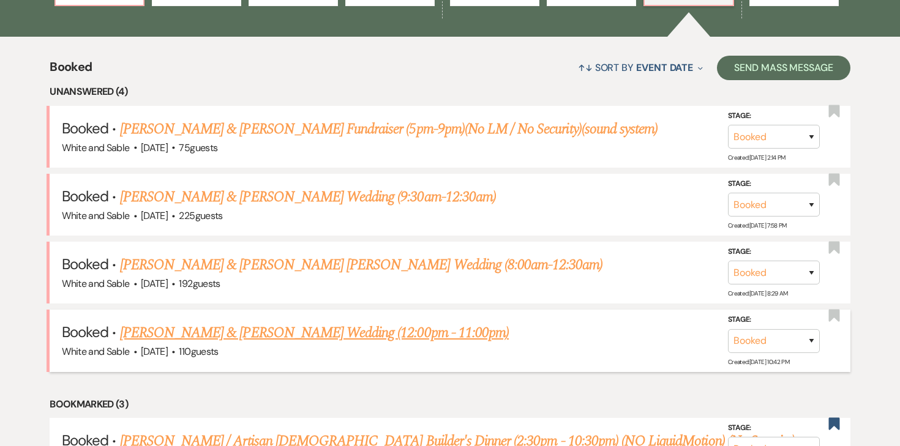
click at [324, 325] on link "[PERSON_NAME] & [PERSON_NAME] Wedding (12:00pm - 11:00pm)" at bounding box center [314, 333] width 389 height 22
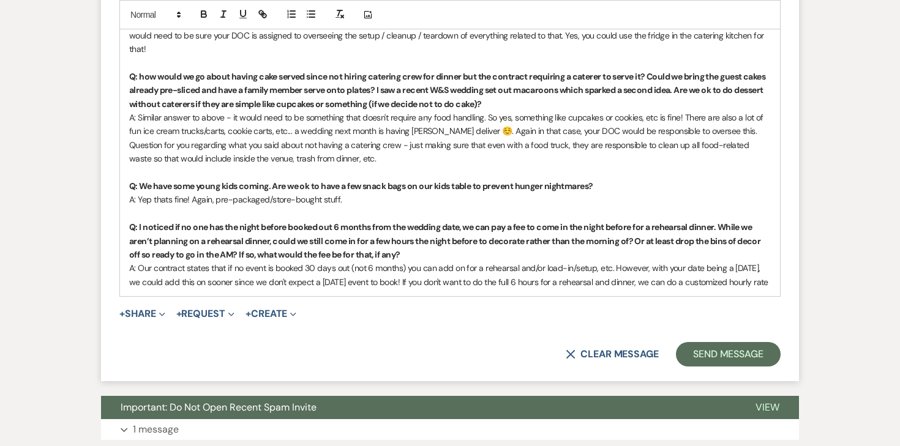
scroll to position [1626, 0]
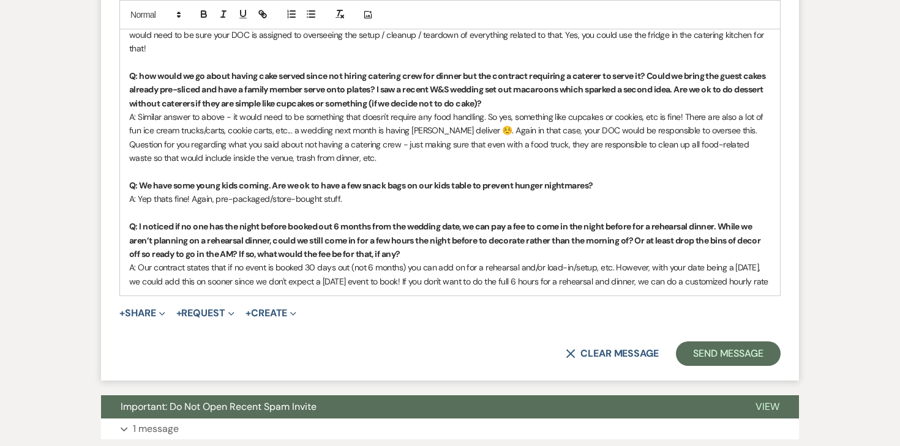
click at [270, 261] on p "A: Our contract states that if no event is booked 30 days out (not 6 months) yo…" at bounding box center [450, 275] width 642 height 28
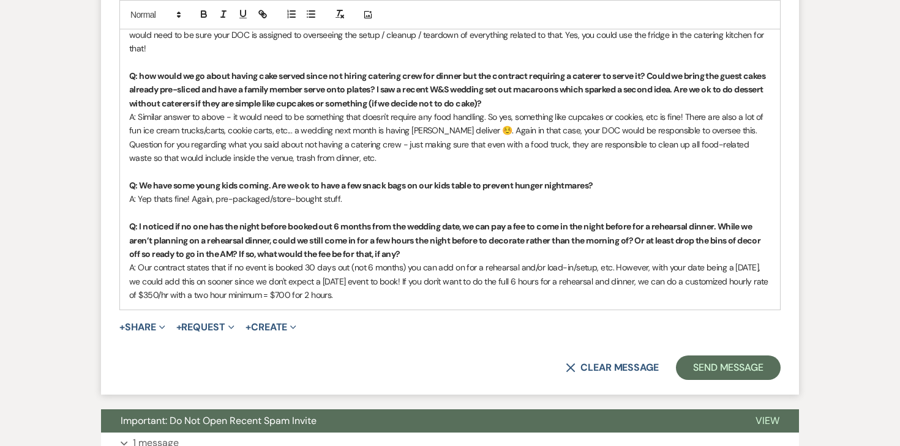
click at [170, 265] on p "A: Our contract states that if no event is booked 30 days out (not 6 months) yo…" at bounding box center [450, 281] width 642 height 41
click at [297, 266] on p "A: Our contract states that if no event is booked 30 days out (not 6 months) yo…" at bounding box center [450, 281] width 642 height 41
click at [295, 265] on p "A: Our contract states that if no event is booked 30 days out (not 6 months) yo…" at bounding box center [450, 281] width 642 height 41
click at [344, 269] on p "A: Our contract states that if no event is booked 30 days out (not 6 months) yo…" at bounding box center [450, 281] width 642 height 41
click at [371, 265] on p "A: Our contract states that if no event is booked 30 days out (not 6 months) yo…" at bounding box center [450, 281] width 642 height 41
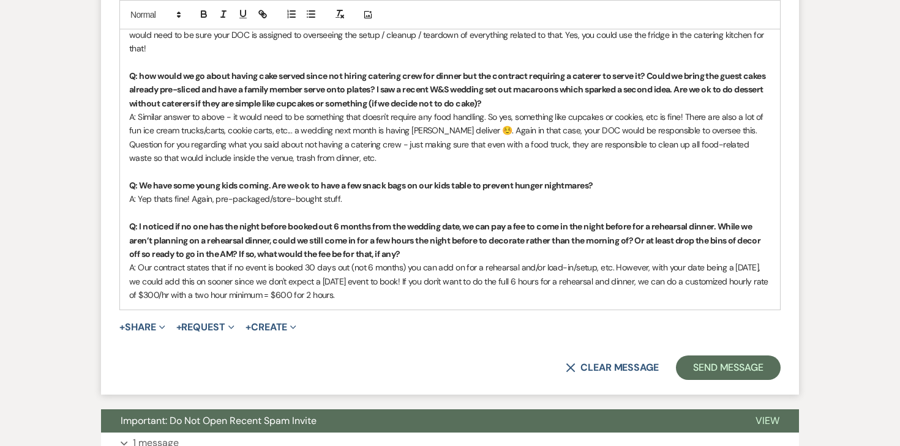
drag, startPoint x: 367, startPoint y: 269, endPoint x: 285, endPoint y: 264, distance: 82.2
click at [285, 264] on p "A: Our contract states that if no event is booked 30 days out (not 6 months) yo…" at bounding box center [450, 281] width 642 height 41
drag, startPoint x: 154, startPoint y: 266, endPoint x: 278, endPoint y: 267, distance: 124.3
click at [278, 267] on p "A: Our contract states that if no event is booked 30 days out (not 6 months) yo…" at bounding box center [450, 281] width 642 height 41
click at [201, 17] on icon "button" at bounding box center [203, 15] width 5 height 3
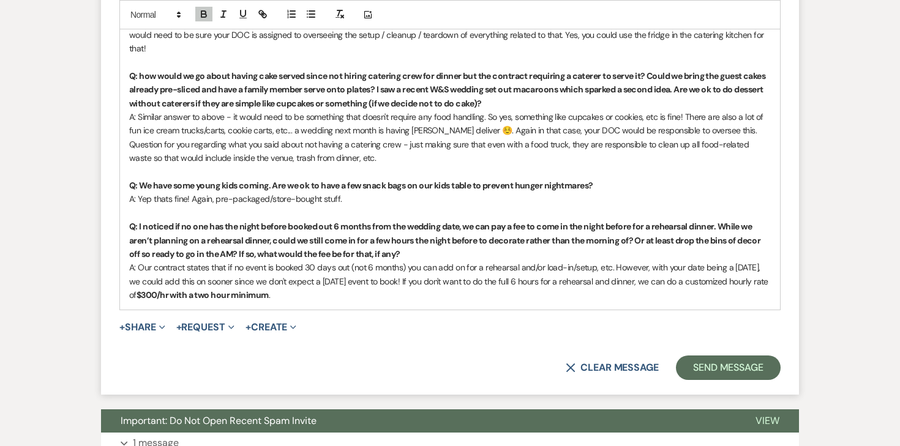
click at [321, 261] on p "A: Our contract states that if no event is booked 30 days out (not 6 months) yo…" at bounding box center [450, 281] width 642 height 41
click at [295, 266] on p "A: Our contract states that if no event is booked 30 days out (not 6 months) yo…" at bounding box center [450, 281] width 642 height 41
drag, startPoint x: 290, startPoint y: 268, endPoint x: 539, endPoint y: 269, distance: 249.8
click at [539, 269] on p "A: Our contract states that if no event is booked 30 days out (not 6 months) yo…" at bounding box center [450, 281] width 642 height 41
click at [201, 17] on icon "button" at bounding box center [203, 15] width 5 height 3
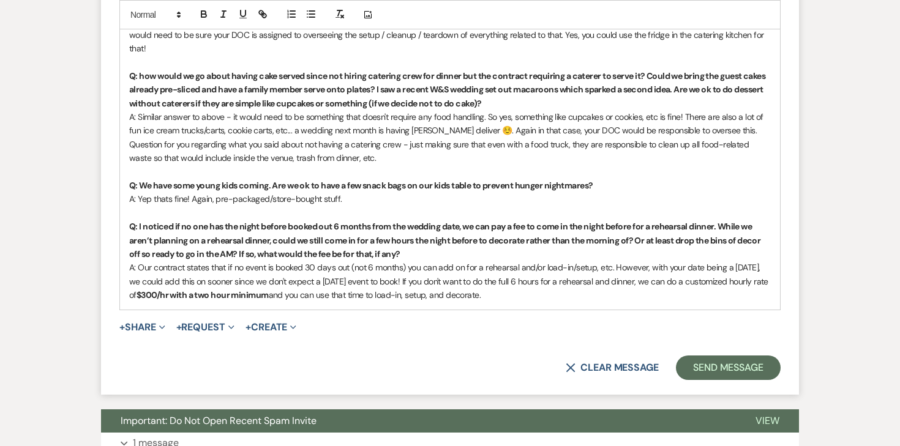
click at [290, 261] on p "A: Our contract states that if no event is booked 30 days out (not 6 months) yo…" at bounding box center [450, 281] width 642 height 41
click at [269, 290] on strong "$300/hr with a two hour minimum" at bounding box center [203, 295] width 132 height 11
drag, startPoint x: 410, startPoint y: 240, endPoint x: 350, endPoint y: 236, distance: 59.5
click at [350, 261] on p "A: Our contract states that if no event is booked 30 days out (not 6 months) yo…" at bounding box center [450, 281] width 642 height 41
click at [399, 261] on p "A: Our contract states that if no event is booked 30 days out you can add on fo…" at bounding box center [450, 281] width 642 height 41
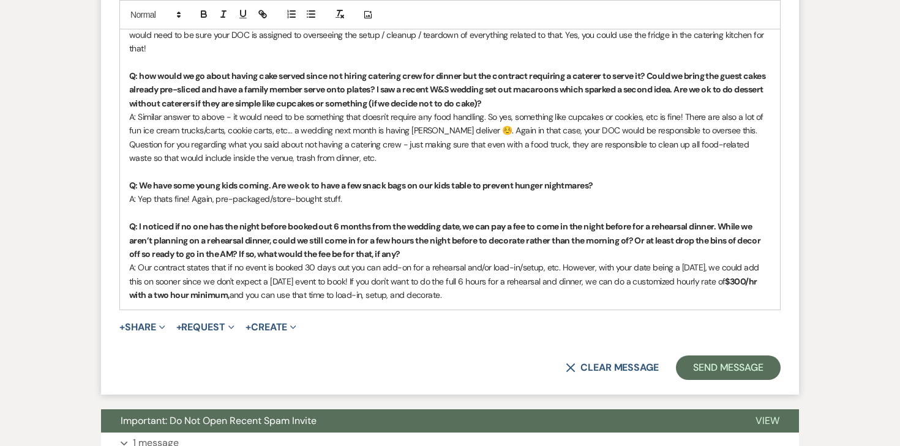
click at [411, 261] on p "A: Our contract states that if no event is booked 30 days out you can add-on fo…" at bounding box center [450, 281] width 642 height 41
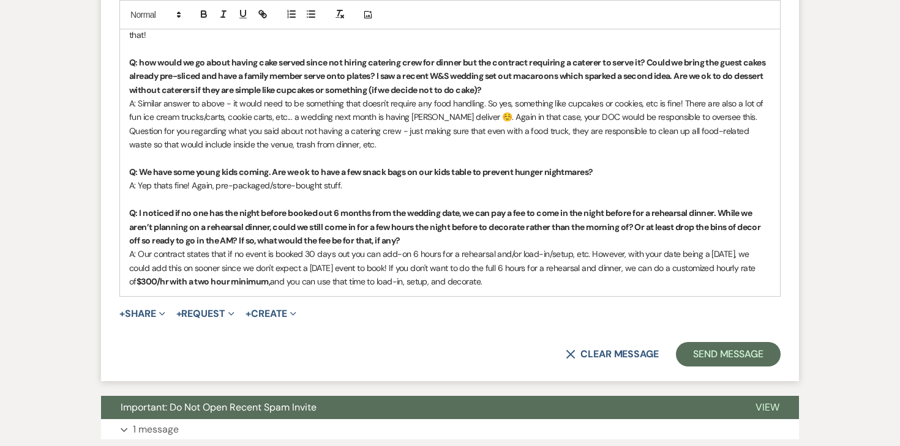
scroll to position [1642, 0]
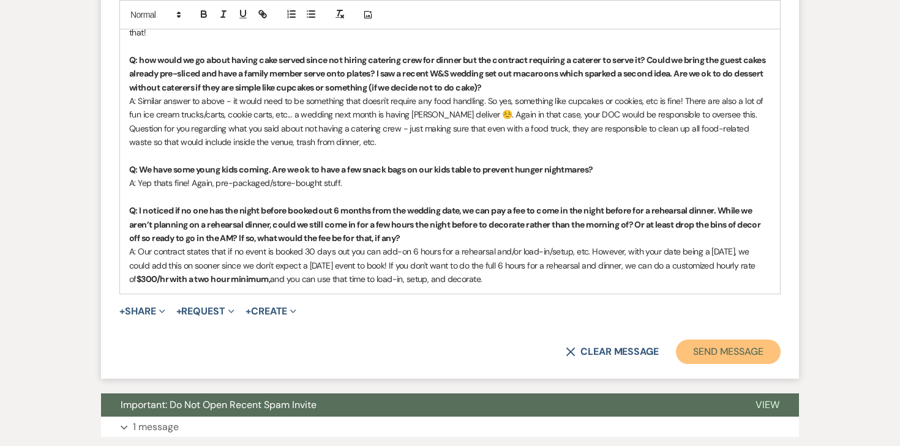
click at [693, 340] on button "Send Message" at bounding box center [728, 352] width 105 height 24
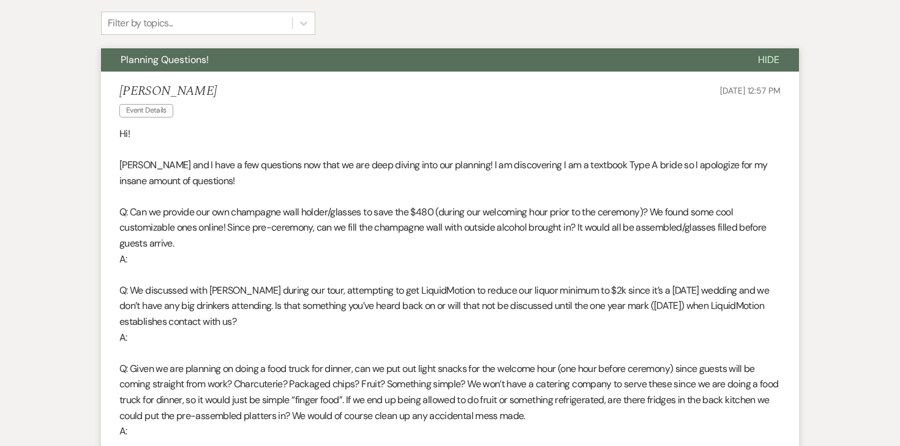
scroll to position [0, 0]
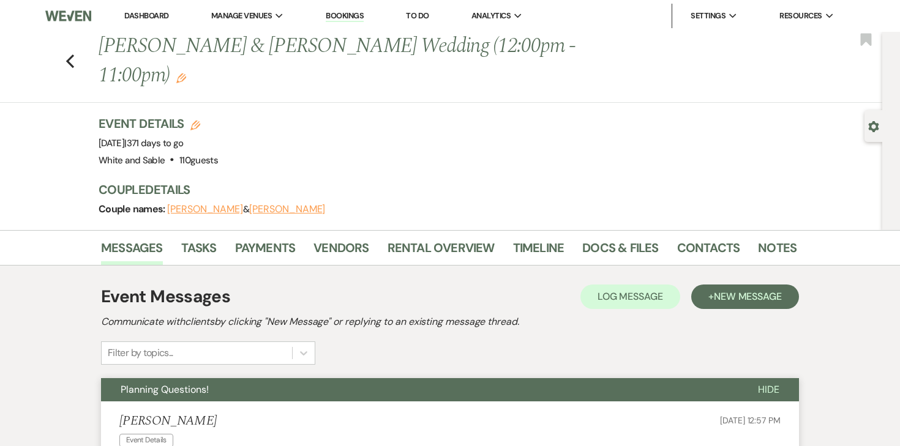
click at [75, 48] on div "Previous [PERSON_NAME] & [PERSON_NAME] Wedding (12:00pm - 11:00pm) Edit Bookmark" at bounding box center [438, 67] width 888 height 71
click at [68, 54] on use "button" at bounding box center [70, 60] width 8 height 13
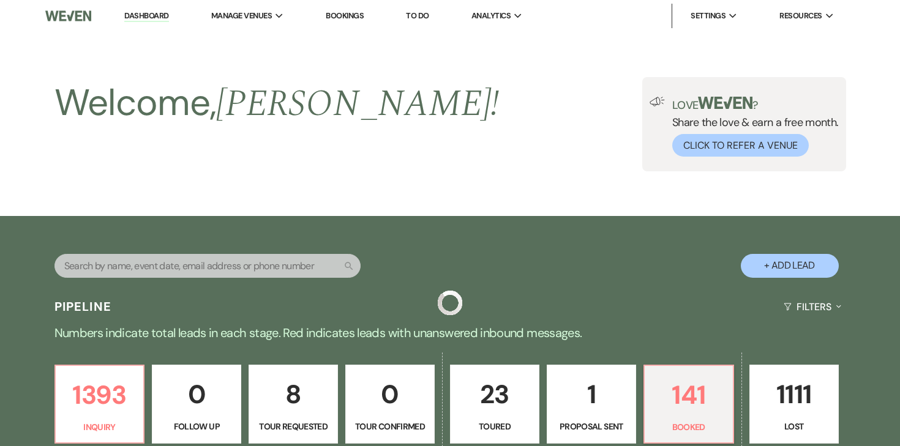
scroll to position [438, 0]
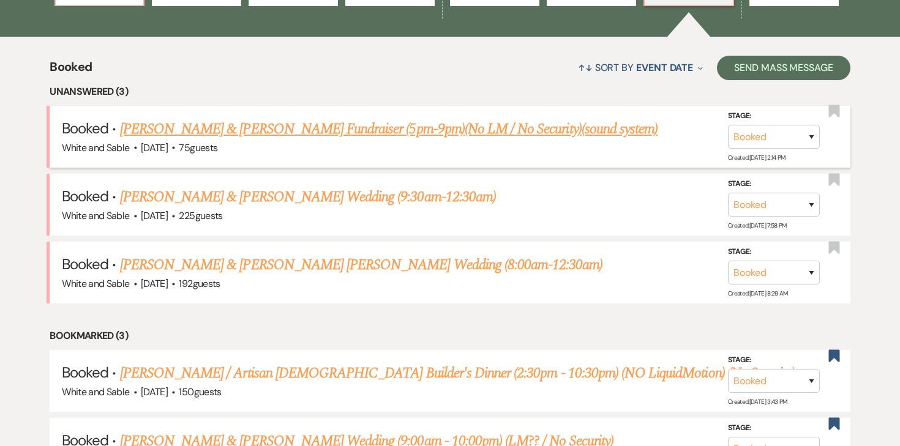
click at [305, 126] on link "[PERSON_NAME] & [PERSON_NAME] Fundraiser (5pm-9pm)(No LM / No Security)(sound s…" at bounding box center [389, 129] width 538 height 22
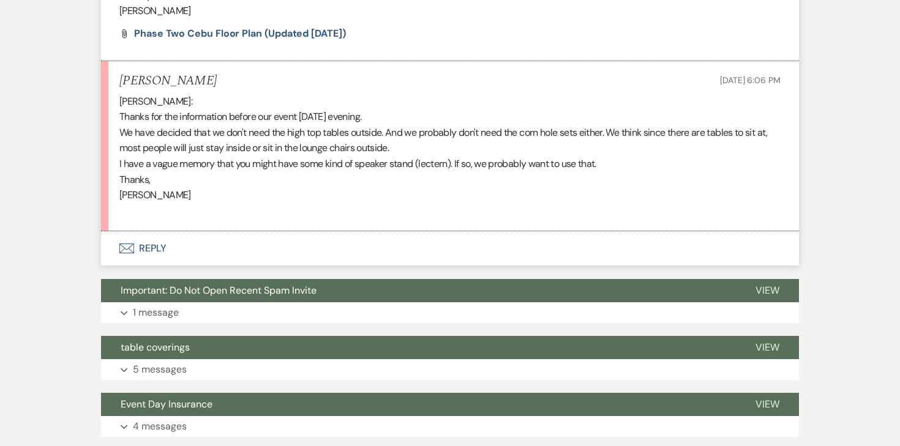
scroll to position [972, 0]
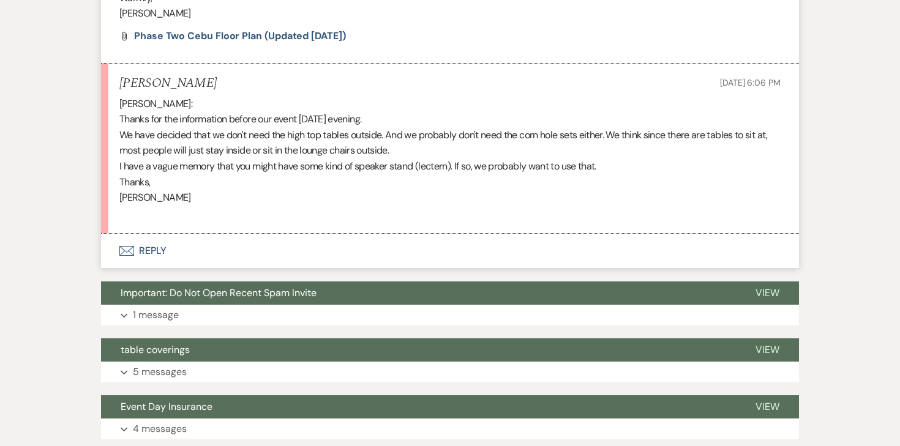
click at [143, 251] on button "Envelope Reply" at bounding box center [450, 251] width 698 height 34
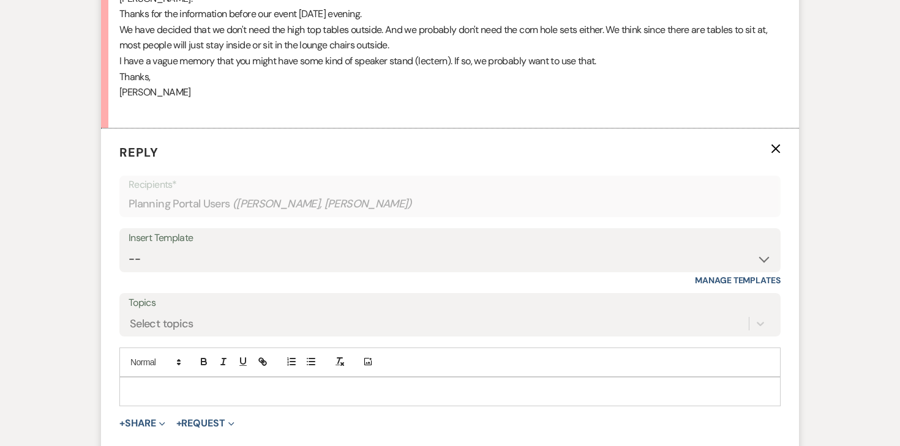
scroll to position [1164, 0]
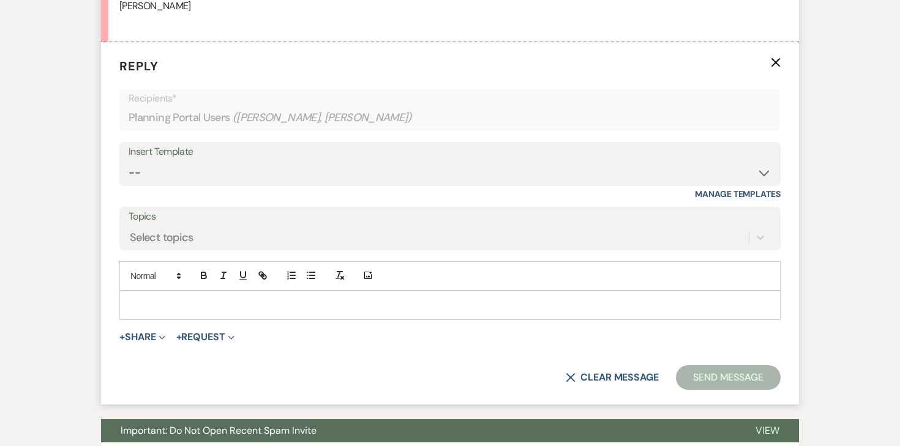
click at [179, 303] on p at bounding box center [450, 305] width 642 height 13
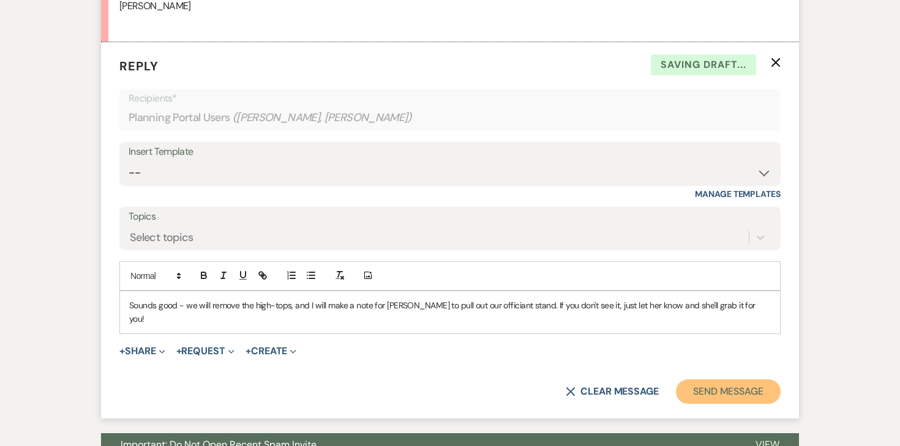
click at [691, 382] on button "Send Message" at bounding box center [728, 392] width 105 height 24
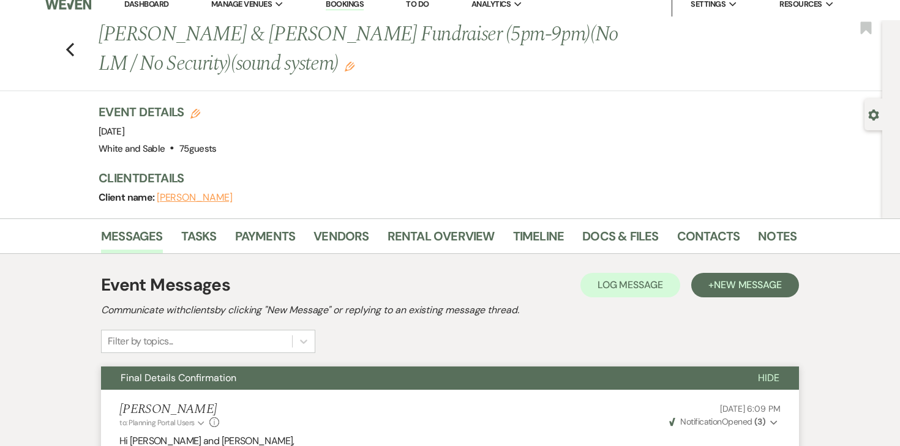
scroll to position [0, 0]
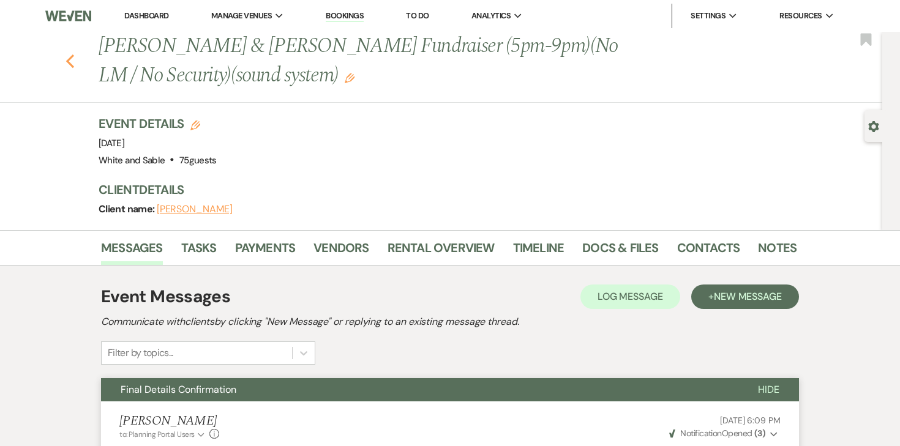
click at [71, 62] on icon "Previous" at bounding box center [70, 61] width 9 height 15
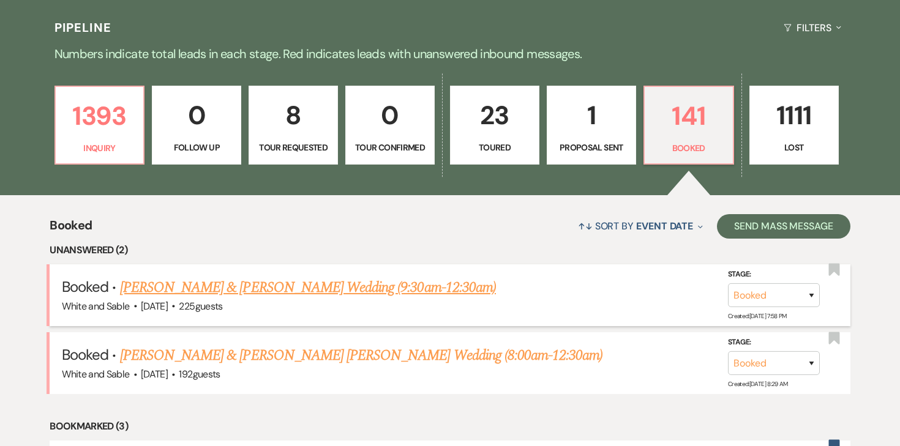
scroll to position [102, 0]
